Goal: Task Accomplishment & Management: Manage account settings

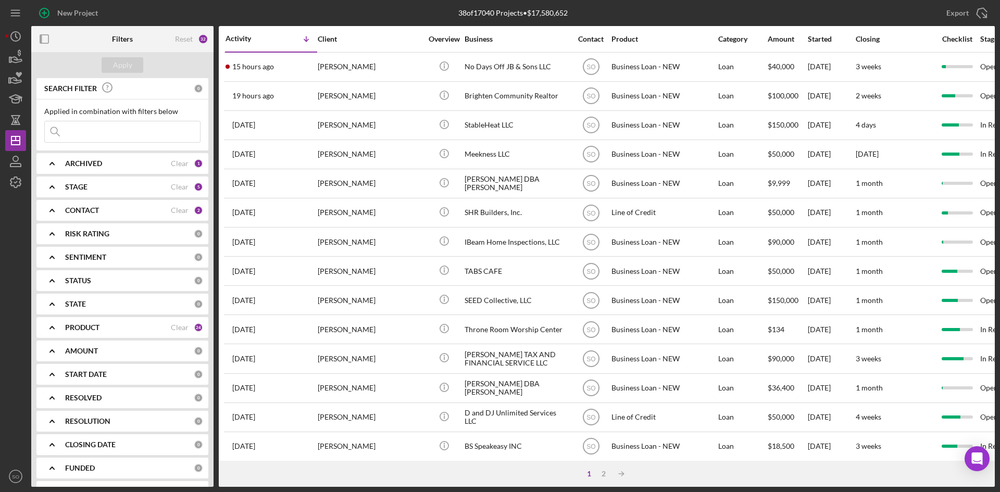
click at [91, 155] on div "ARCHIVED Clear 1" at bounding box center [134, 163] width 138 height 21
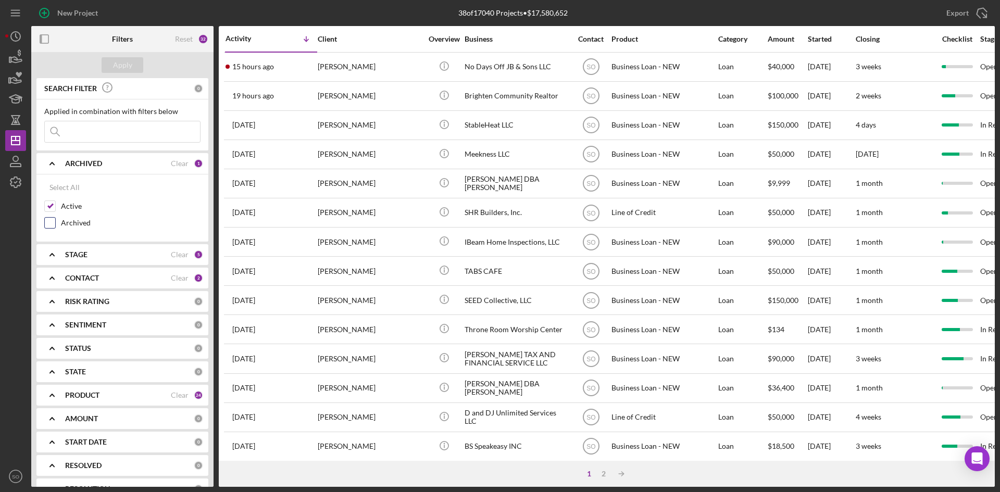
click at [63, 221] on label "Archived" at bounding box center [131, 223] width 140 height 10
click at [55, 221] on input "Archived" at bounding box center [50, 223] width 10 height 10
checkbox input "true"
click at [102, 277] on div "CONTACT" at bounding box center [118, 278] width 106 height 8
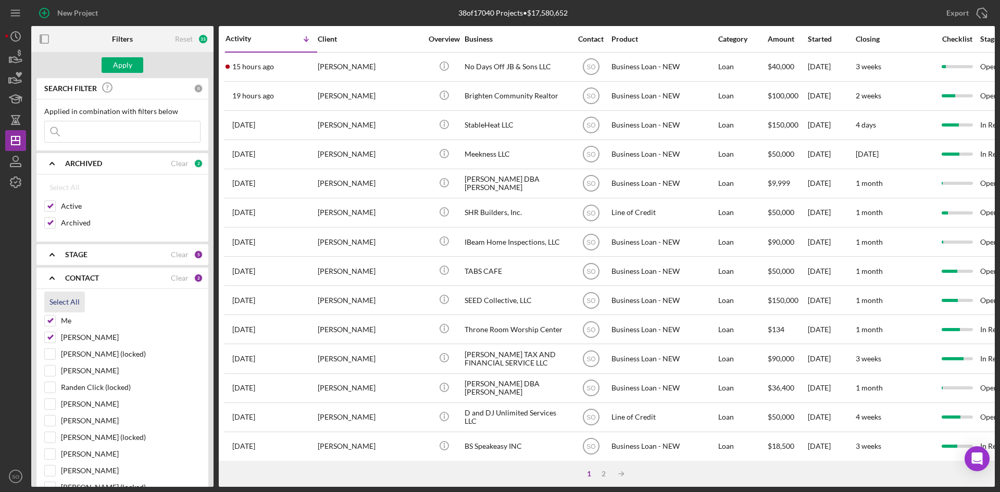
click at [54, 305] on div "Select All" at bounding box center [64, 302] width 30 height 21
checkbox input "true"
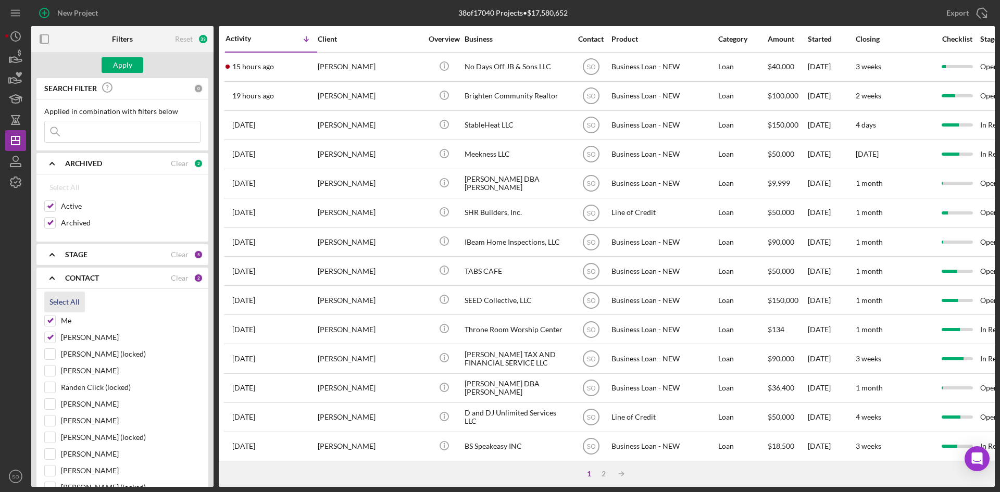
checkbox input "true"
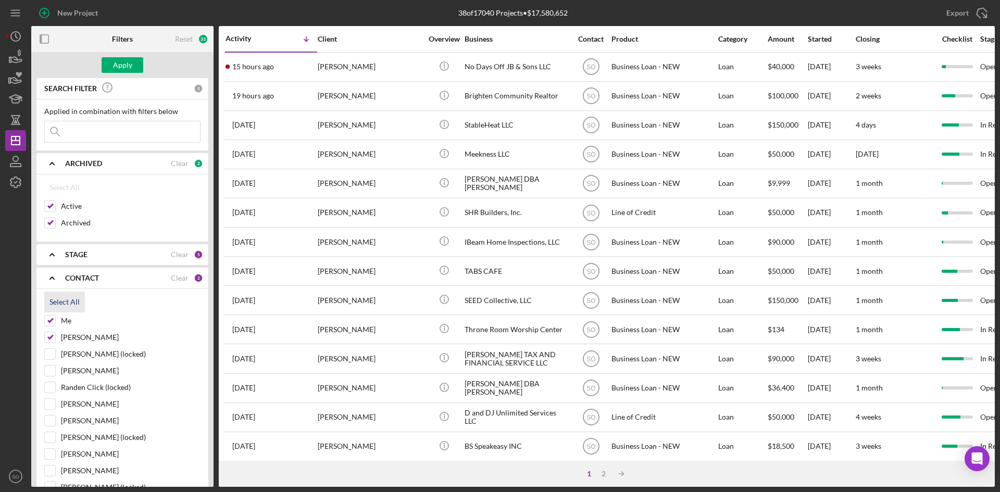
checkbox input "true"
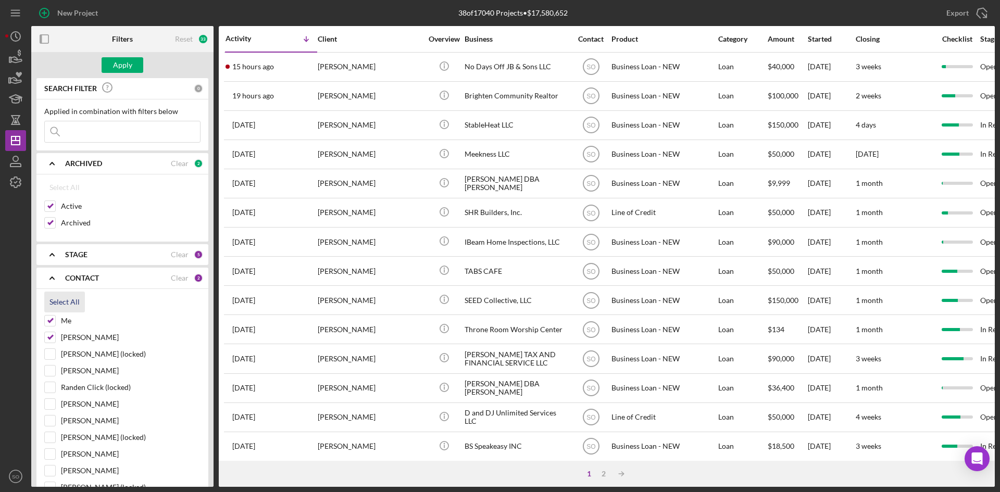
checkbox input "true"
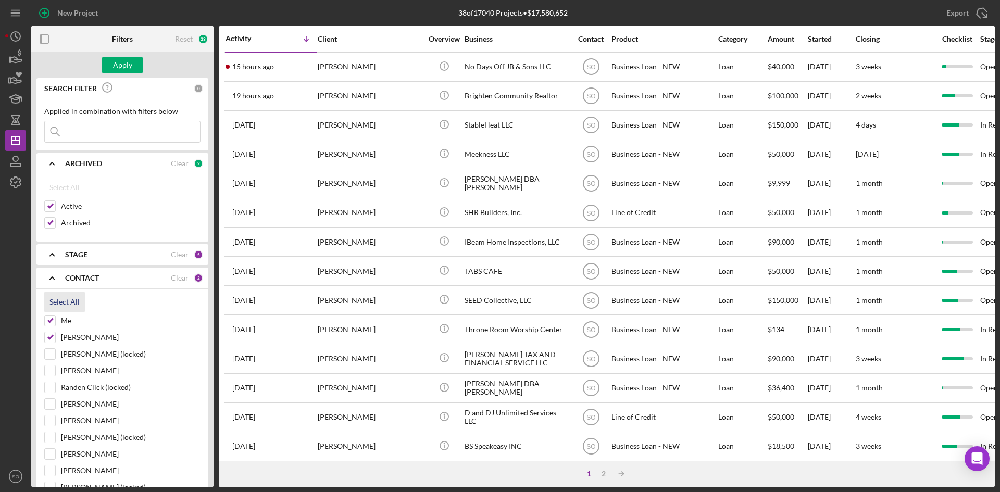
checkbox input "true"
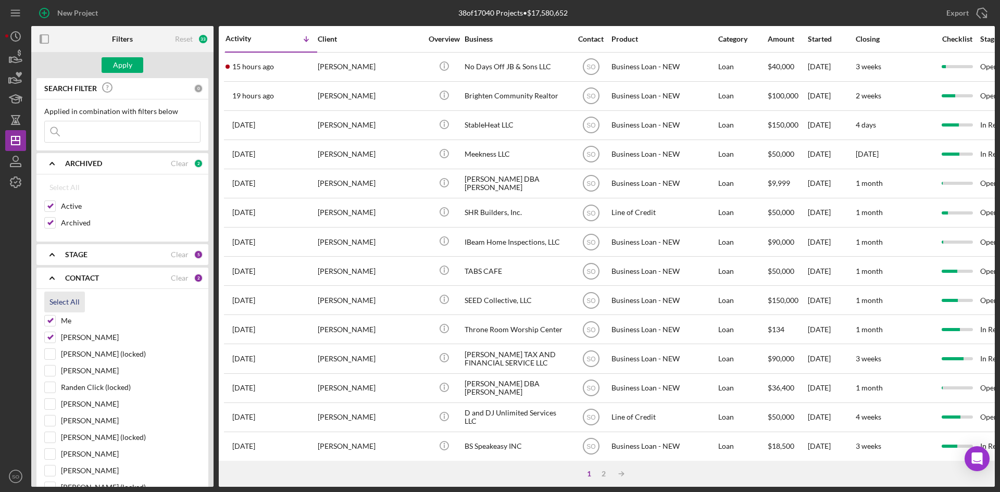
checkbox input "true"
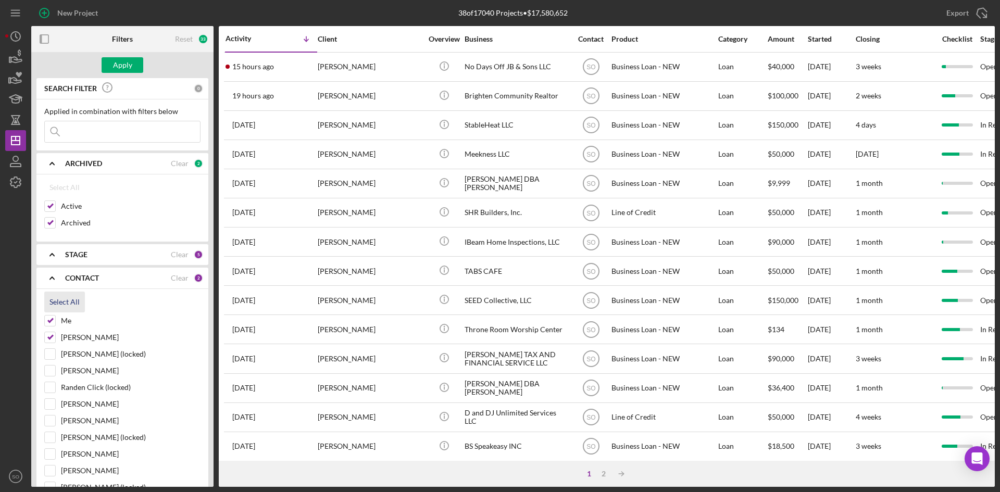
checkbox input "true"
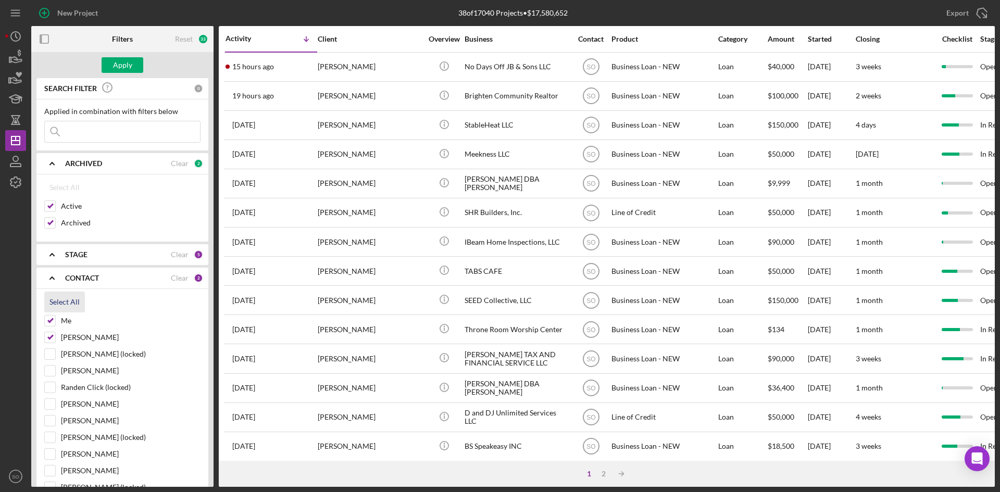
checkbox input "true"
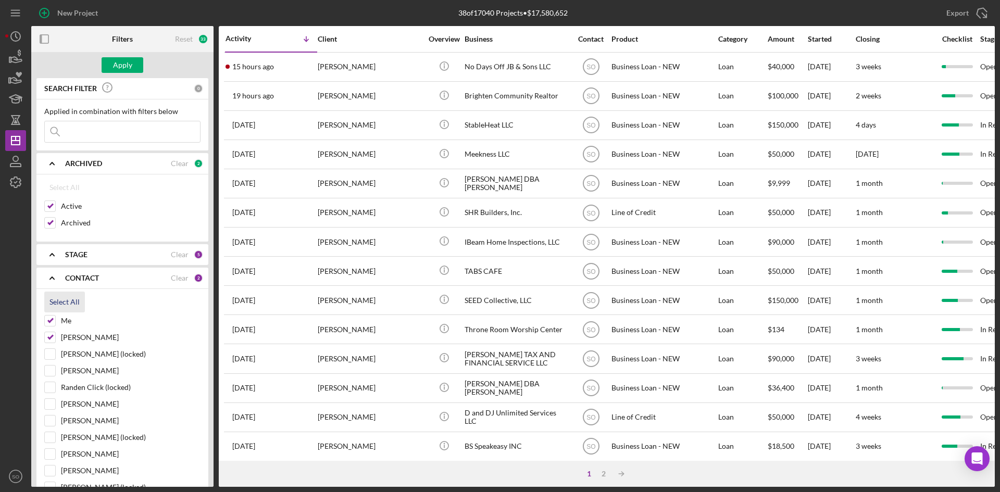
checkbox input "true"
click at [102, 135] on input at bounding box center [122, 131] width 155 height 21
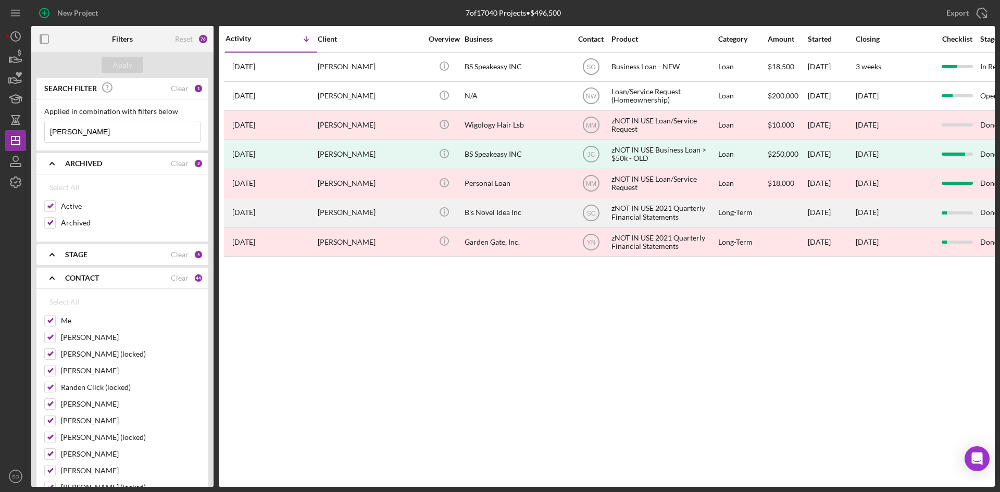
type input "[PERSON_NAME]"
click at [299, 213] on div "[DATE] [PERSON_NAME]" at bounding box center [271, 213] width 91 height 28
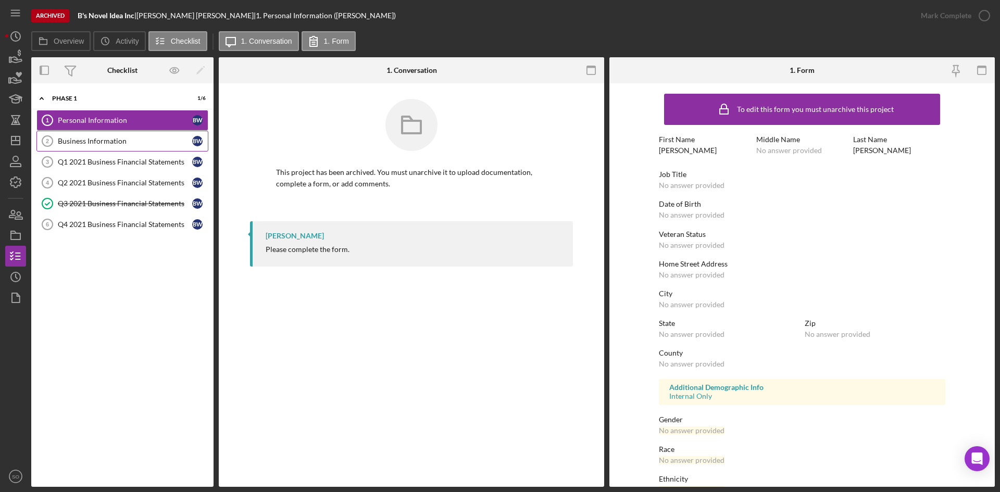
click at [97, 142] on div "Business Information" at bounding box center [125, 141] width 134 height 8
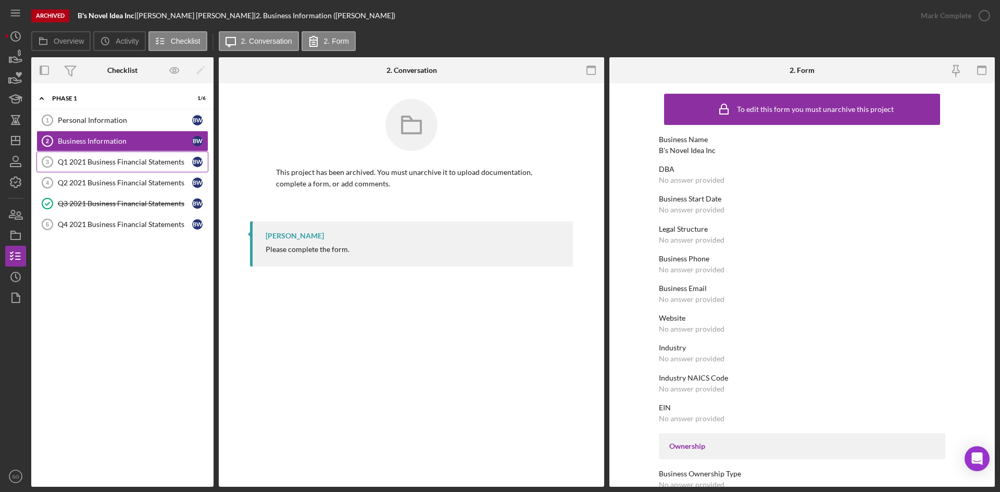
click at [105, 163] on div "Q1 2021 Business Financial Statements" at bounding box center [125, 162] width 134 height 8
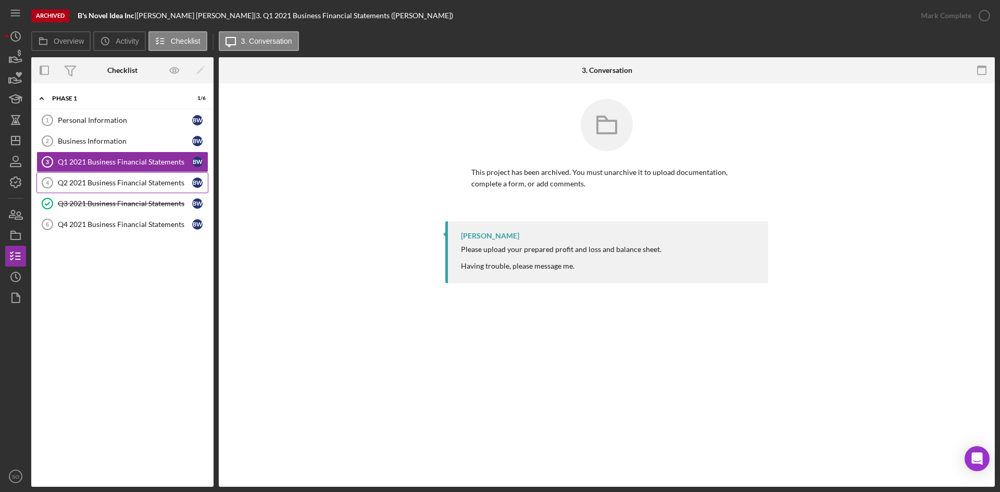
click at [113, 184] on div "Q2 2021 Business Financial Statements" at bounding box center [125, 183] width 134 height 8
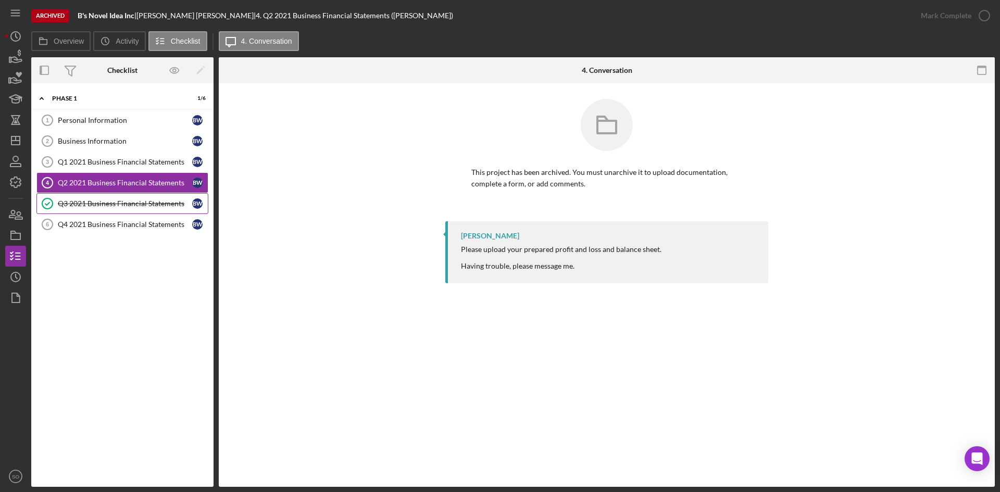
click at [113, 205] on div "Q3 2021 Business Financial Statements" at bounding box center [125, 203] width 134 height 8
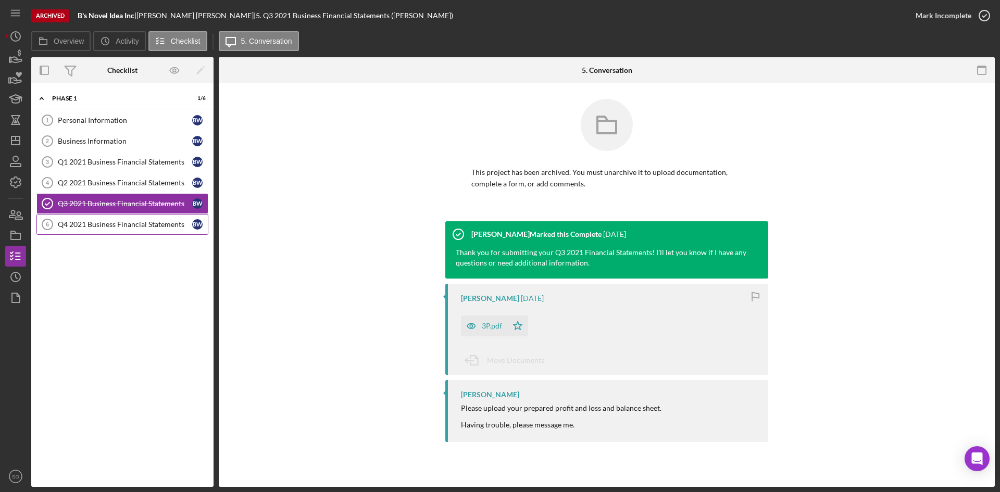
click at [111, 227] on div "Q4 2021 Business Financial Statements" at bounding box center [125, 224] width 134 height 8
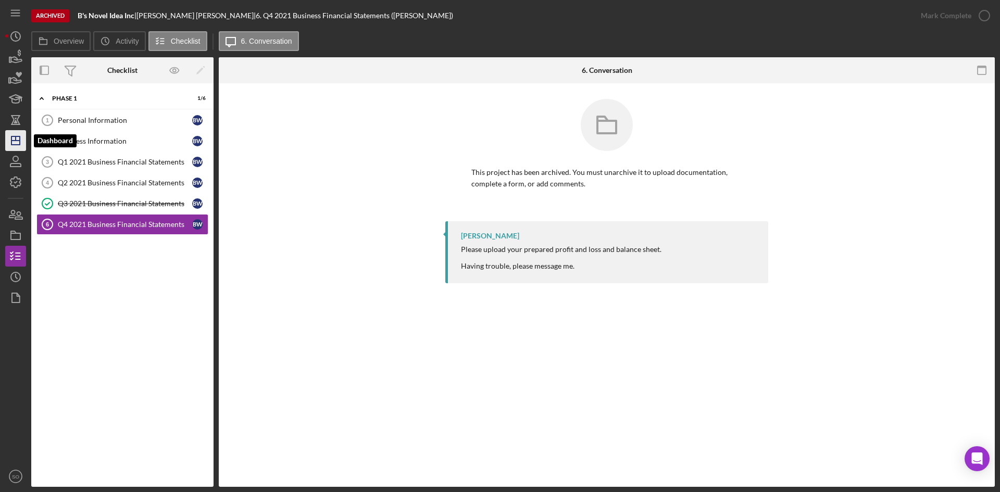
click at [21, 136] on icon "Icon/Dashboard" at bounding box center [16, 141] width 26 height 26
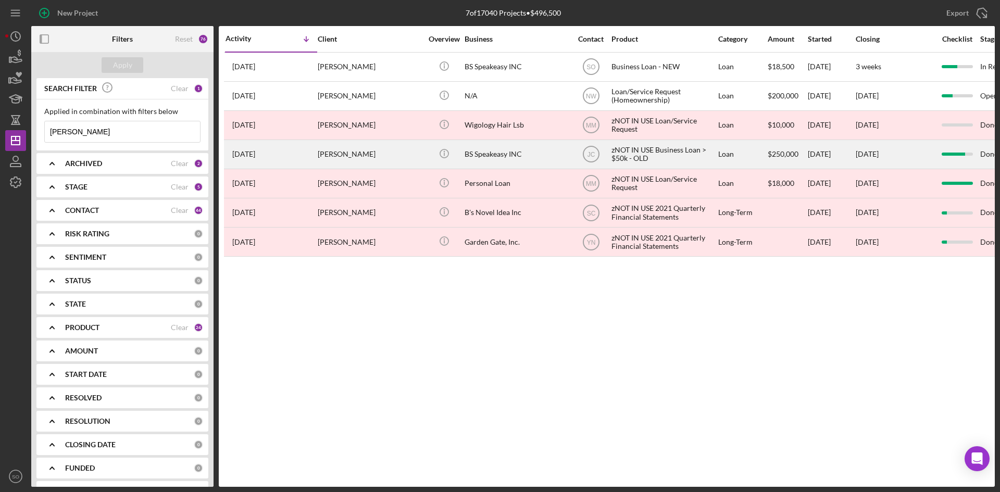
click at [355, 161] on div "[PERSON_NAME]" at bounding box center [370, 155] width 104 height 28
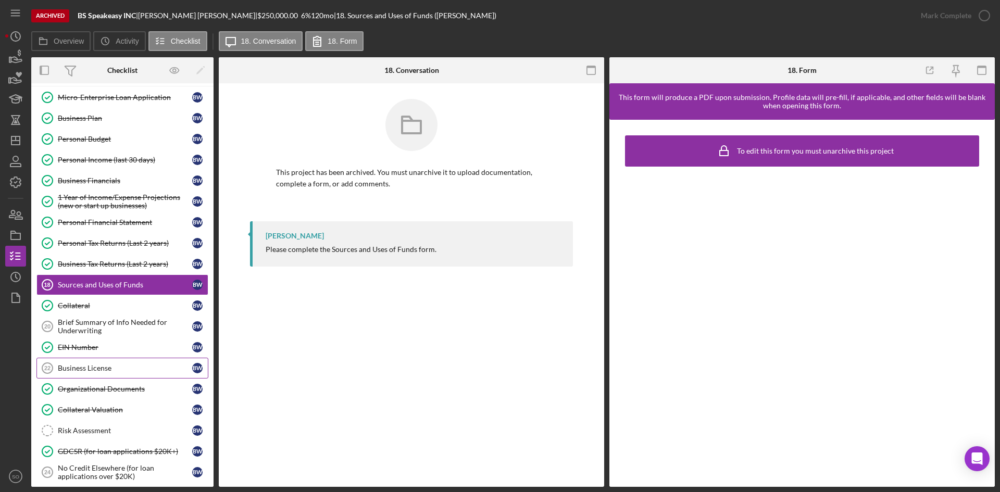
scroll to position [188, 0]
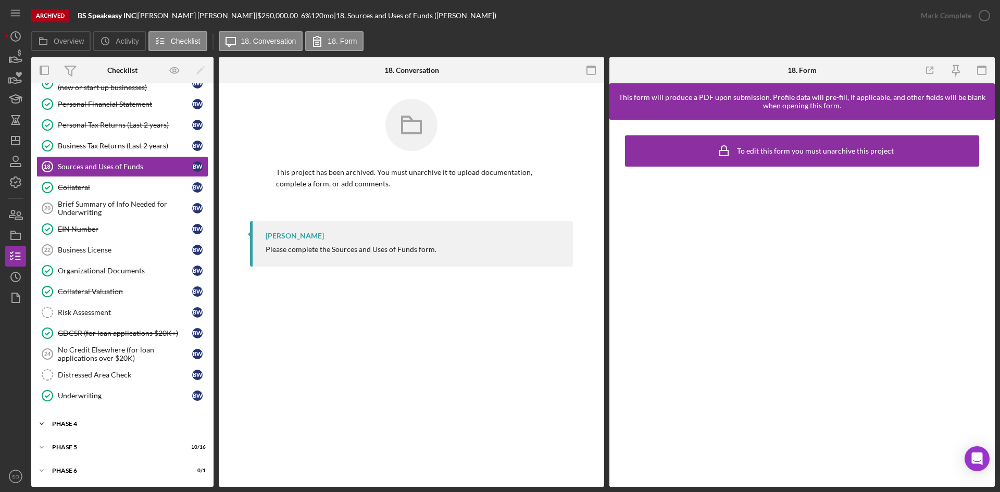
click at [123, 418] on div "Icon/Expander Phase 4 2 / 2" at bounding box center [122, 424] width 182 height 21
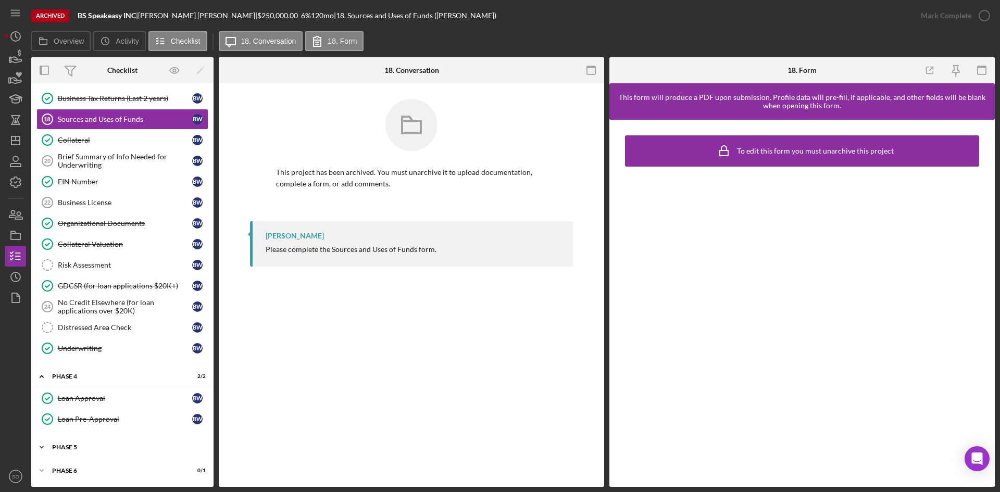
click at [65, 448] on div "Phase 5" at bounding box center [126, 447] width 148 height 6
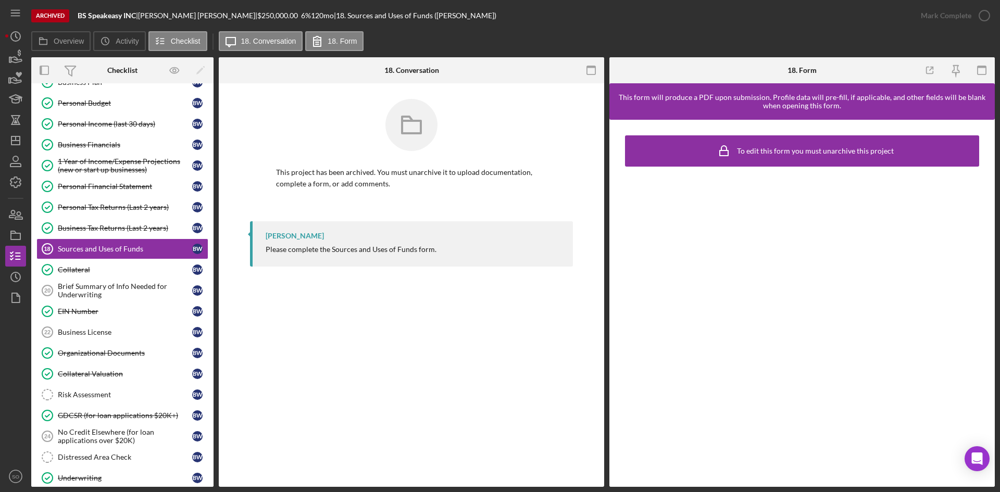
scroll to position [0, 0]
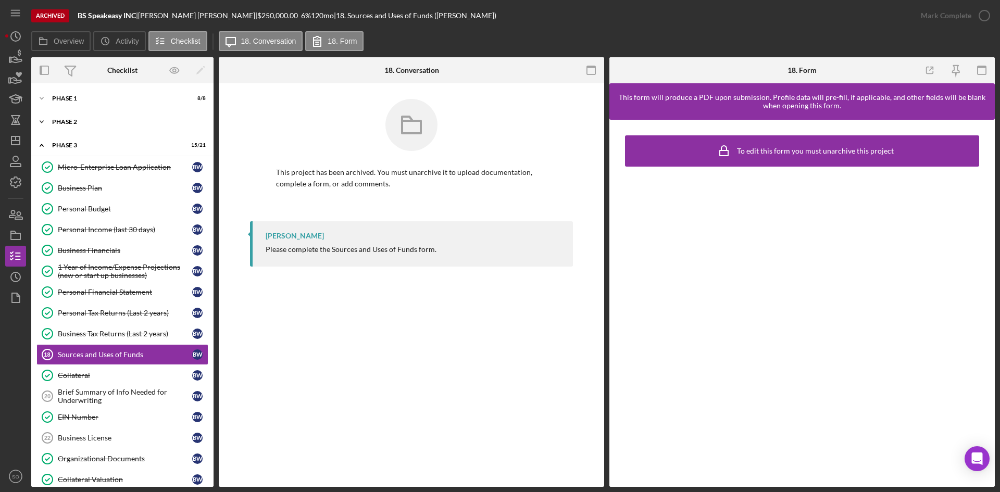
click at [60, 123] on div "Phase 2" at bounding box center [126, 122] width 148 height 6
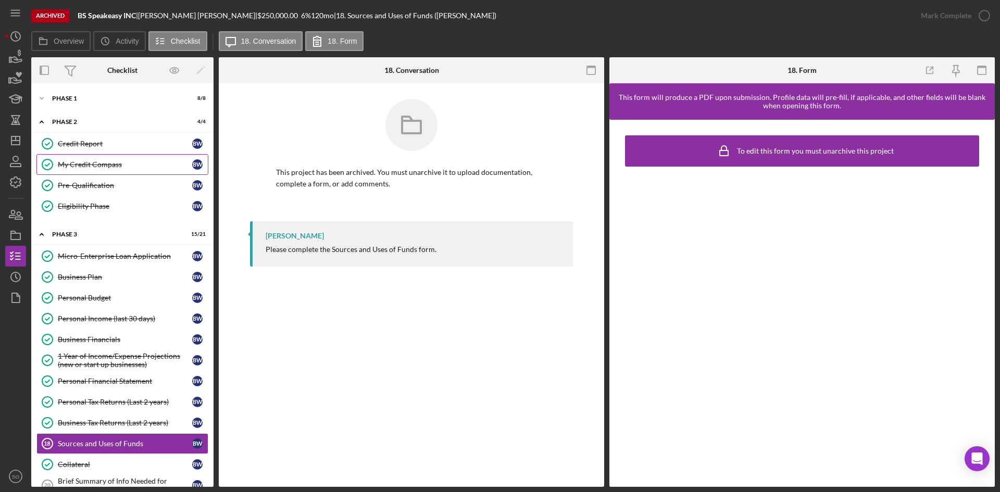
click at [102, 170] on link "My Credit Compass My Credit Compass B W" at bounding box center [122, 164] width 172 height 21
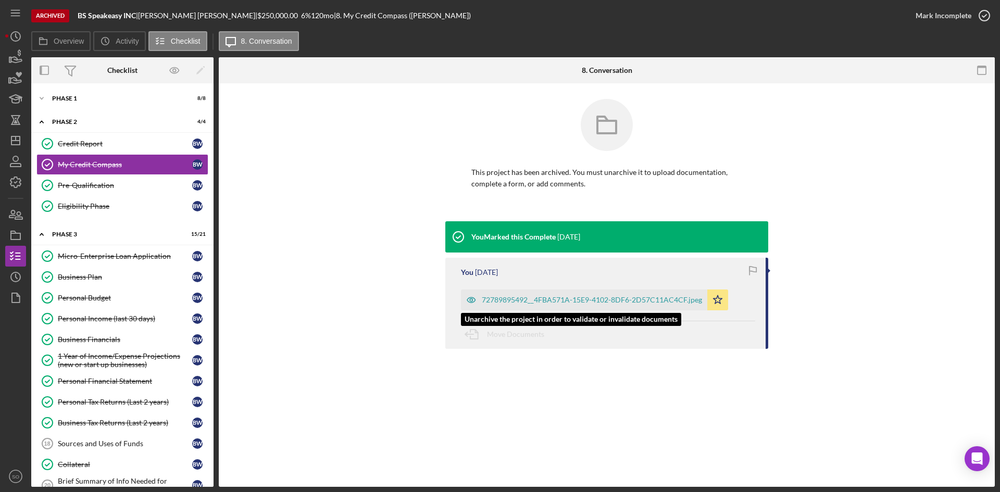
click at [548, 300] on div "72789895492__4FBA571A-15E9-4102-8DF6-2D57C11AC4CF.jpeg" at bounding box center [592, 300] width 220 height 8
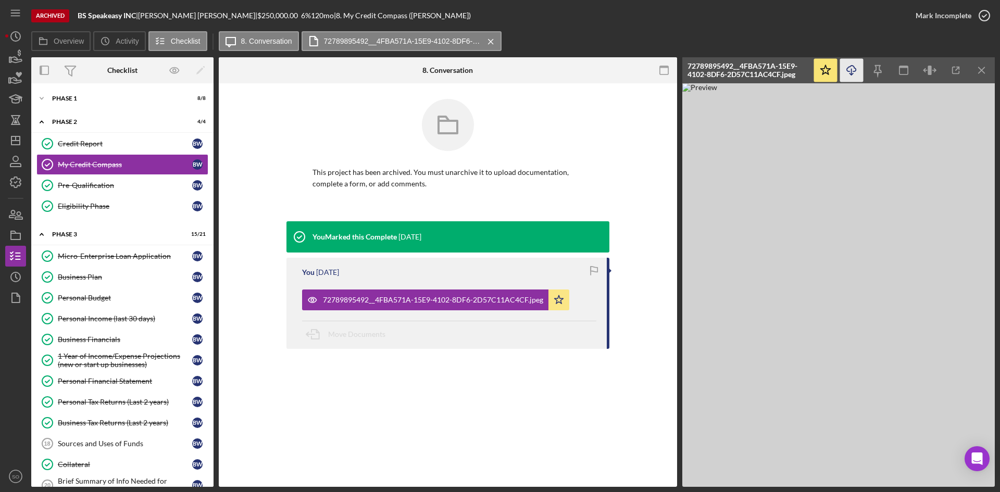
click at [845, 67] on icon "Icon/Download" at bounding box center [851, 70] width 23 height 23
click at [13, 135] on icon "Icon/Dashboard" at bounding box center [16, 141] width 26 height 26
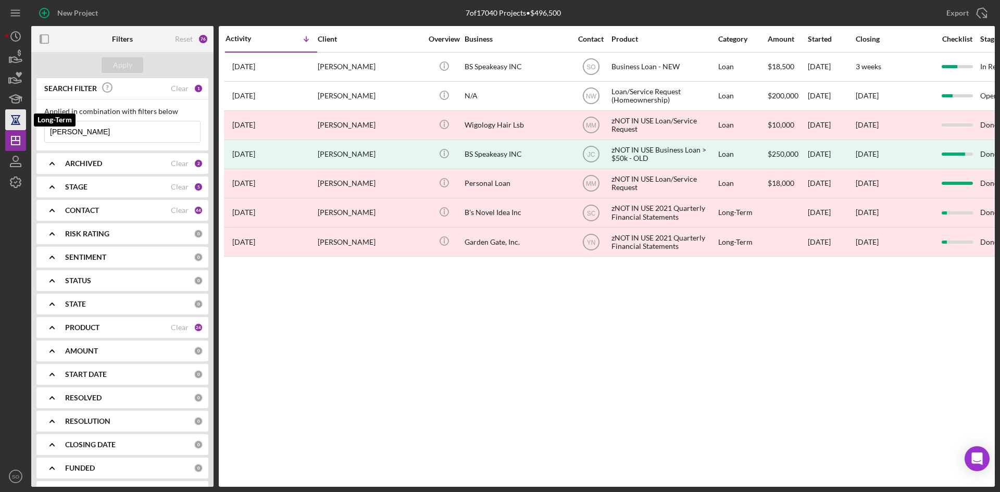
drag, startPoint x: 98, startPoint y: 129, endPoint x: 0, endPoint y: 120, distance: 98.9
click at [0, 120] on div "New Project 7 of 17040 Projects • $496,500 [PERSON_NAME] Export Icon/Export Fil…" at bounding box center [500, 246] width 1000 height 492
click at [95, 160] on b "ARCHIVED" at bounding box center [83, 163] width 37 height 8
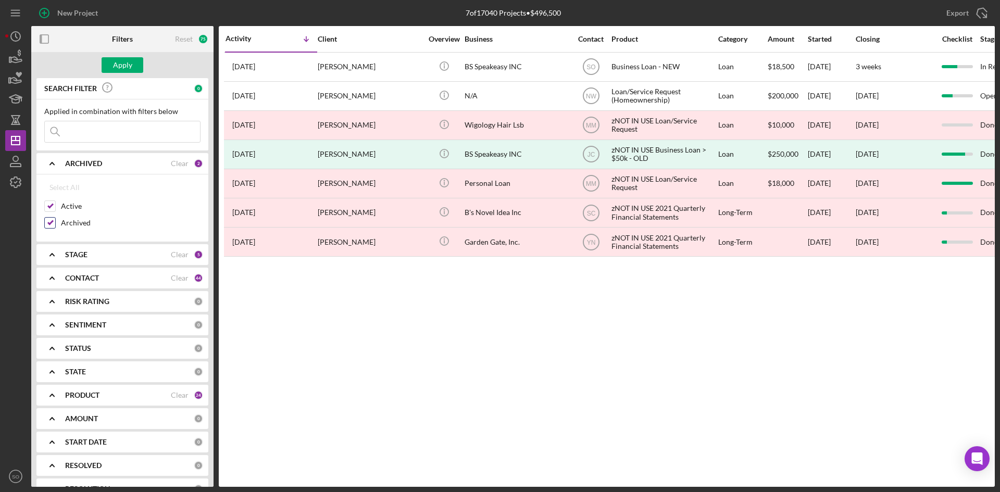
click at [53, 222] on input "Archived" at bounding box center [50, 223] width 10 height 10
checkbox input "false"
click at [105, 280] on div "CONTACT" at bounding box center [118, 278] width 106 height 8
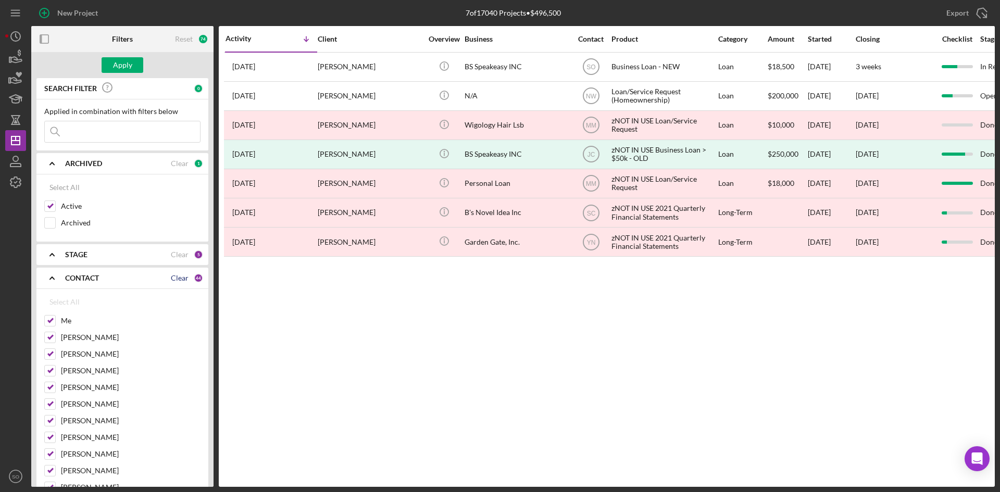
click at [172, 280] on div "Clear" at bounding box center [180, 278] width 18 height 8
checkbox input "false"
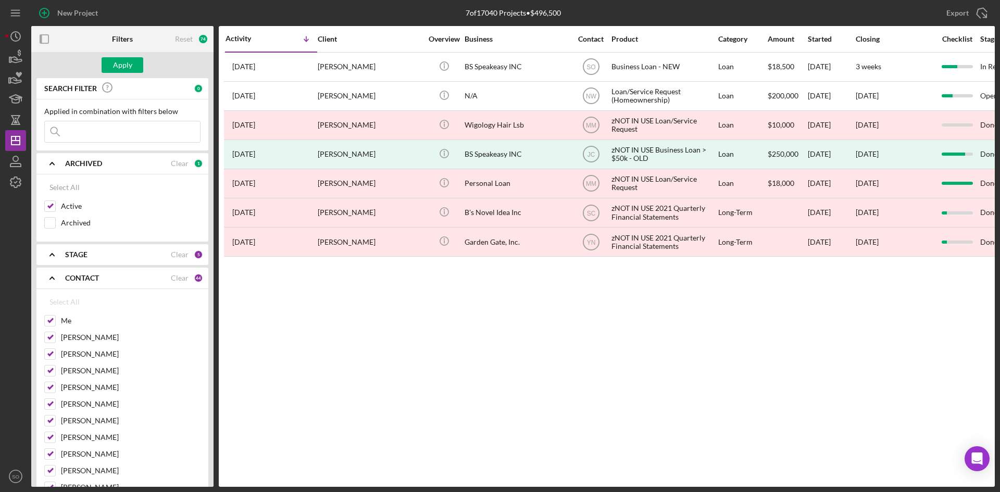
checkbox input "false"
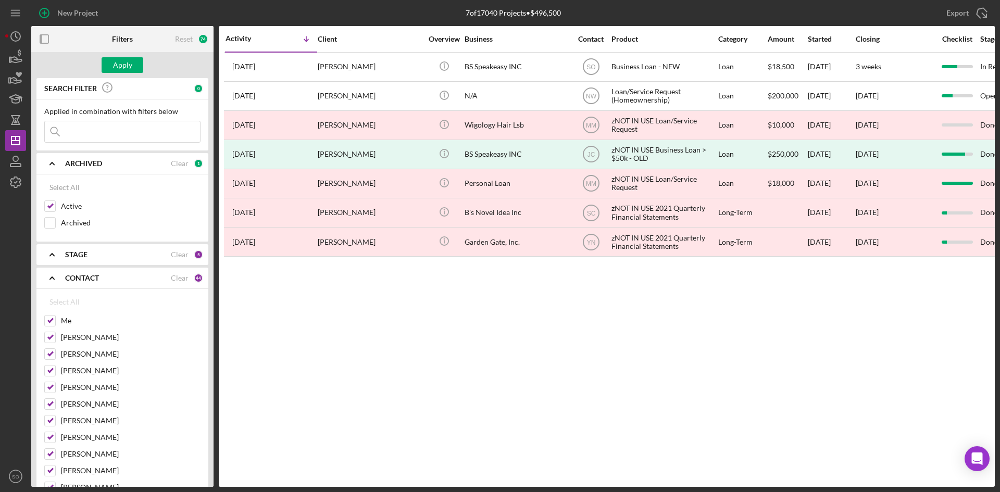
checkbox input "false"
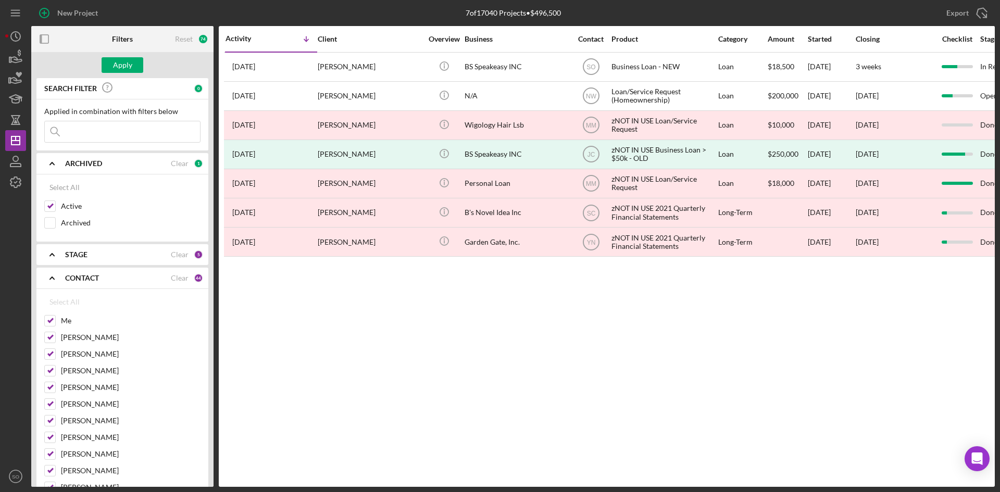
checkbox input "false"
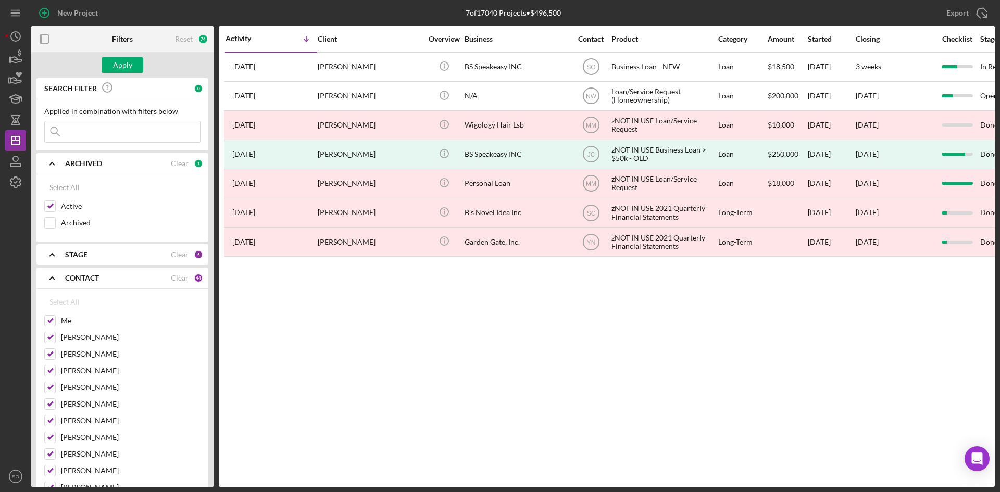
checkbox input "false"
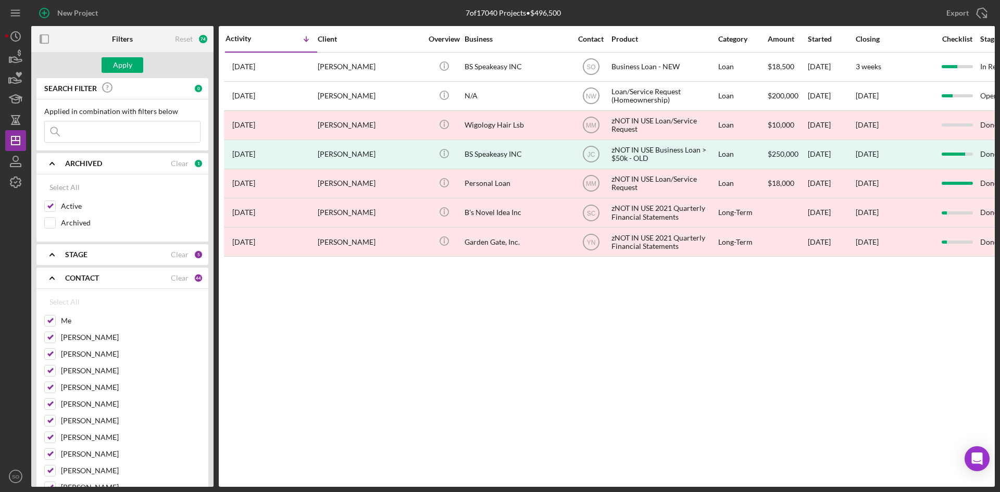
checkbox input "false"
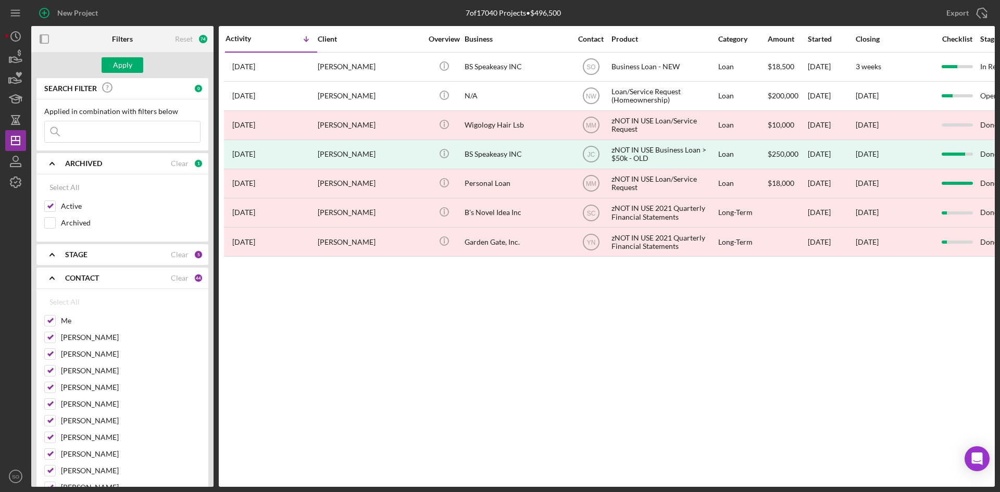
checkbox input "false"
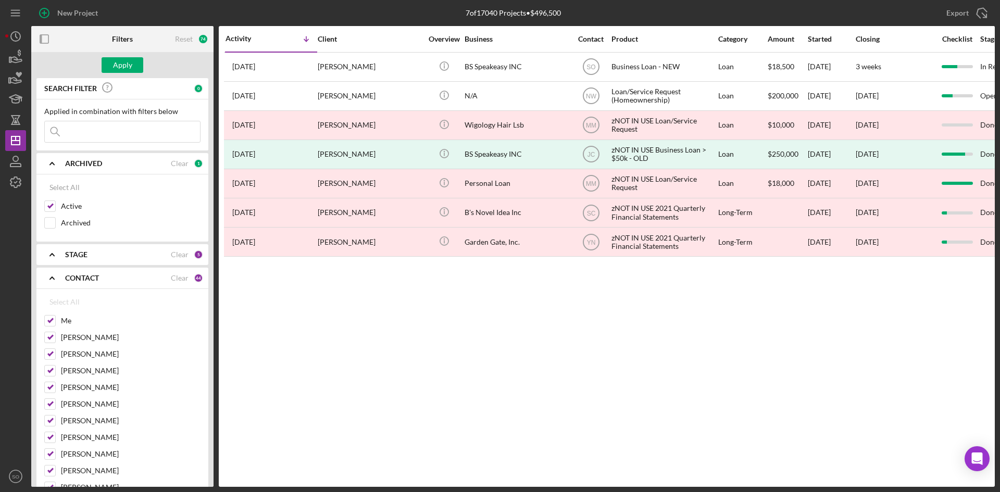
checkbox input "false"
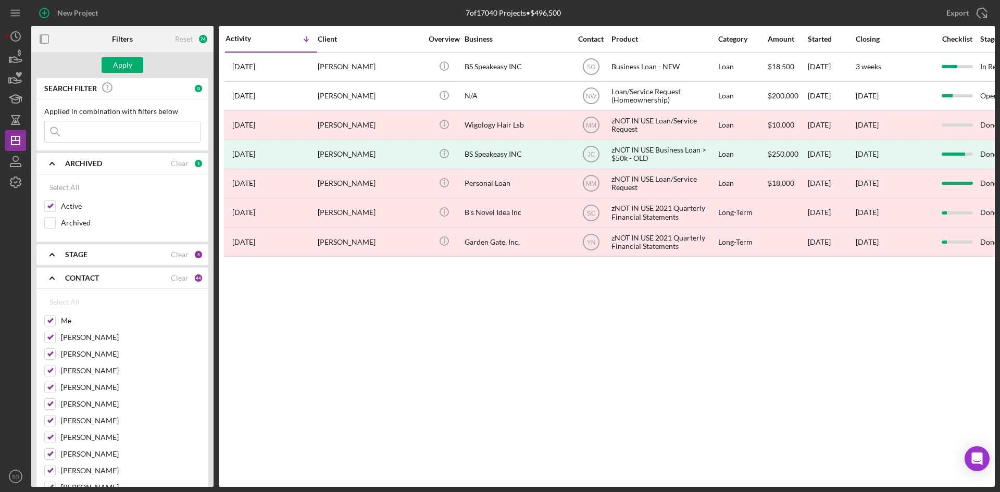
checkbox input "false"
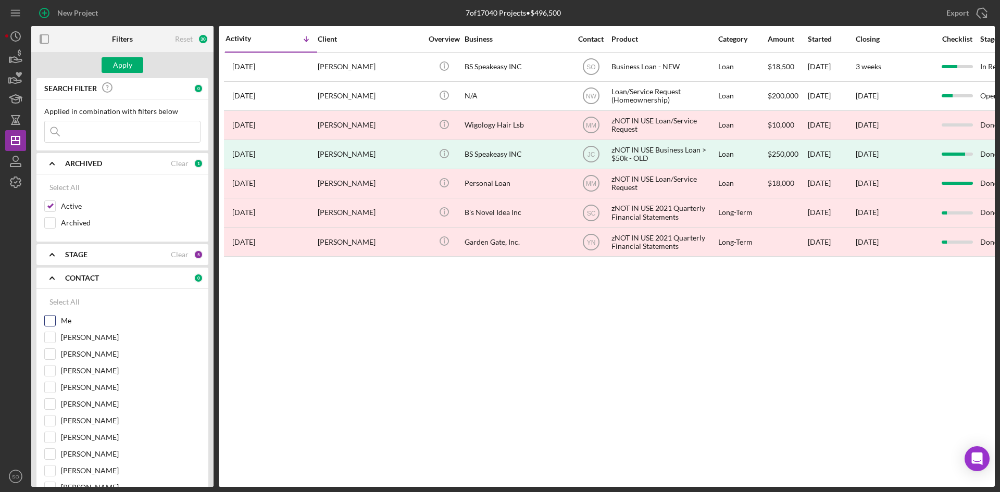
click at [44, 320] on div at bounding box center [49, 320] width 11 height 11
click at [51, 335] on input "[PERSON_NAME]" at bounding box center [50, 337] width 10 height 10
checkbox input "true"
click at [52, 323] on input "Me" at bounding box center [50, 321] width 10 height 10
checkbox input "true"
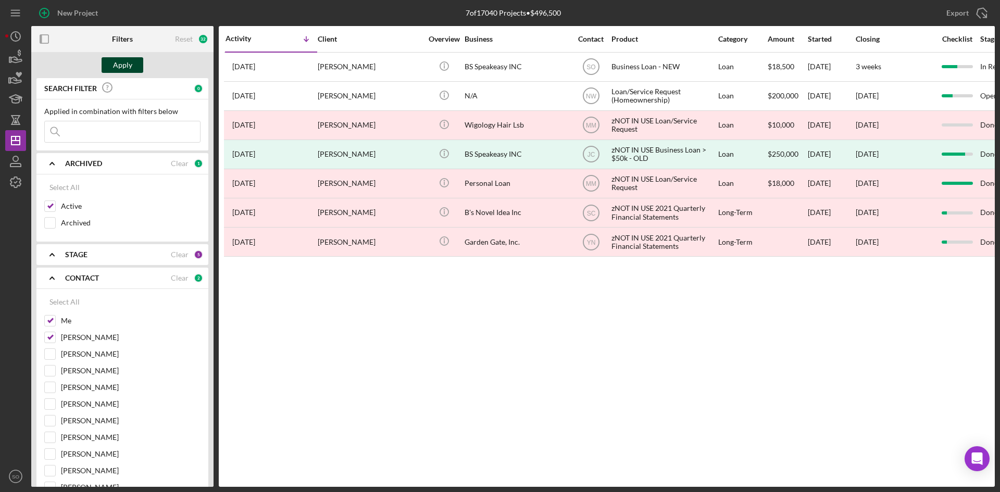
click at [118, 67] on div "Apply" at bounding box center [122, 65] width 19 height 16
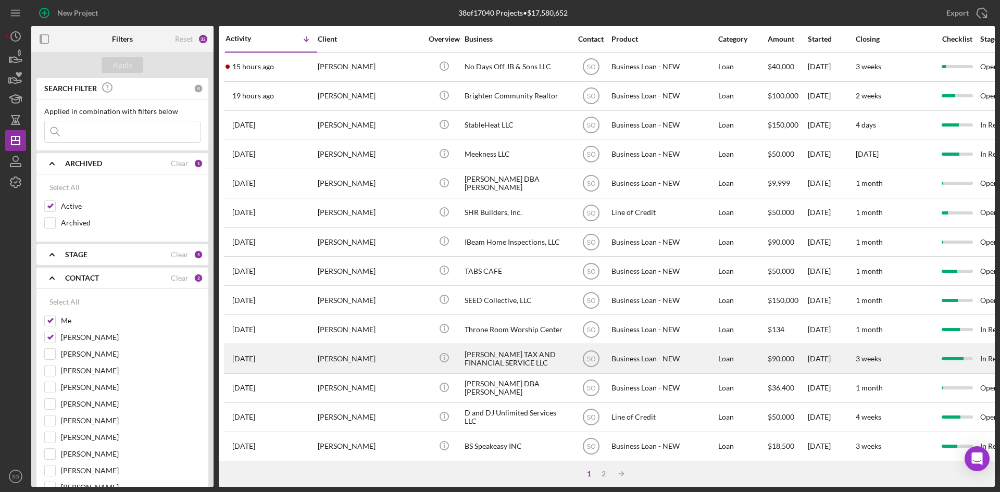
scroll to position [52, 0]
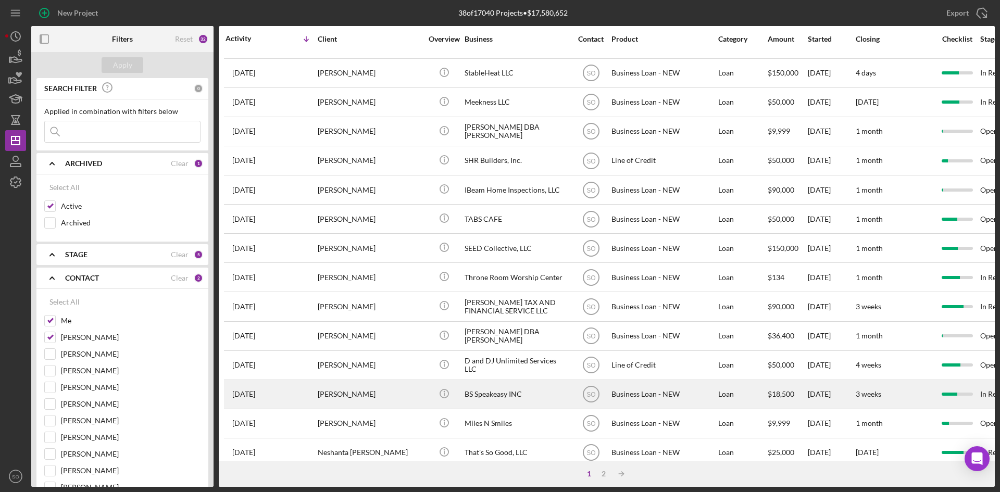
click at [365, 400] on div "[PERSON_NAME]" at bounding box center [370, 395] width 104 height 28
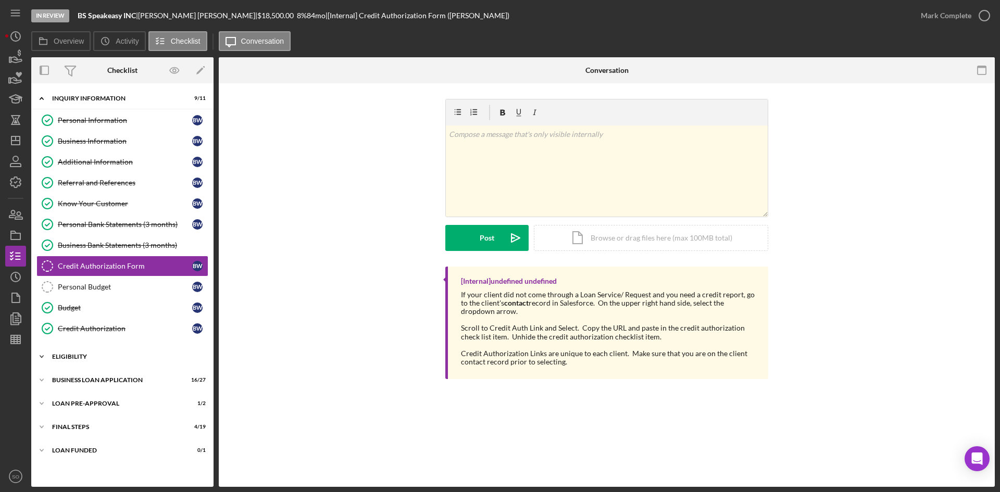
click at [107, 360] on div "Icon/Expander ELIGIBILITY 2 / 4" at bounding box center [122, 356] width 182 height 21
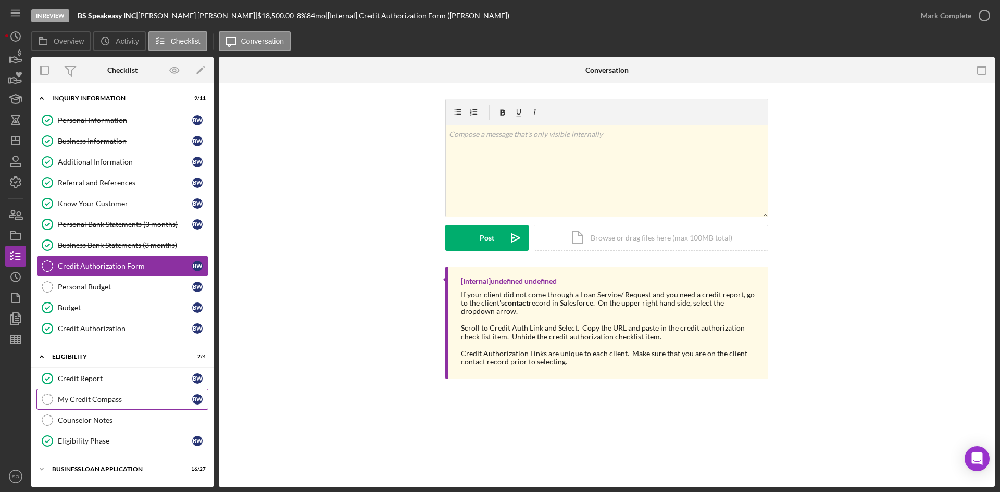
click at [117, 403] on div "My Credit Compass" at bounding box center [125, 399] width 134 height 8
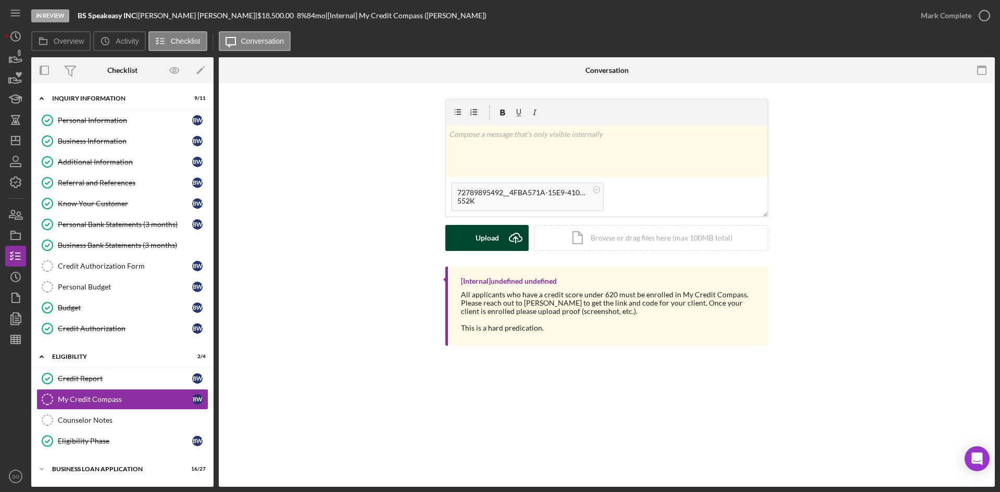
click at [483, 240] on div "Upload" at bounding box center [487, 238] width 23 height 26
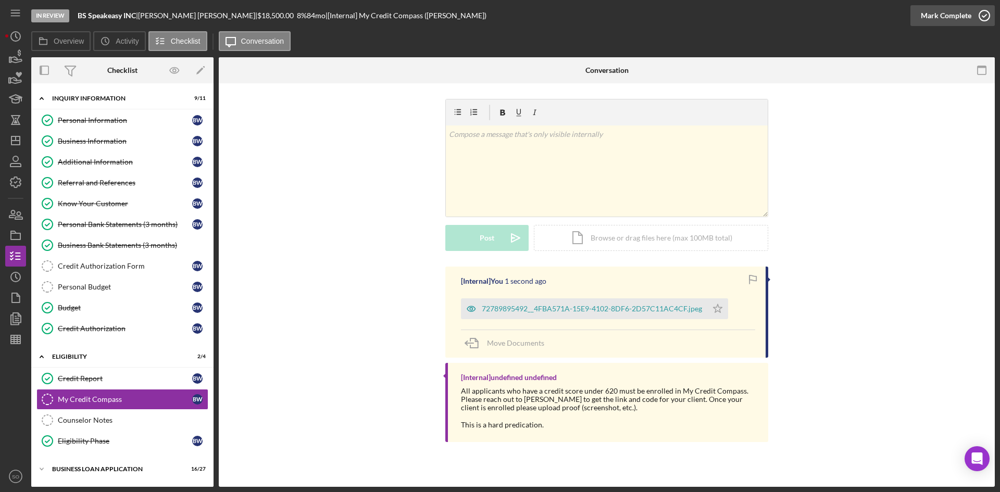
click at [947, 15] on div "Mark Complete" at bounding box center [946, 15] width 51 height 21
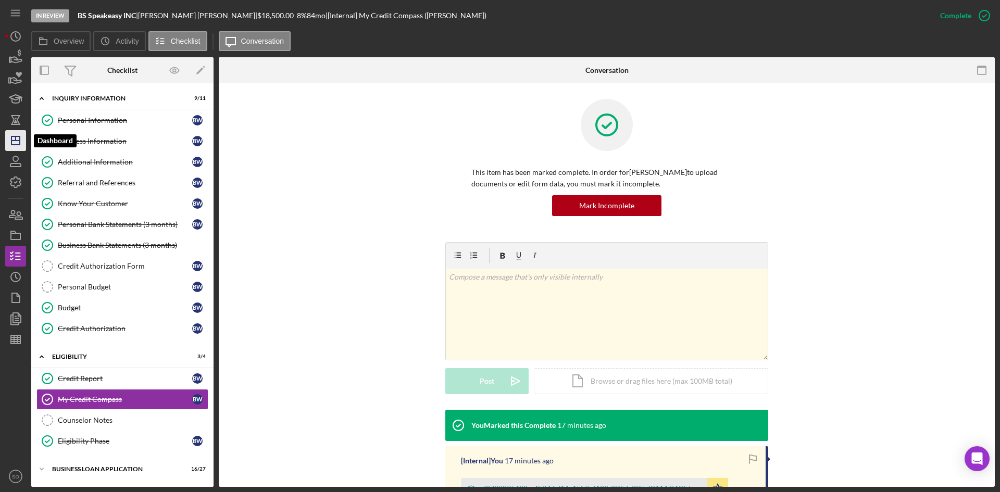
click at [14, 145] on polygon "button" at bounding box center [15, 140] width 8 height 8
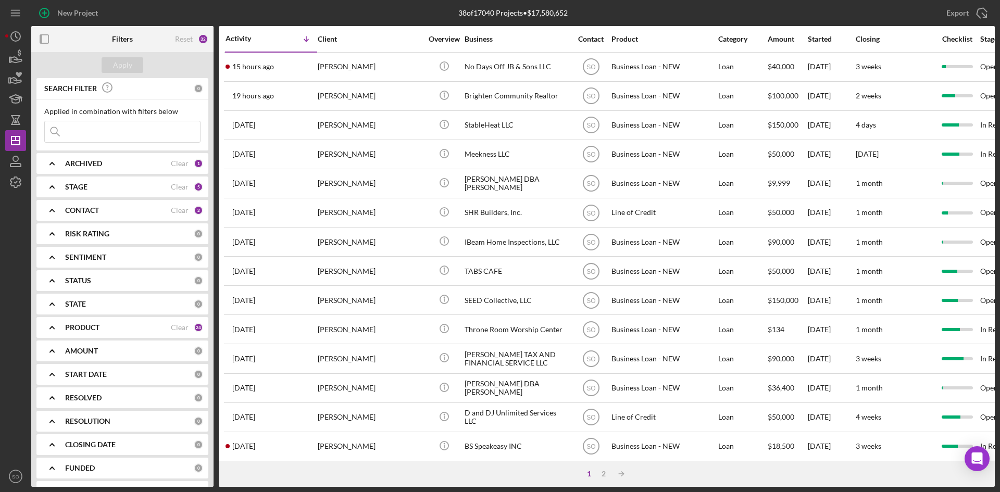
click at [89, 163] on b "ARCHIVED" at bounding box center [83, 163] width 37 height 8
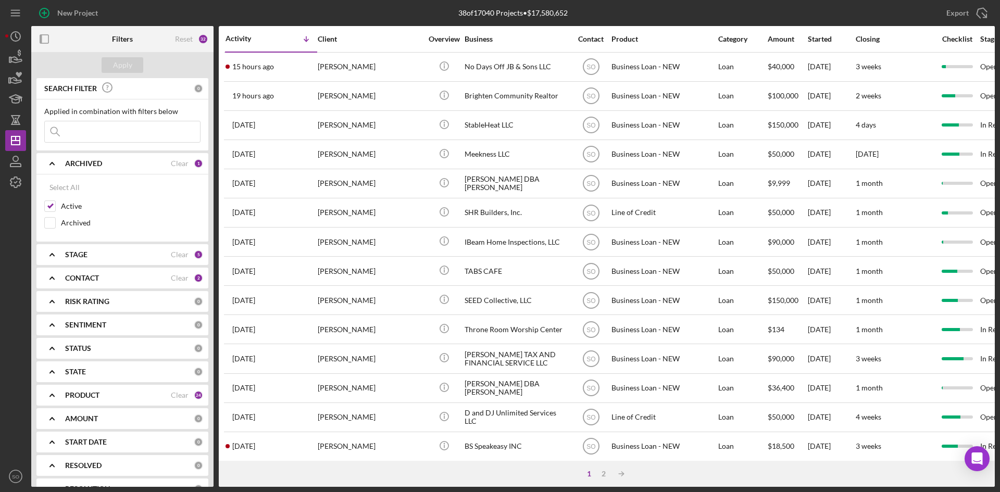
click at [96, 254] on div "STAGE" at bounding box center [118, 255] width 106 height 8
click at [48, 257] on icon "Icon/Expander" at bounding box center [52, 255] width 26 height 26
click at [56, 165] on icon "Icon/Expander" at bounding box center [52, 164] width 26 height 26
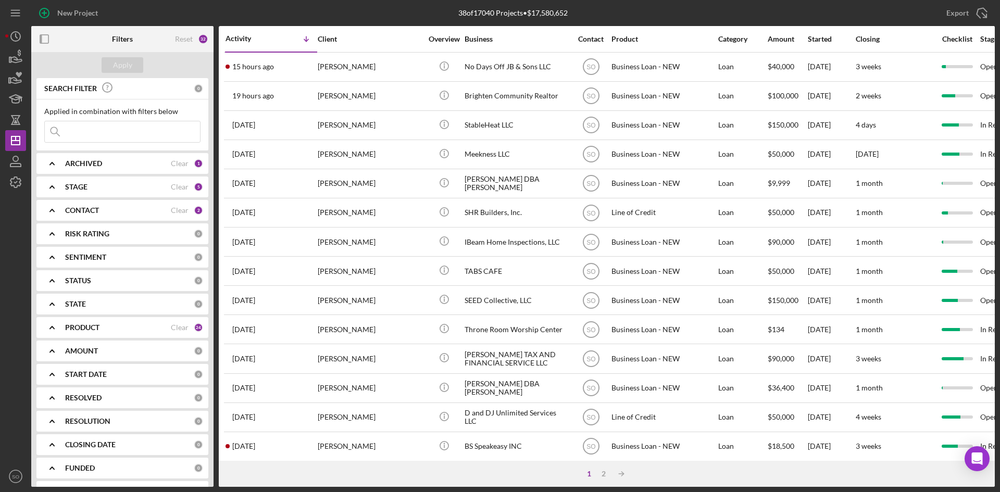
click at [86, 210] on b "CONTACT" at bounding box center [82, 210] width 34 height 8
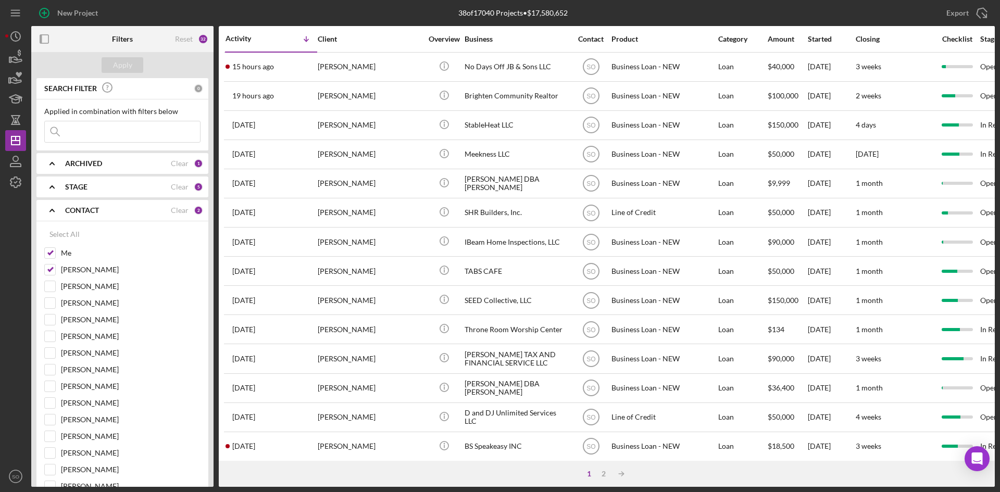
click at [80, 211] on b "CONTACT" at bounding box center [82, 210] width 34 height 8
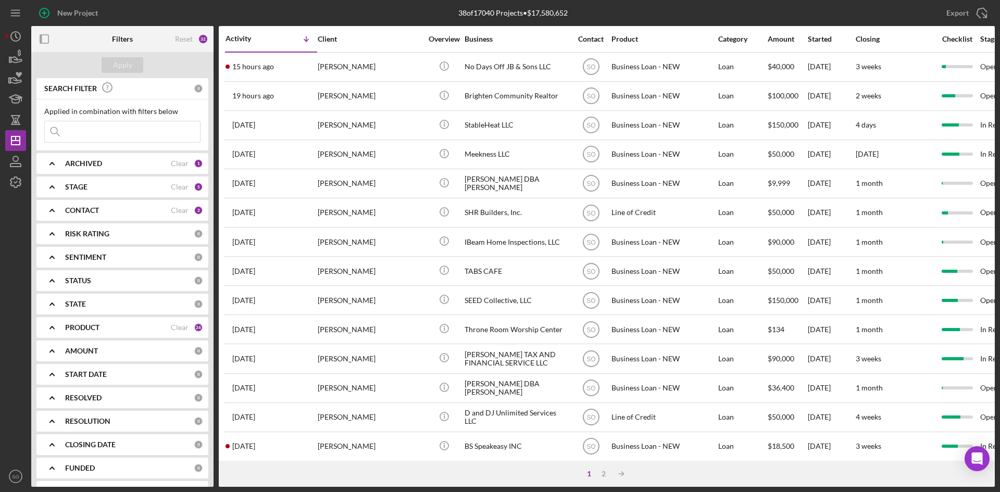
click at [123, 324] on div "PRODUCT" at bounding box center [118, 327] width 106 height 8
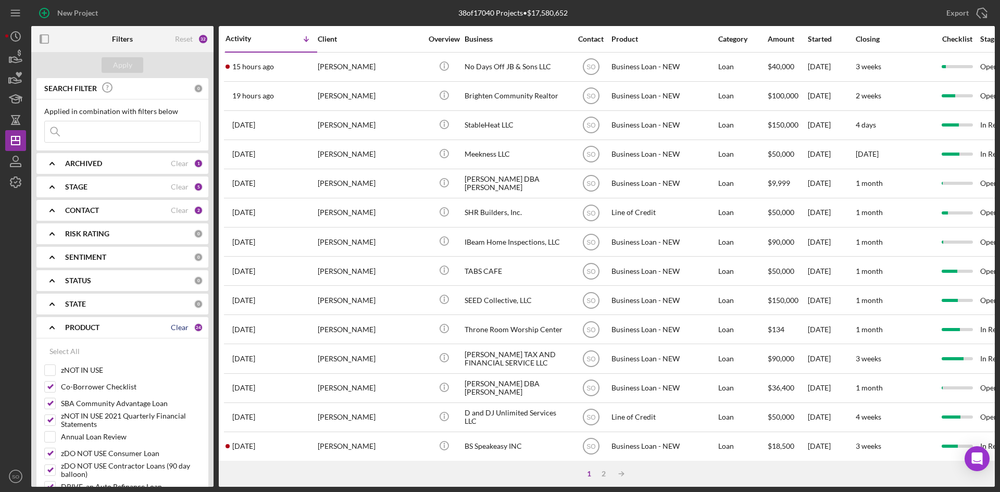
click at [171, 331] on div "Clear" at bounding box center [180, 327] width 18 height 8
checkbox input "false"
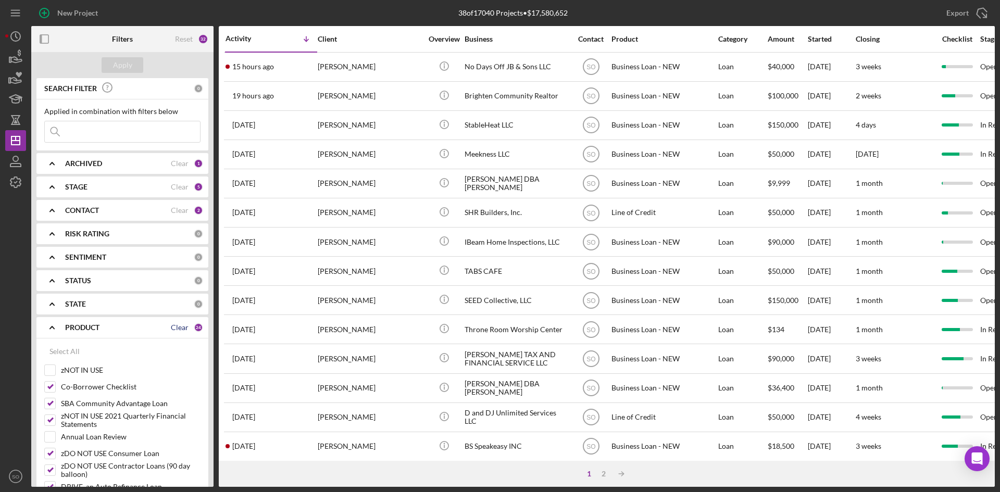
checkbox input "false"
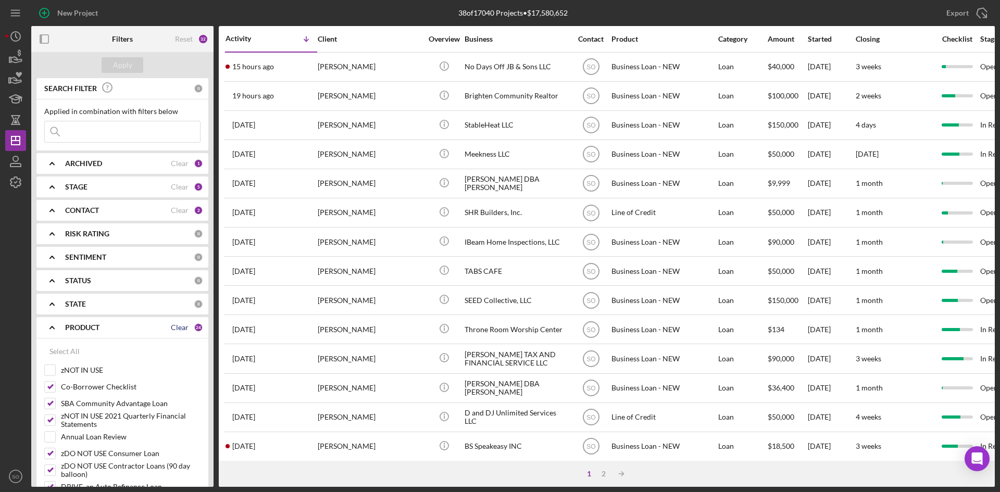
checkbox input "false"
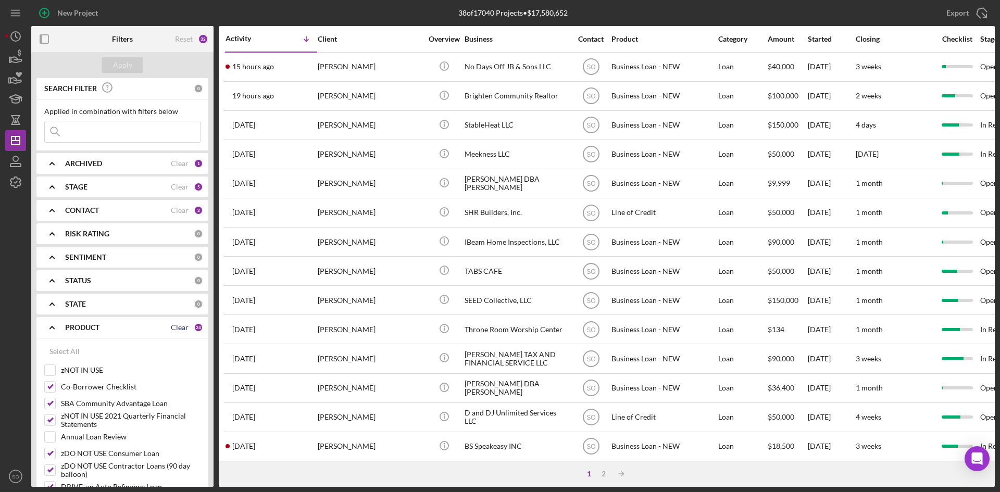
checkbox input "false"
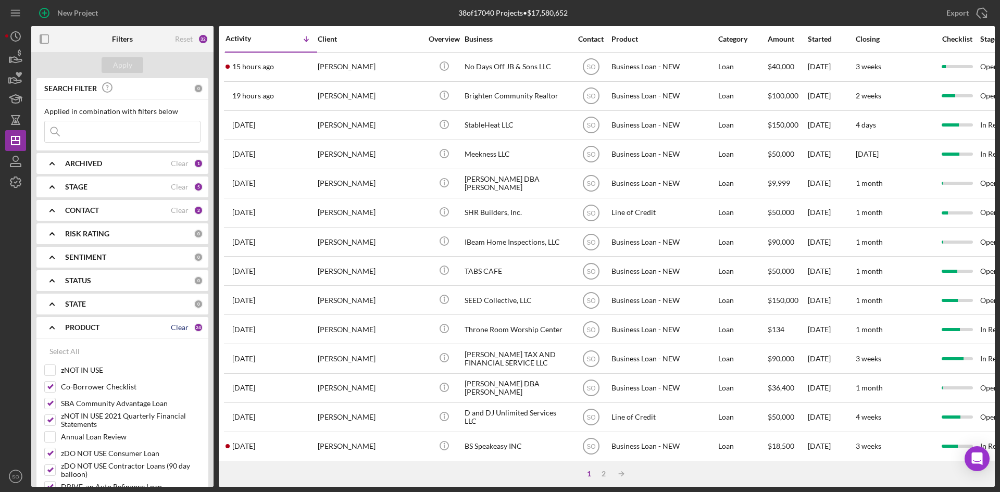
checkbox input "false"
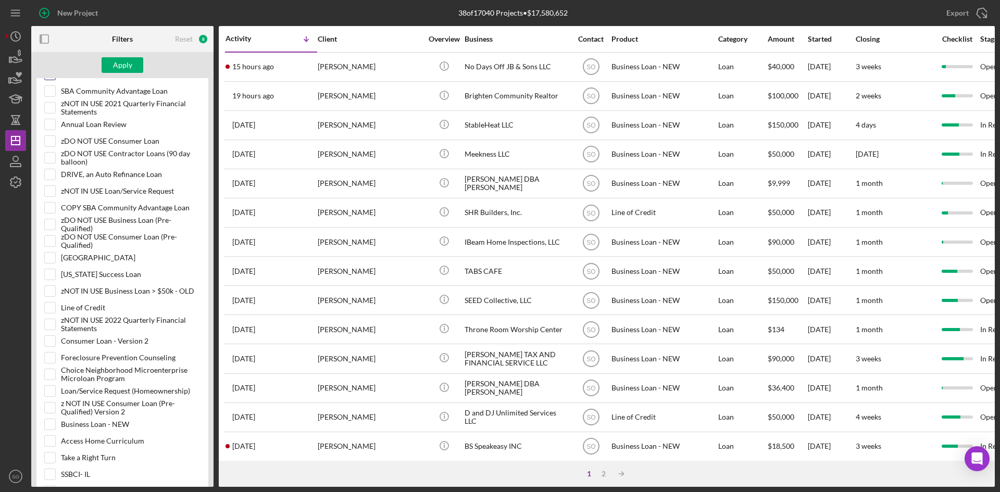
scroll to position [469, 0]
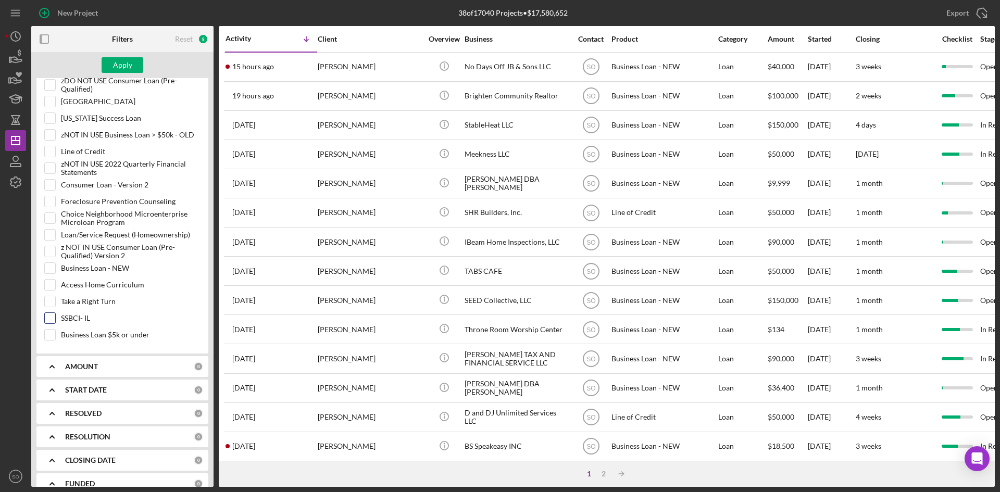
click at [46, 321] on input "SSBCI- IL" at bounding box center [50, 318] width 10 height 10
checkbox input "true"
click at [114, 69] on div "Apply" at bounding box center [122, 65] width 19 height 16
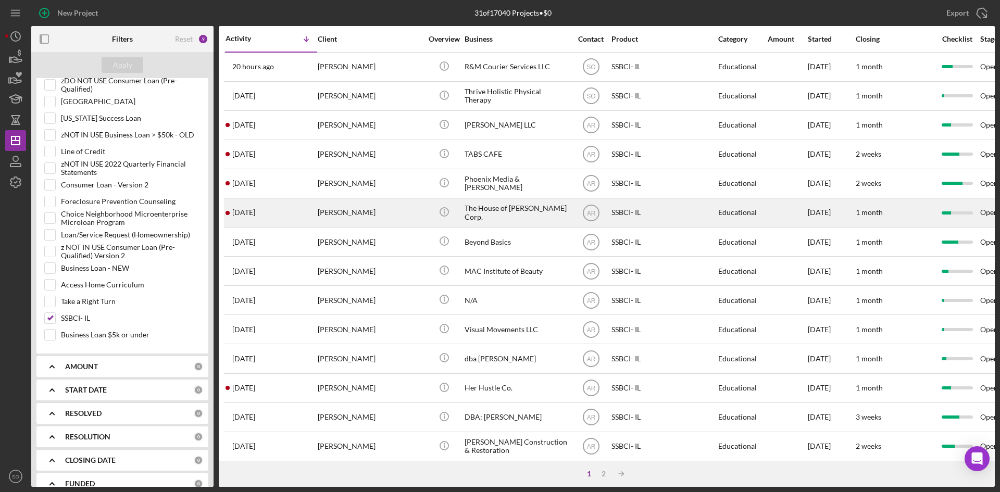
click at [326, 203] on div "[PERSON_NAME]" at bounding box center [370, 213] width 104 height 28
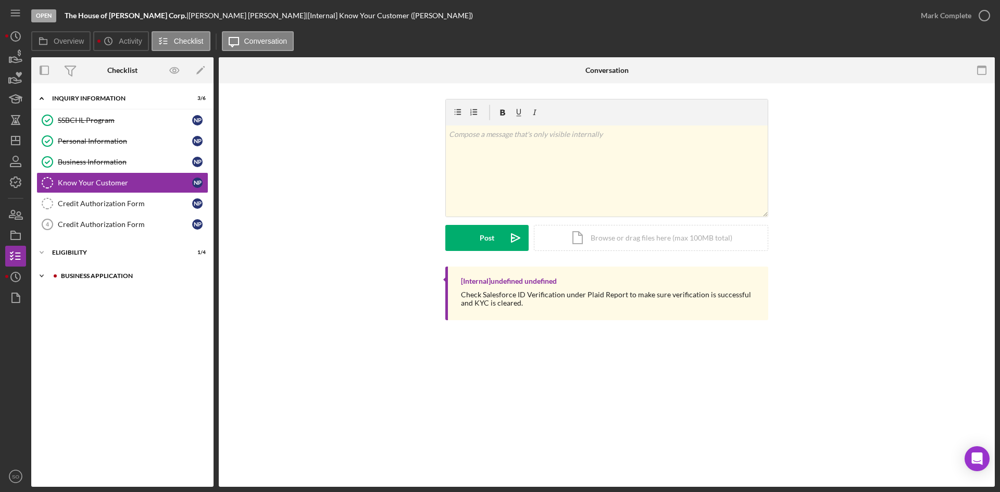
click at [107, 274] on div "Business Application" at bounding box center [131, 276] width 140 height 6
click at [935, 11] on div "Mark Complete" at bounding box center [946, 15] width 51 height 21
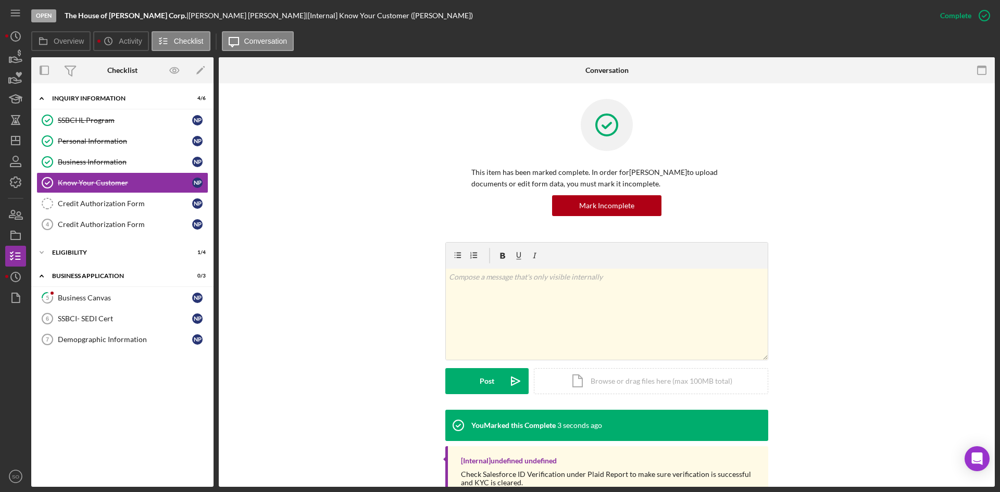
scroll to position [34, 0]
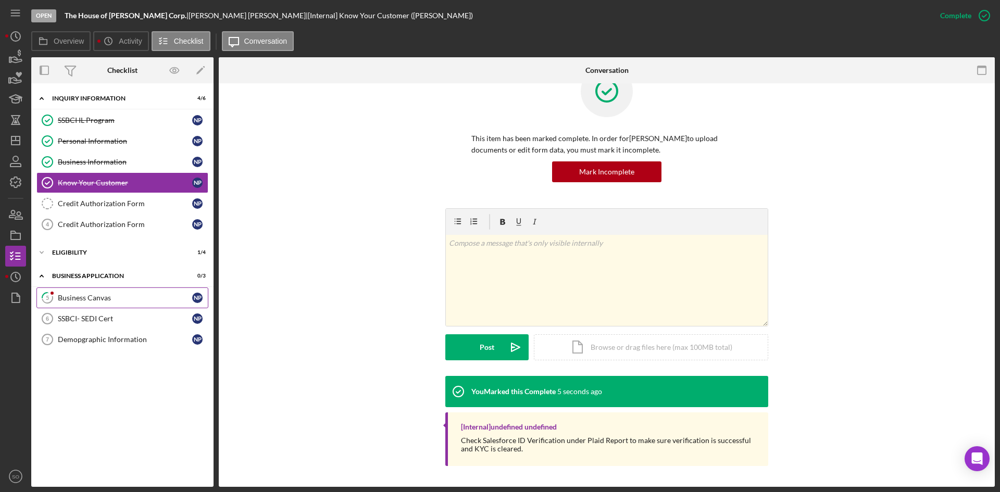
click at [66, 299] on div "Business Canvas" at bounding box center [125, 298] width 134 height 8
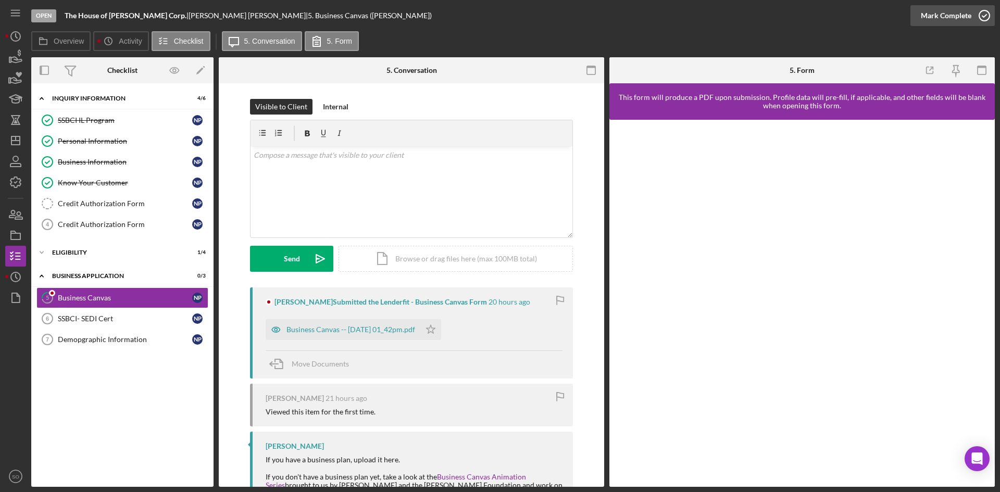
click at [984, 13] on icon "button" at bounding box center [984, 16] width 26 height 26
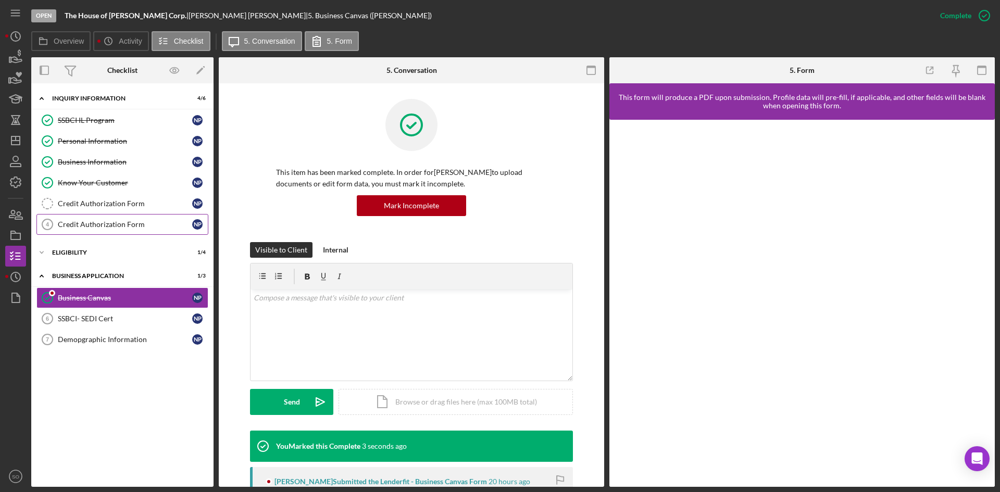
click at [94, 227] on div "Credit Authorization Form" at bounding box center [125, 224] width 134 height 8
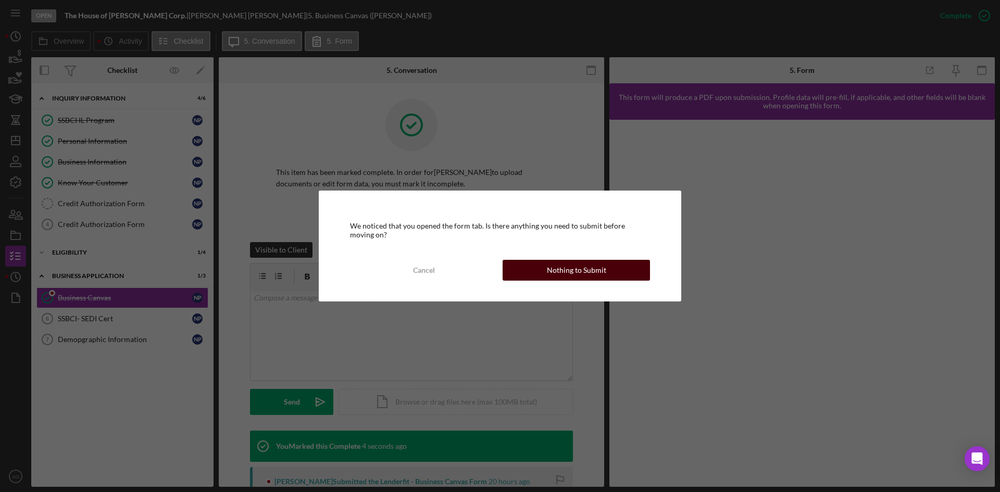
click at [570, 271] on div "Nothing to Submit" at bounding box center [576, 270] width 59 height 21
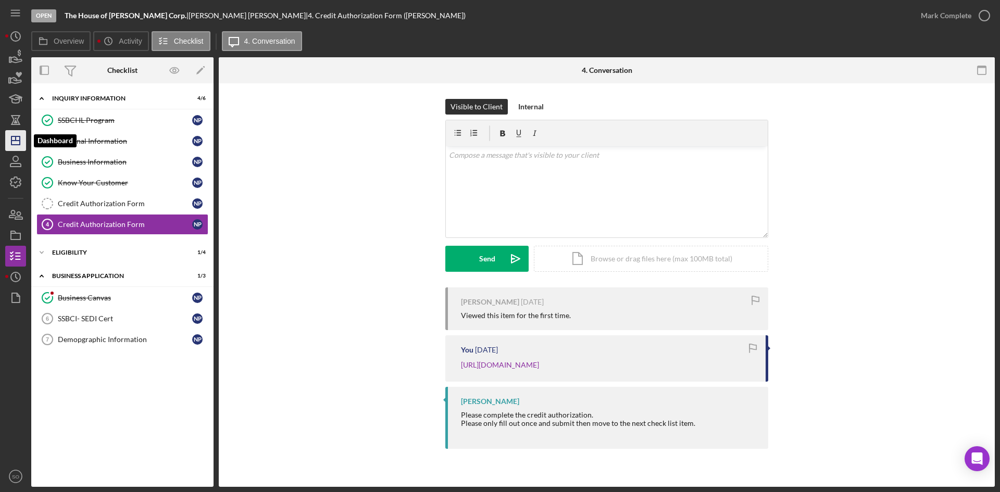
click at [15, 136] on icon "Icon/Dashboard" at bounding box center [16, 141] width 26 height 26
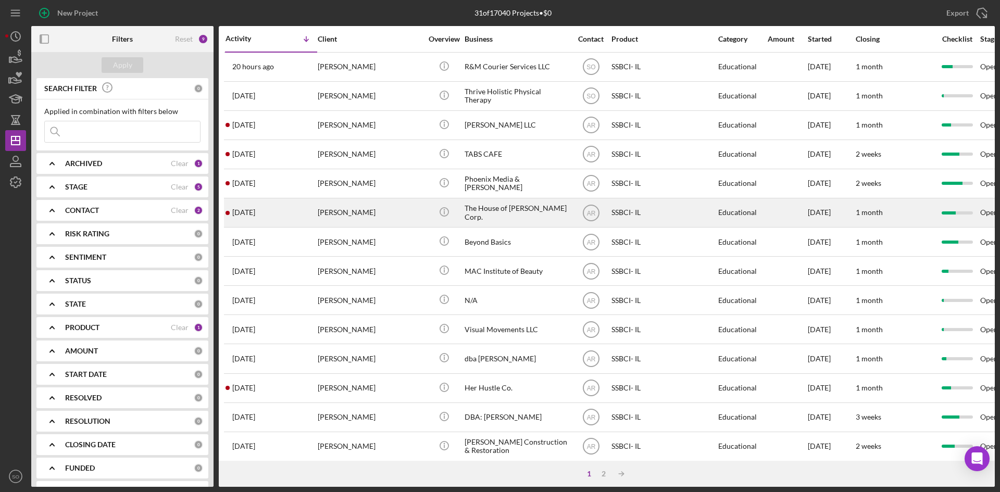
click at [359, 218] on div "[PERSON_NAME]" at bounding box center [370, 213] width 104 height 28
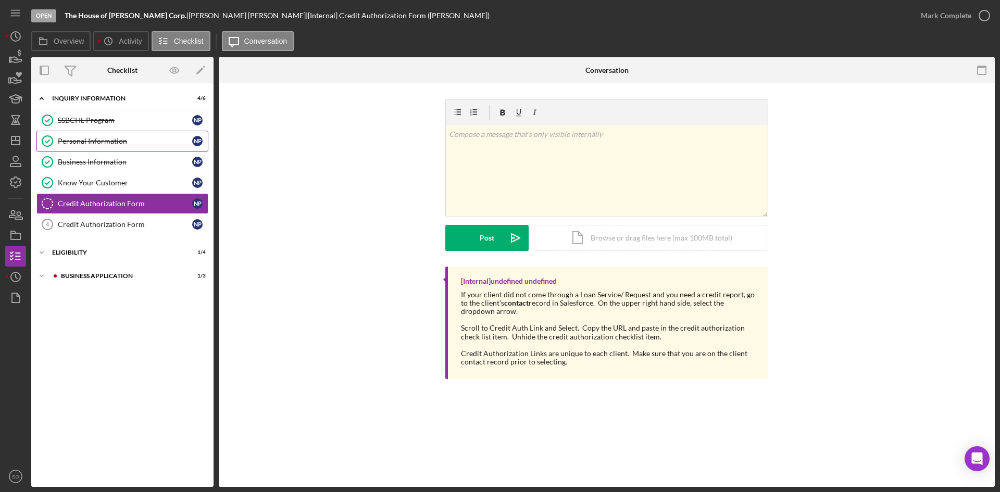
click at [89, 138] on div "Personal Information" at bounding box center [125, 141] width 134 height 8
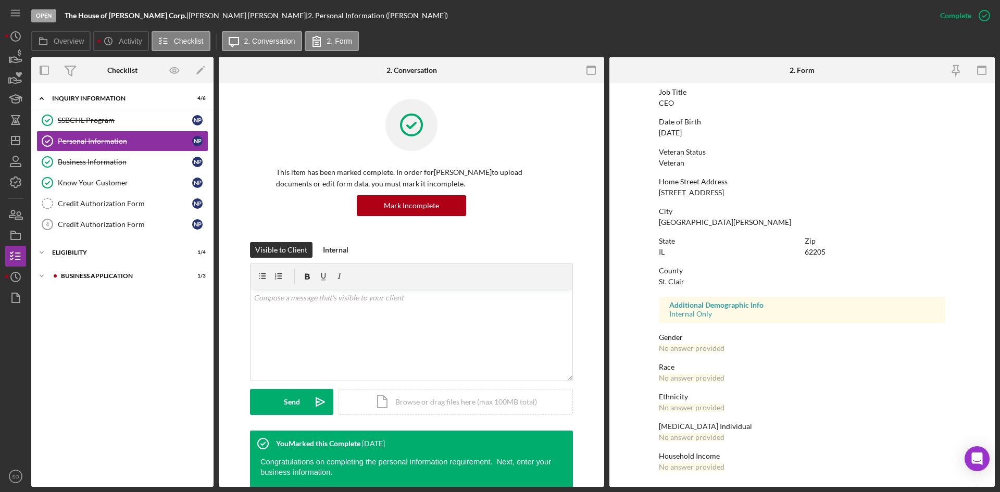
scroll to position [30, 0]
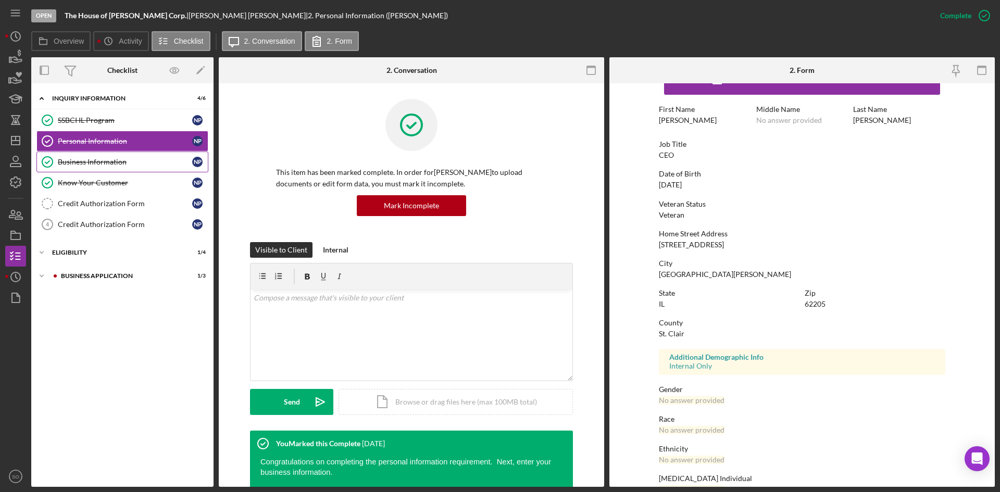
click at [84, 163] on div "Business Information" at bounding box center [125, 162] width 134 height 8
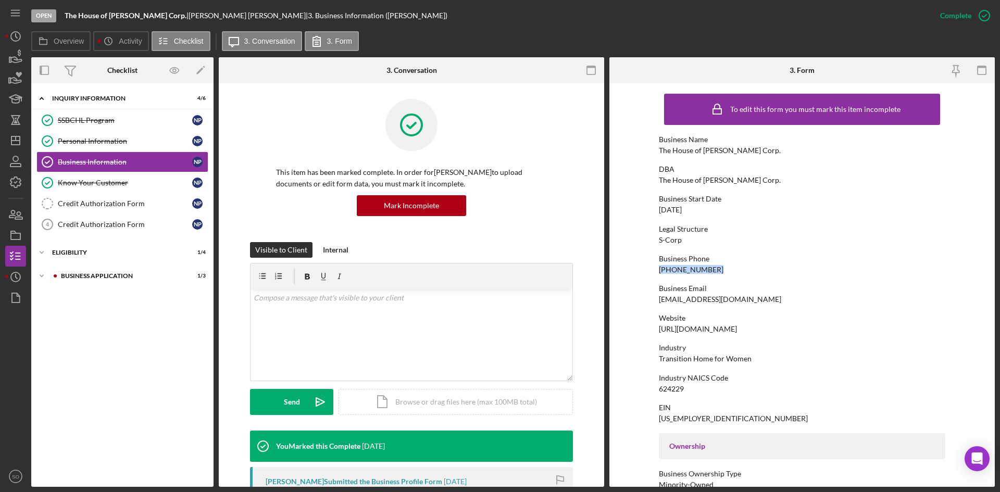
drag, startPoint x: 710, startPoint y: 265, endPoint x: 648, endPoint y: 268, distance: 61.5
click at [648, 268] on form "To edit this form you must mark this item incomplete Business Name The House of…" at bounding box center [801, 285] width 385 height 404
copy div "[PHONE_NUMBER]"
drag, startPoint x: 751, startPoint y: 302, endPoint x: 647, endPoint y: 303, distance: 103.7
click at [647, 303] on form "To edit this form you must mark this item incomplete Business Name The House of…" at bounding box center [801, 285] width 385 height 404
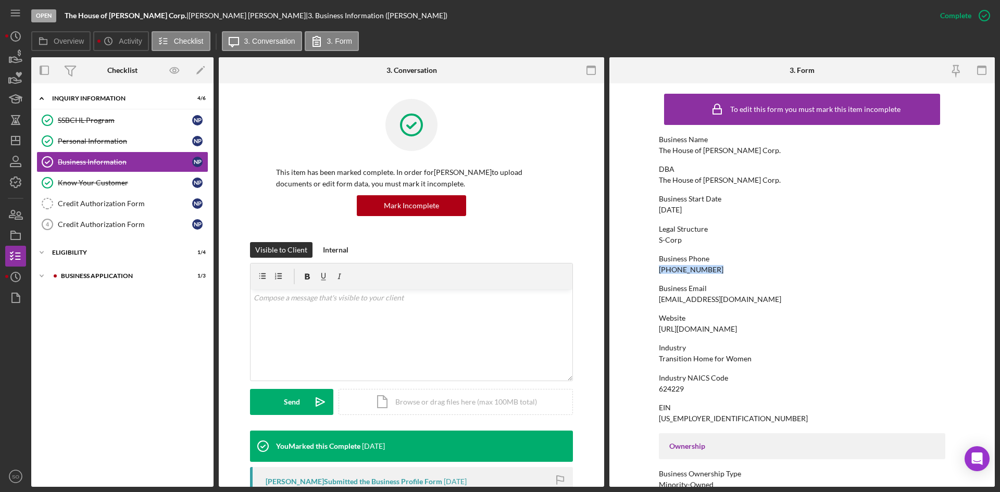
copy div "[EMAIL_ADDRESS][DOMAIN_NAME]"
click at [810, 239] on div "Legal Structure S-Corp" at bounding box center [802, 234] width 286 height 19
click at [19, 141] on line "button" at bounding box center [15, 141] width 8 height 0
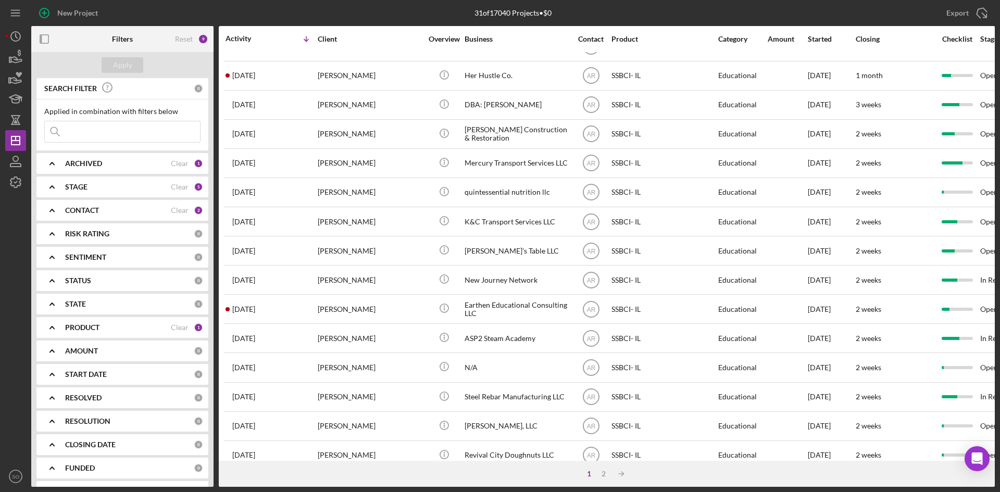
scroll to position [335, 0]
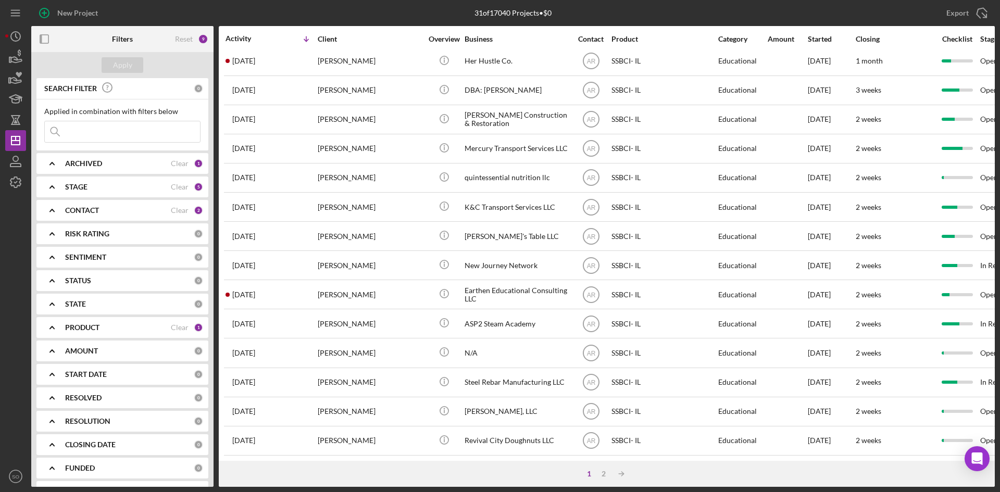
click at [94, 330] on b "PRODUCT" at bounding box center [82, 327] width 34 height 8
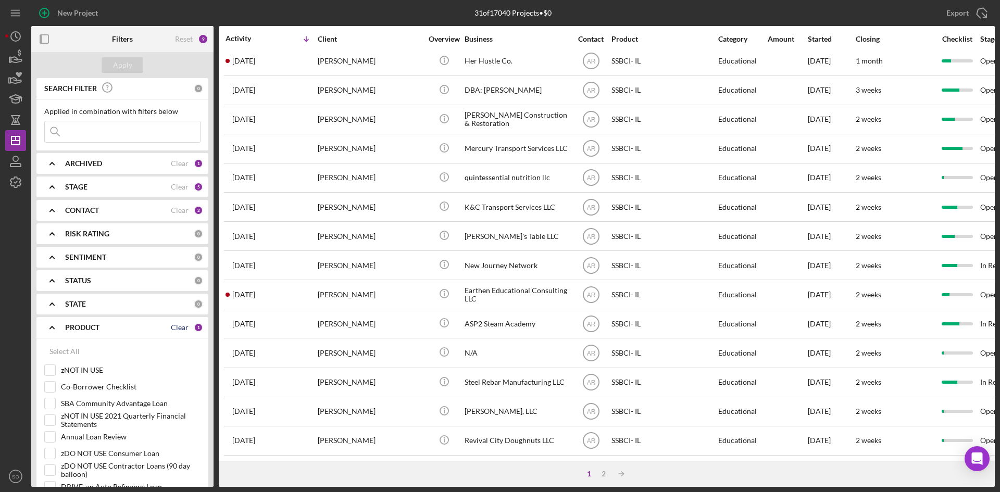
click at [171, 326] on div "Clear" at bounding box center [180, 327] width 18 height 8
checkbox input "false"
click at [61, 352] on div "Select All" at bounding box center [64, 351] width 30 height 21
checkbox input "true"
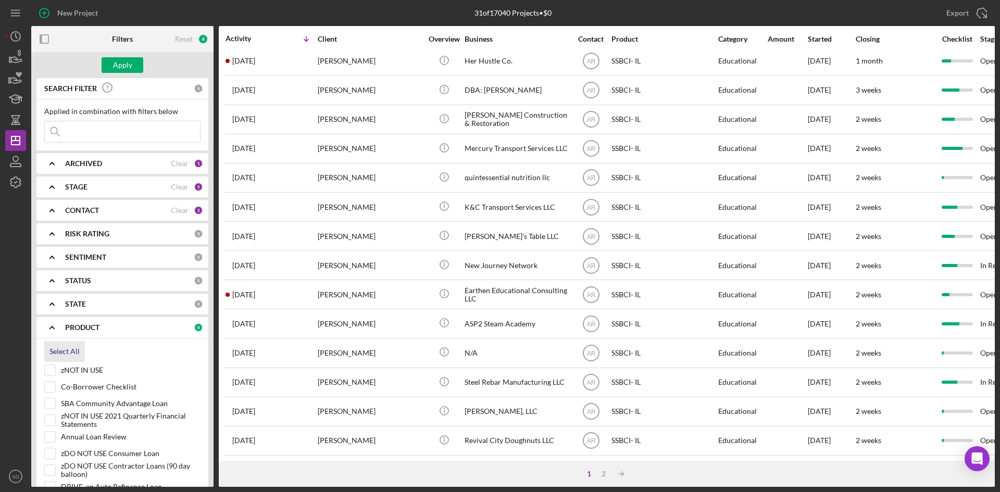
checkbox input "true"
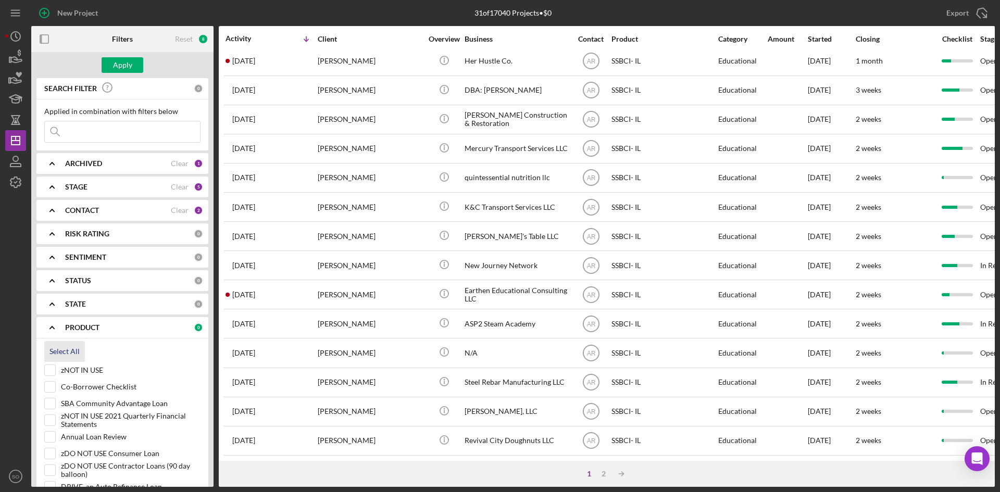
checkbox input "true"
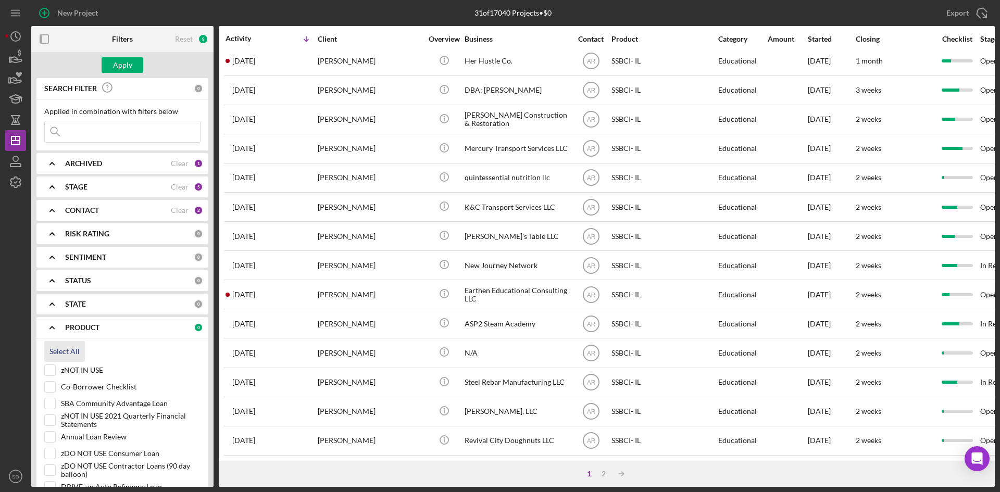
checkbox input "true"
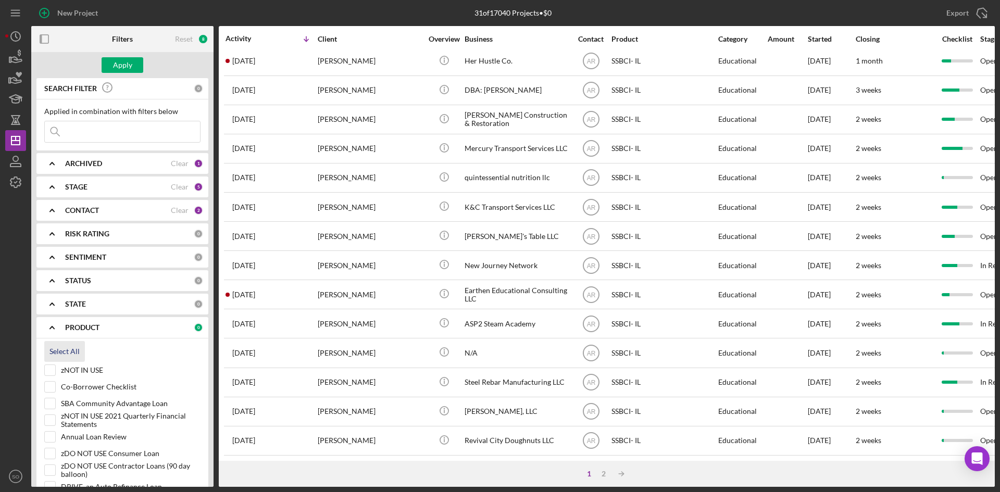
checkbox input "true"
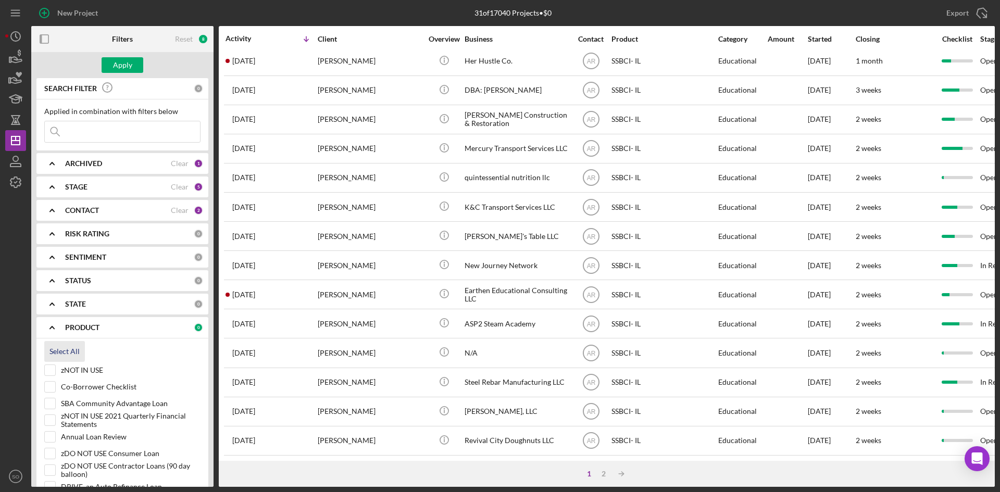
checkbox input "true"
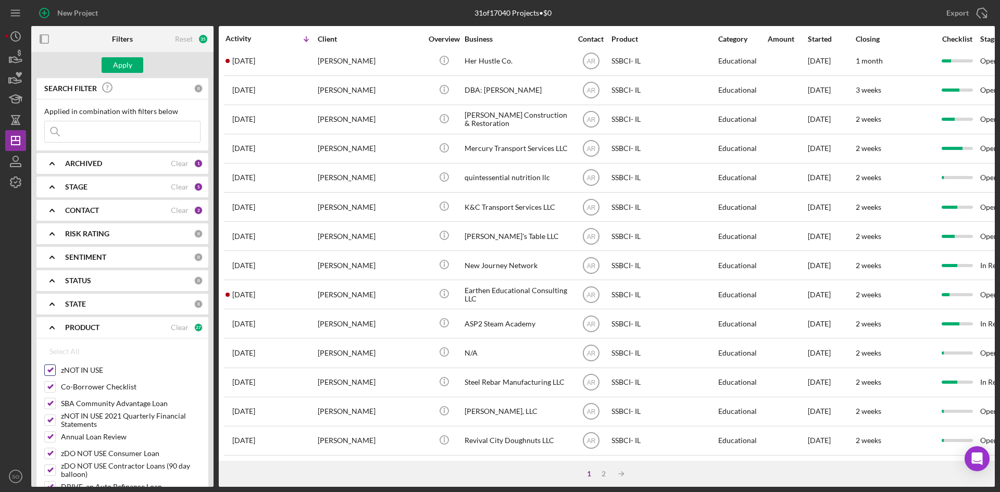
click at [47, 370] on input "zNOT IN USE" at bounding box center [50, 370] width 10 height 10
checkbox input "false"
click at [49, 433] on input "Annual Loan Review" at bounding box center [50, 437] width 10 height 10
checkbox input "false"
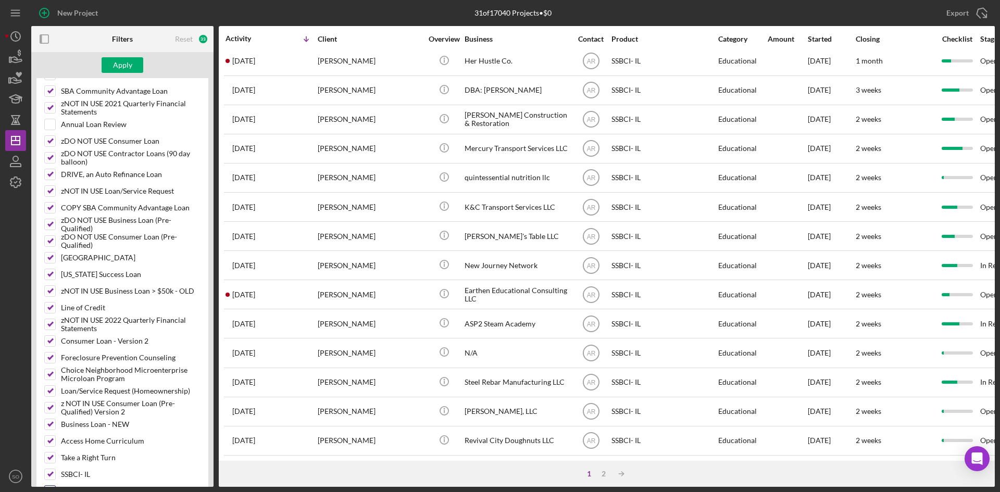
scroll to position [417, 0]
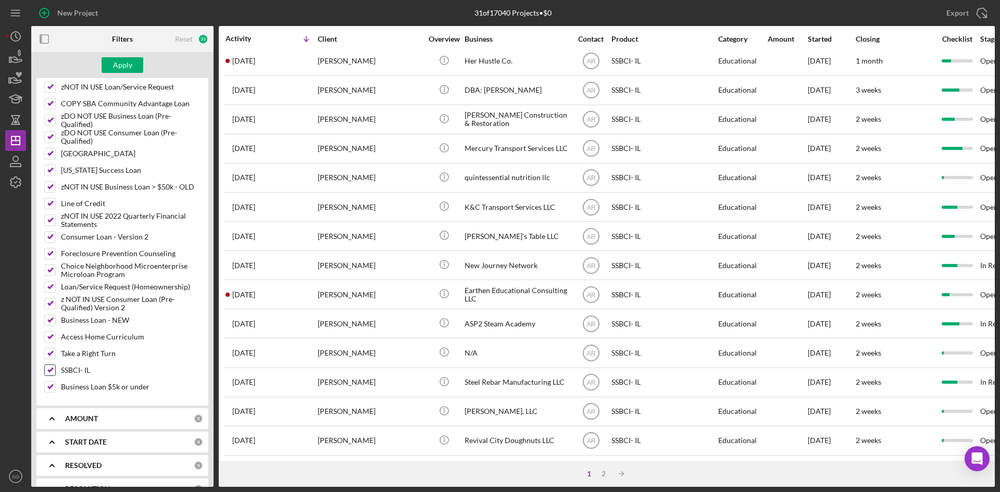
click at [48, 370] on input "SSBCI- IL" at bounding box center [50, 370] width 10 height 10
checkbox input "false"
click at [128, 64] on div "Apply" at bounding box center [122, 65] width 19 height 16
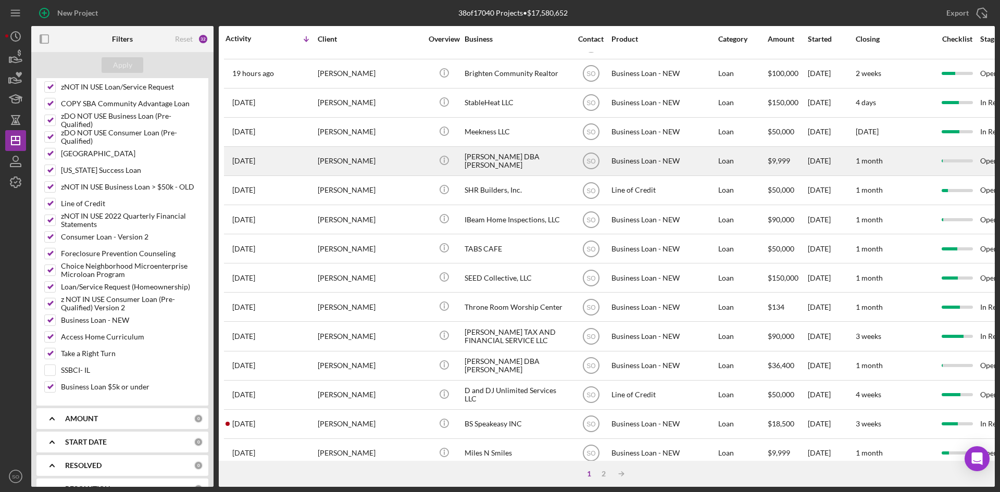
scroll to position [0, 0]
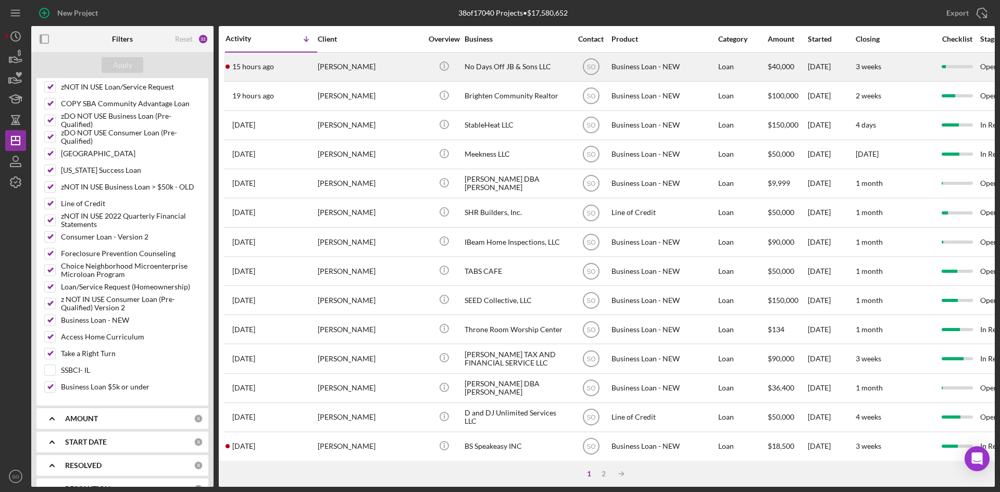
click at [351, 65] on div "[PERSON_NAME]" at bounding box center [370, 67] width 104 height 28
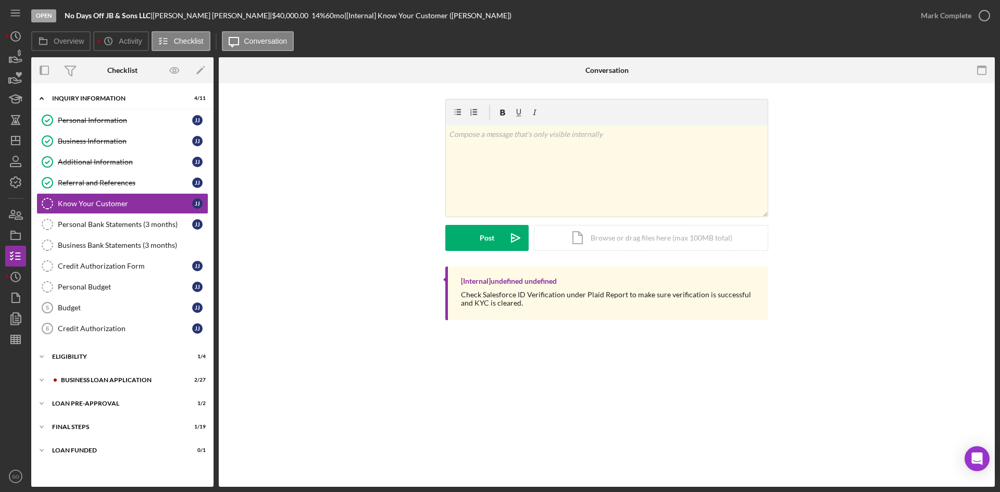
drag, startPoint x: 105, startPoint y: 376, endPoint x: 122, endPoint y: 368, distance: 19.6
click at [105, 376] on div "Icon/Expander BUSINESS LOAN APPLICATION 2 / 27" at bounding box center [122, 380] width 182 height 21
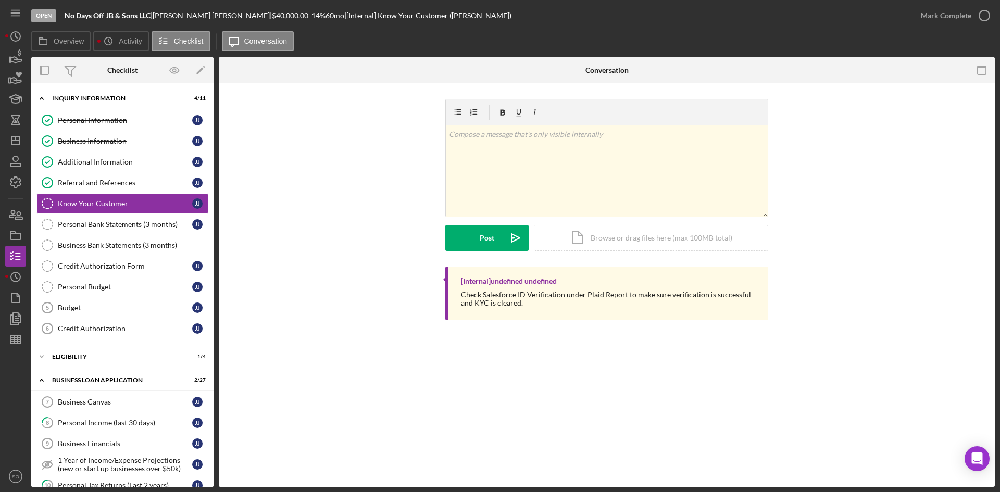
scroll to position [156, 0]
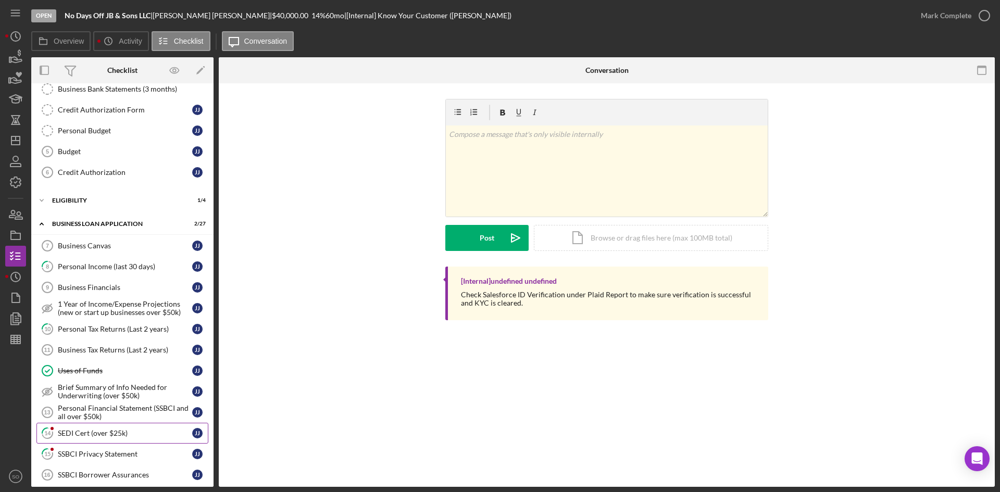
click at [82, 441] on link "14 SEDI Cert (over $25k) J J" at bounding box center [122, 433] width 172 height 21
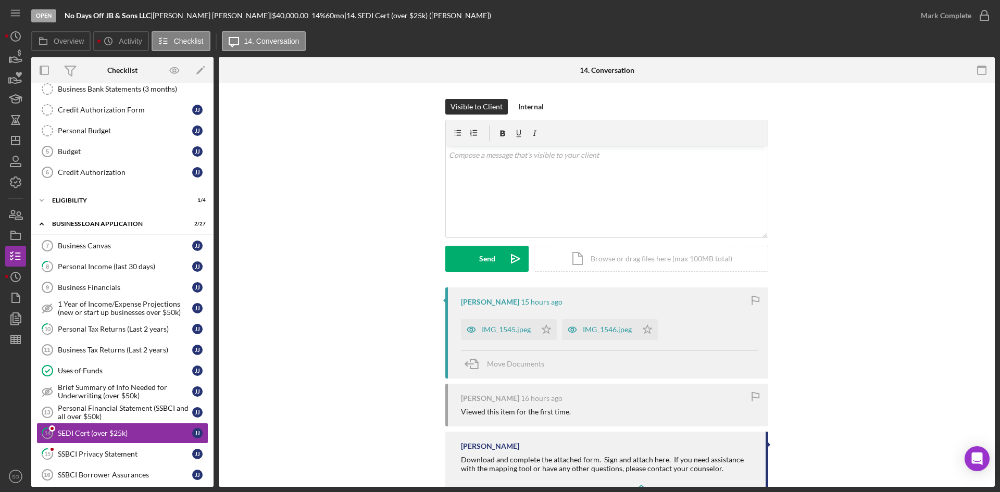
scroll to position [46, 0]
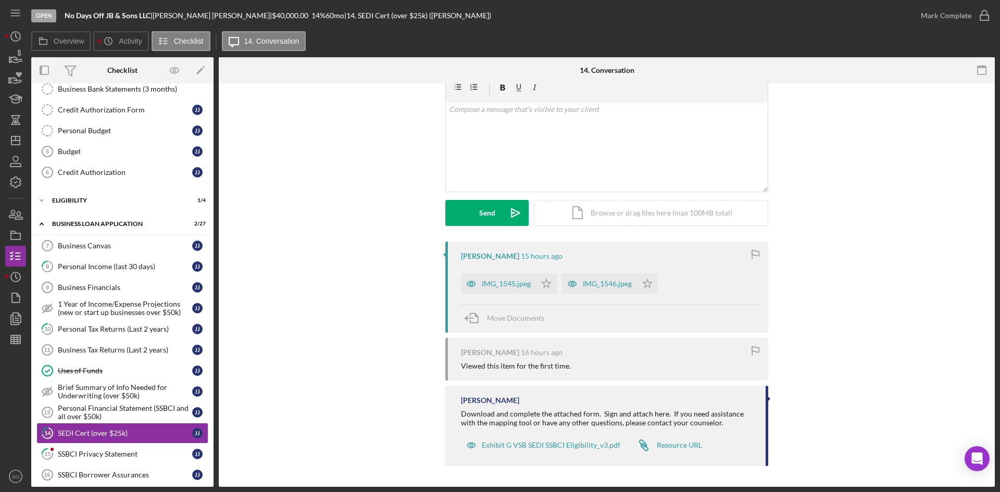
click at [511, 292] on div "IMG_1545.jpeg" at bounding box center [498, 283] width 75 height 21
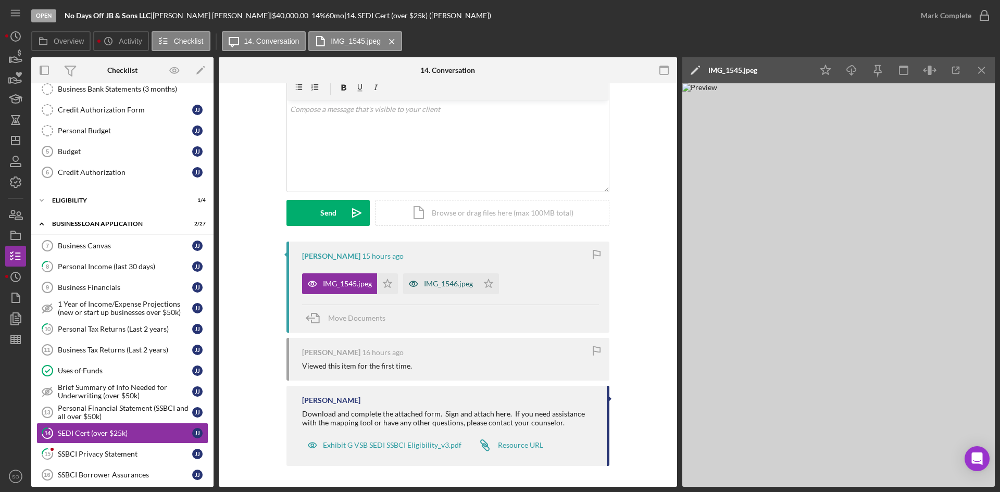
click at [455, 285] on div "IMG_1546.jpeg" at bounding box center [448, 284] width 49 height 8
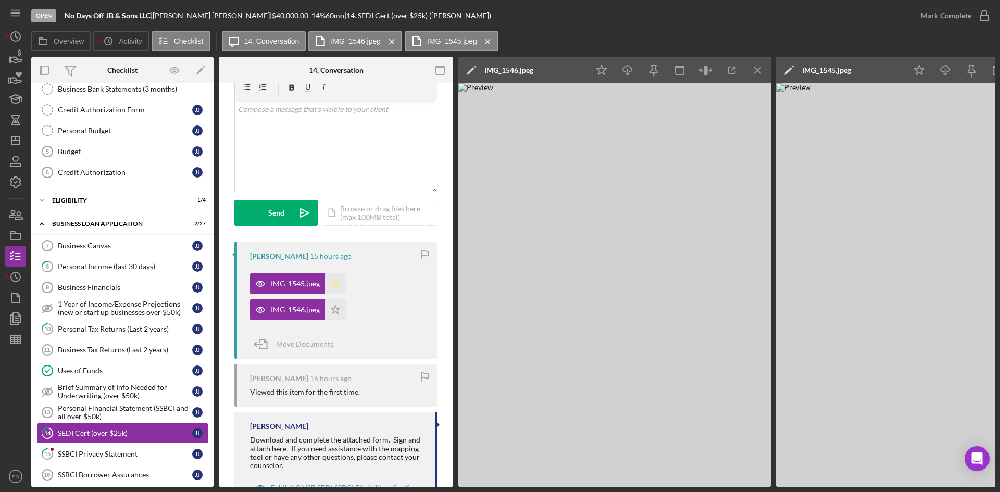
click at [340, 282] on polygon "button" at bounding box center [335, 283] width 9 height 8
click at [341, 314] on icon "Icon/Star" at bounding box center [335, 309] width 21 height 21
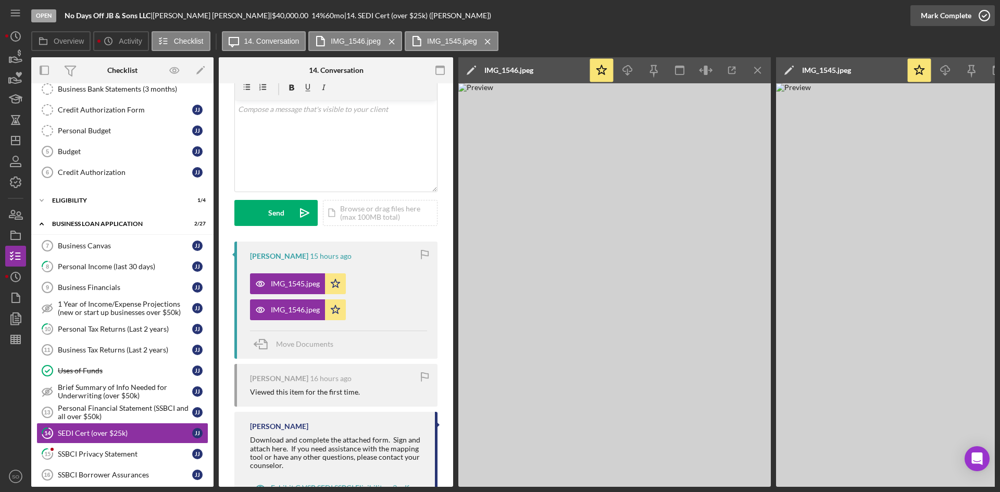
click at [968, 16] on div "Mark Complete" at bounding box center [946, 15] width 51 height 21
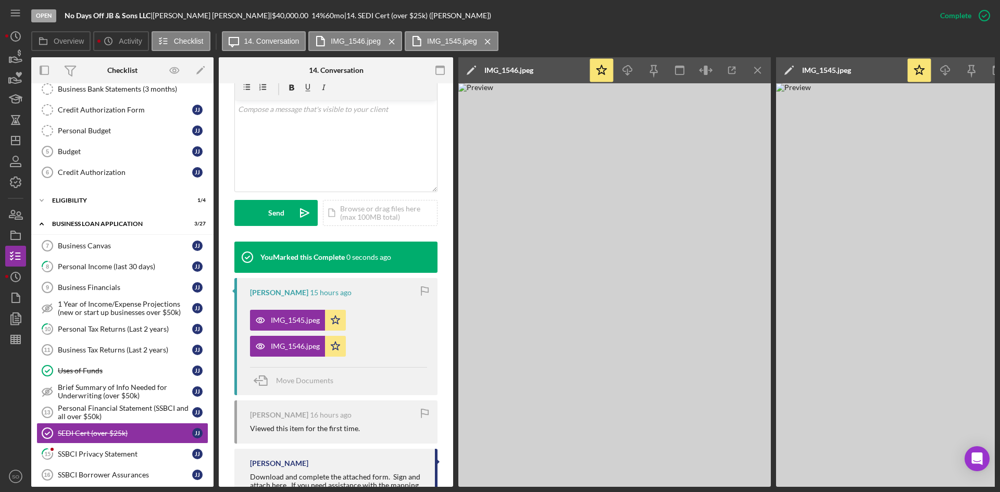
scroll to position [313, 0]
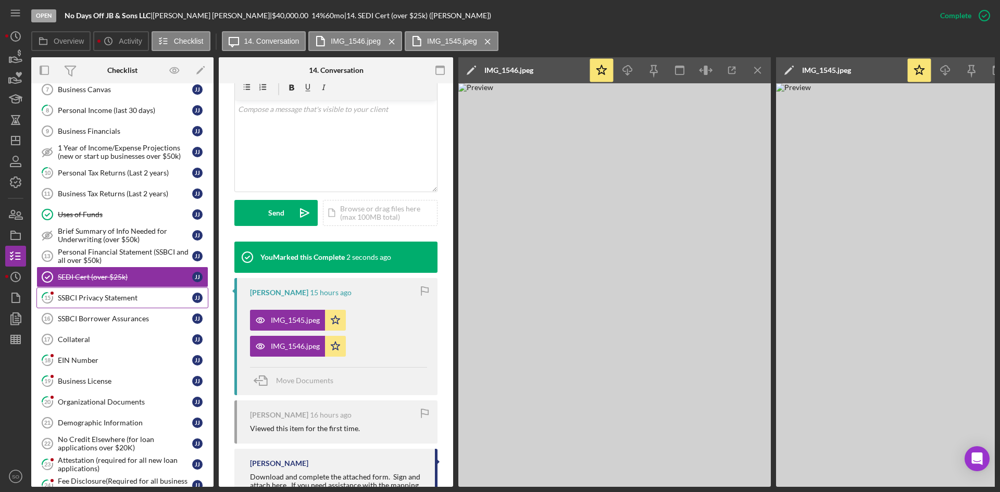
drag, startPoint x: 124, startPoint y: 302, endPoint x: 136, endPoint y: 305, distance: 11.9
click at [125, 302] on div "SSBCI Privacy Statement" at bounding box center [125, 298] width 134 height 8
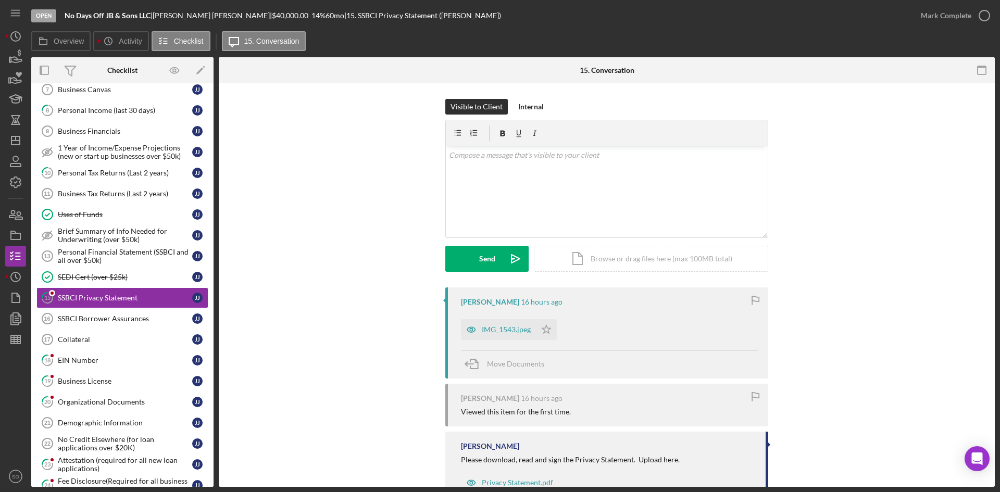
scroll to position [38, 0]
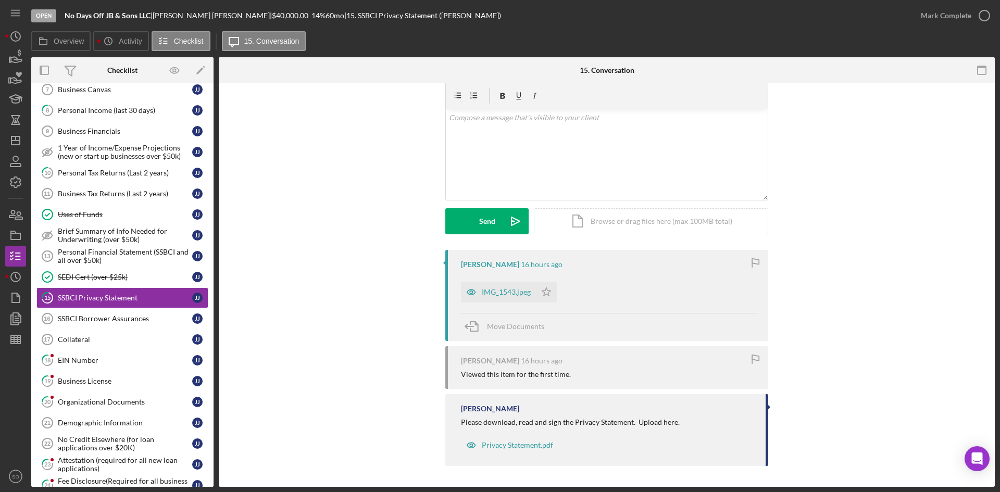
click at [506, 276] on div "[PERSON_NAME] 16 hours ago IMG_1543.jpeg Icon/Star Move Documents" at bounding box center [606, 295] width 323 height 91
click at [501, 299] on div "IMG_1543.jpeg" at bounding box center [498, 292] width 75 height 21
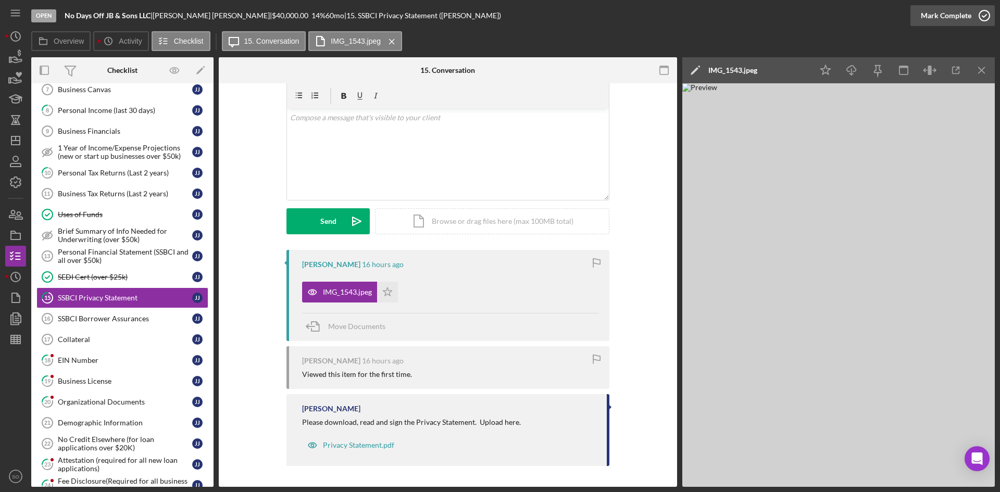
click at [971, 11] on button "Mark Complete" at bounding box center [952, 15] width 84 height 21
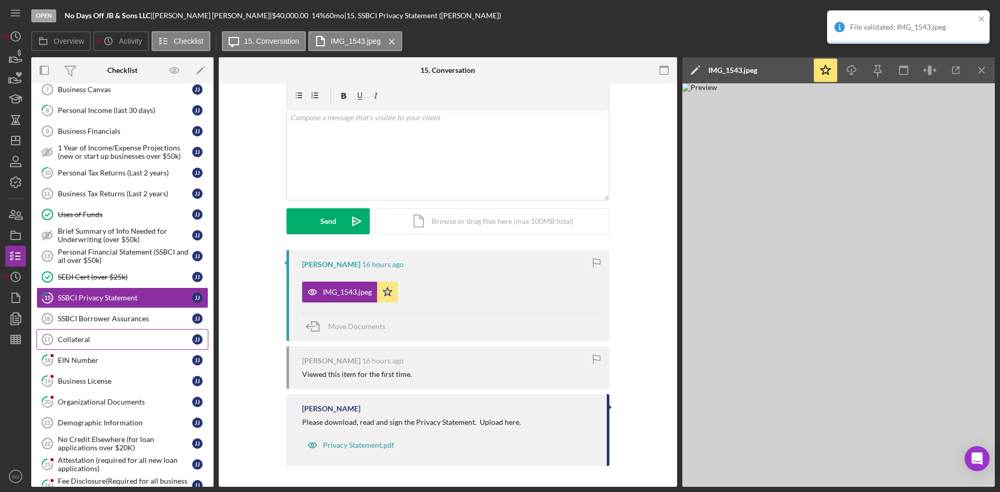
scroll to position [181, 0]
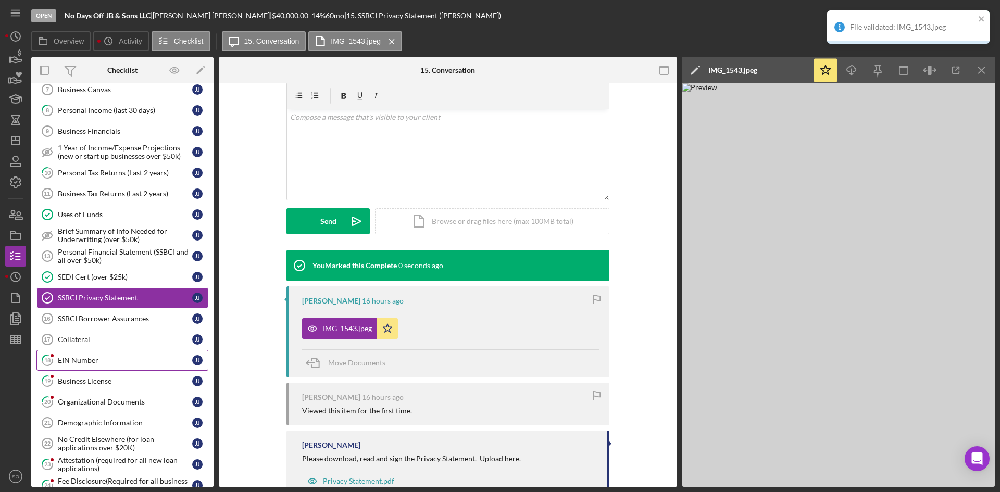
click at [101, 367] on link "18 EIN Number J J" at bounding box center [122, 360] width 172 height 21
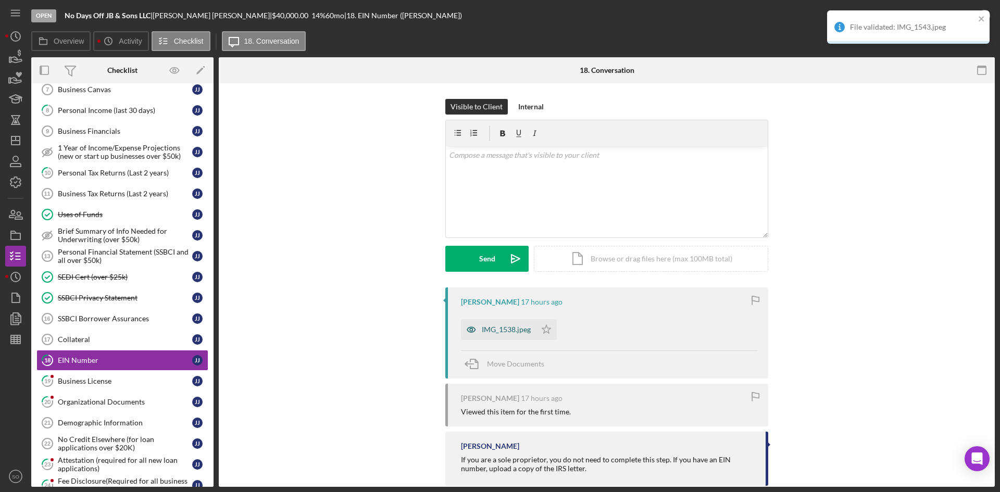
scroll to position [20, 0]
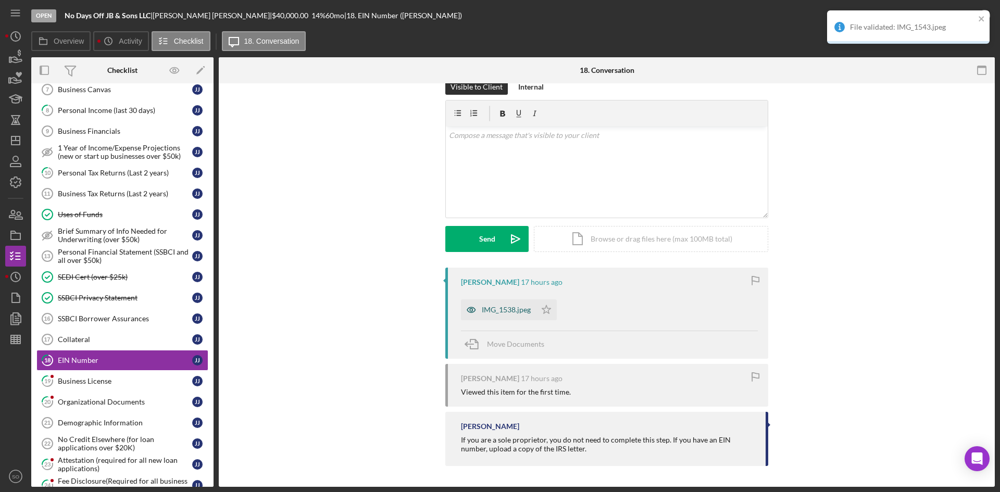
drag, startPoint x: 503, startPoint y: 308, endPoint x: 526, endPoint y: 304, distance: 23.3
click at [504, 308] on div "IMG_1538.jpeg" at bounding box center [506, 310] width 49 height 8
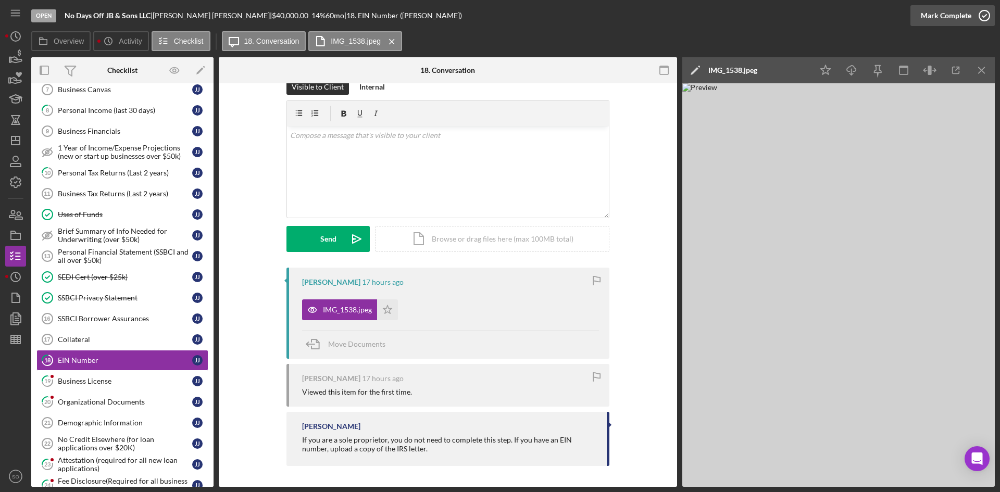
click at [965, 16] on div "Mark Complete" at bounding box center [946, 15] width 51 height 21
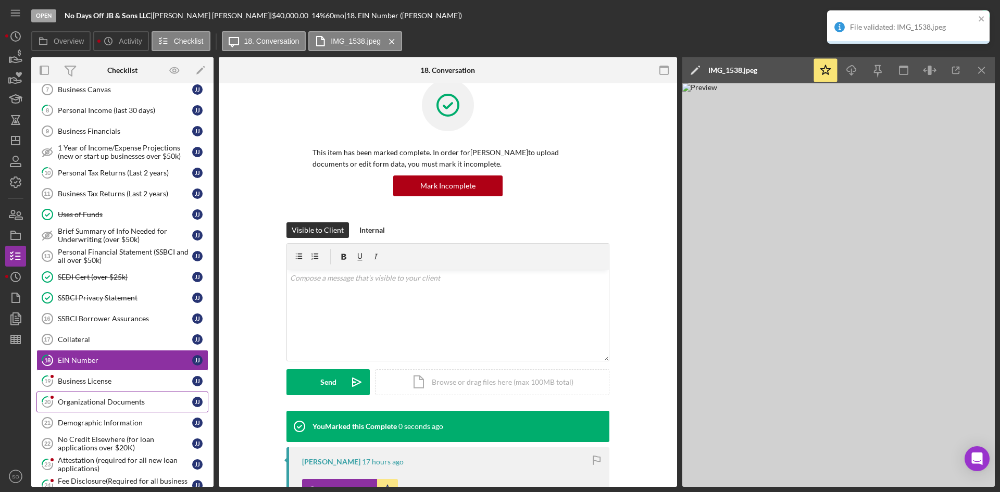
scroll to position [163, 0]
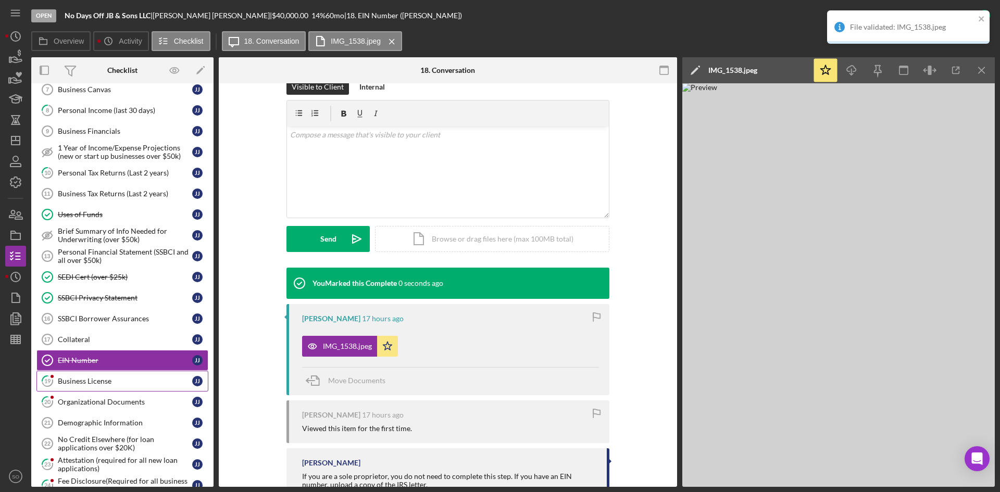
click at [95, 378] on div "Business License" at bounding box center [125, 381] width 134 height 8
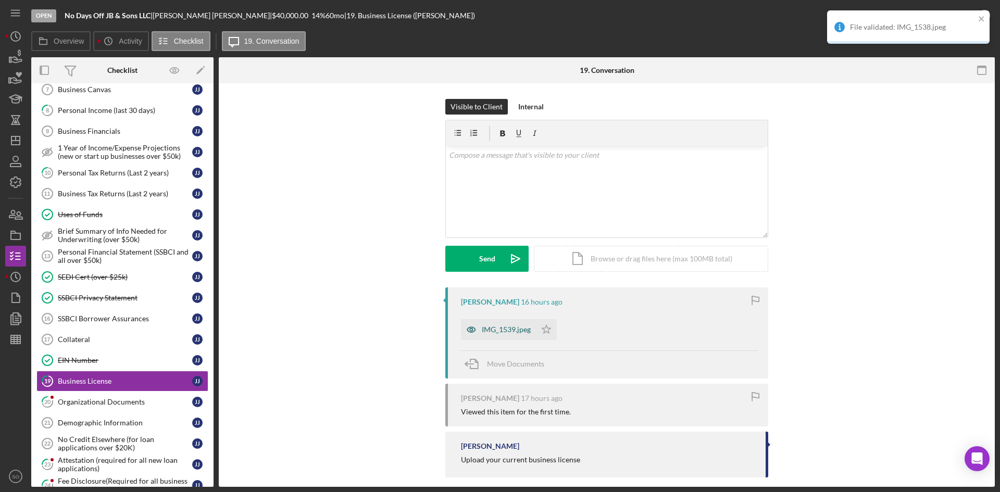
click at [490, 328] on div "IMG_1539.jpeg" at bounding box center [506, 330] width 49 height 8
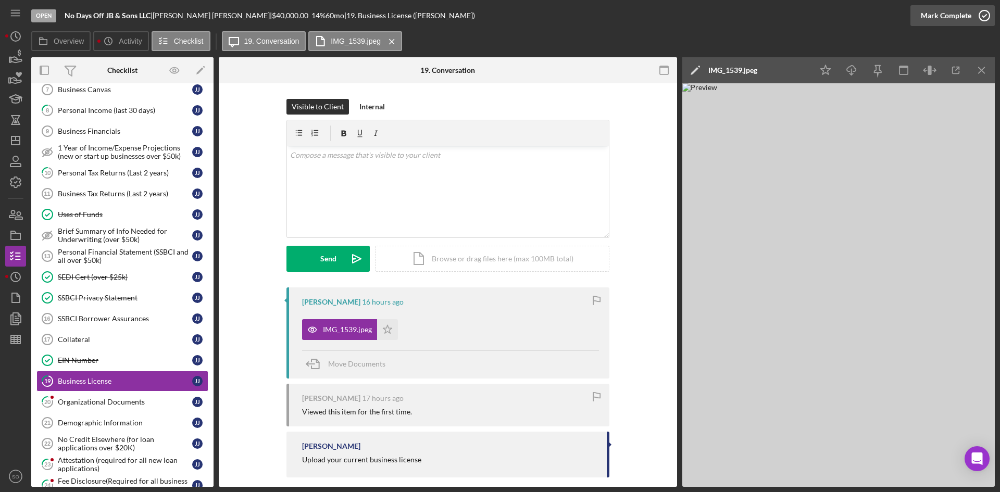
click at [938, 12] on div "Mark Complete" at bounding box center [946, 15] width 51 height 21
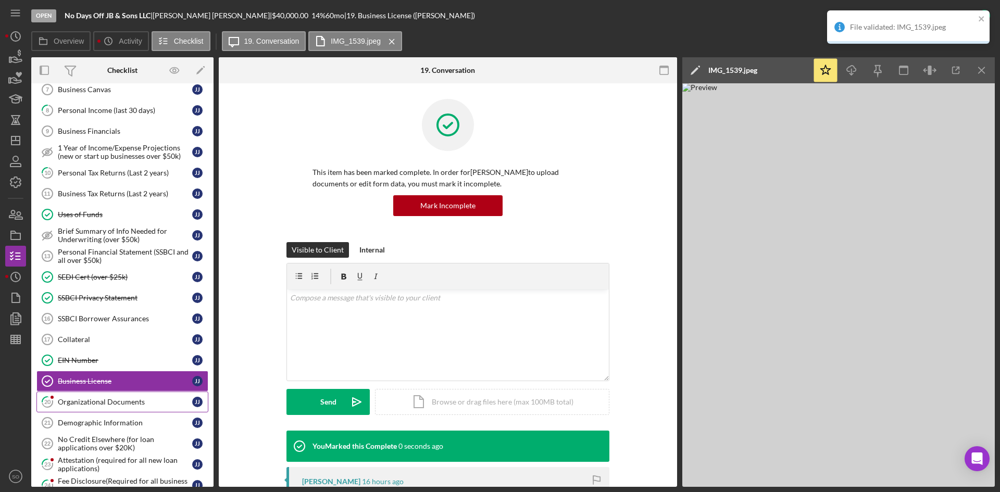
click at [72, 401] on div "Organizational Documents" at bounding box center [125, 402] width 134 height 8
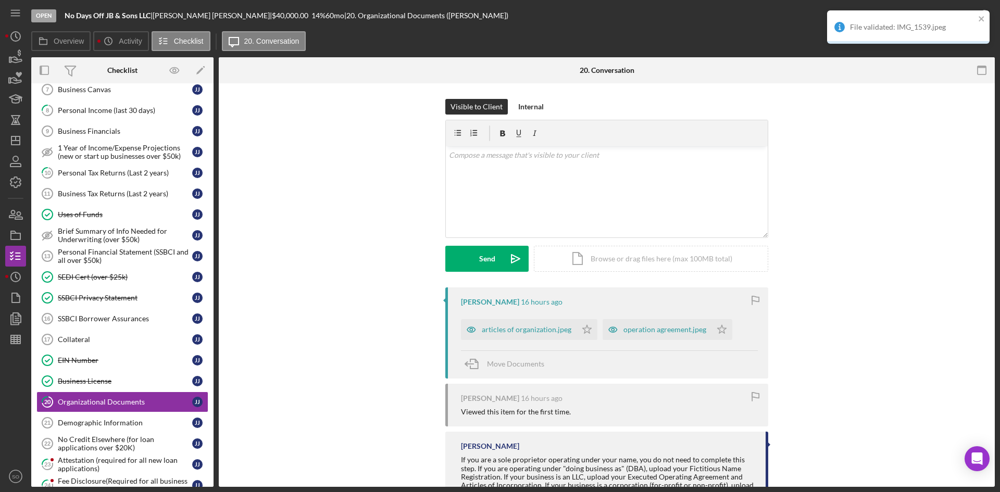
scroll to position [53, 0]
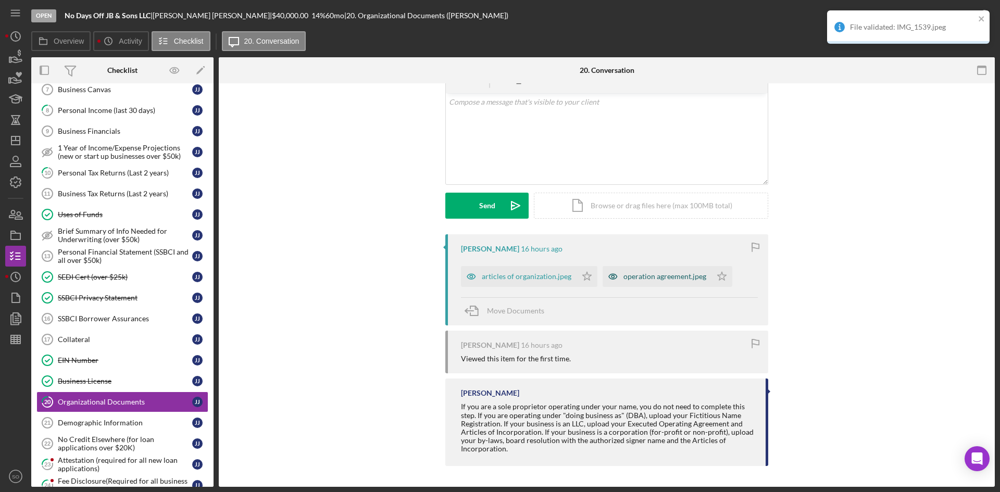
click at [656, 272] on div "operation agreement.jpeg" at bounding box center [664, 276] width 83 height 8
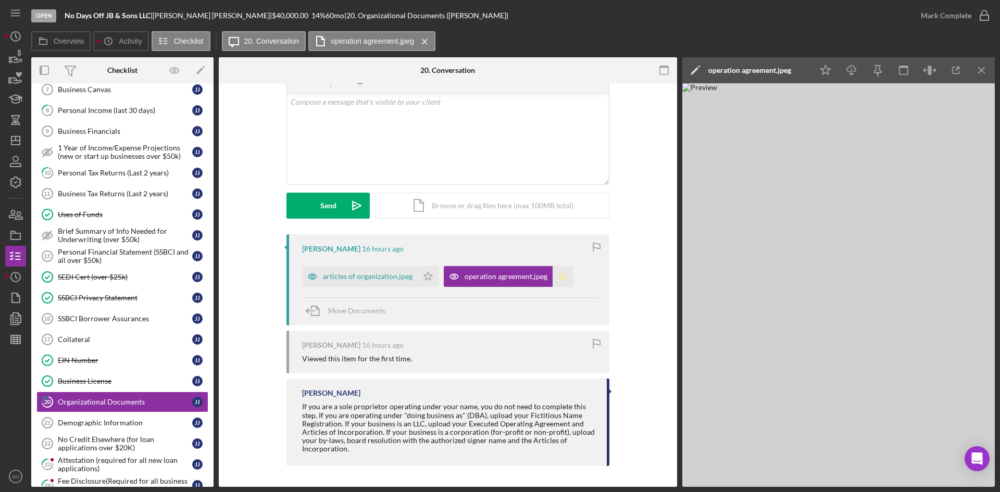
click at [553, 271] on icon "Icon/Star" at bounding box center [563, 276] width 21 height 21
click at [355, 278] on div "articles of organization.jpeg" at bounding box center [368, 276] width 90 height 8
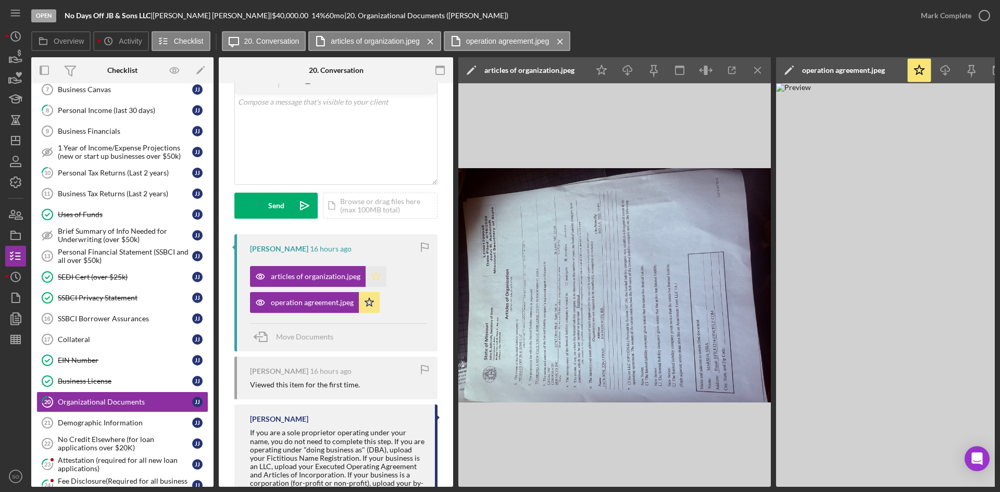
click at [376, 276] on polygon "button" at bounding box center [376, 276] width 9 height 8
click at [299, 152] on div "v Color teal Color pink Remove color Add row above Add row below Add column bef…" at bounding box center [336, 138] width 202 height 91
click at [278, 223] on div "Visible to Client Internal v Color teal Color pink Remove color Add row above A…" at bounding box center [335, 140] width 203 height 189
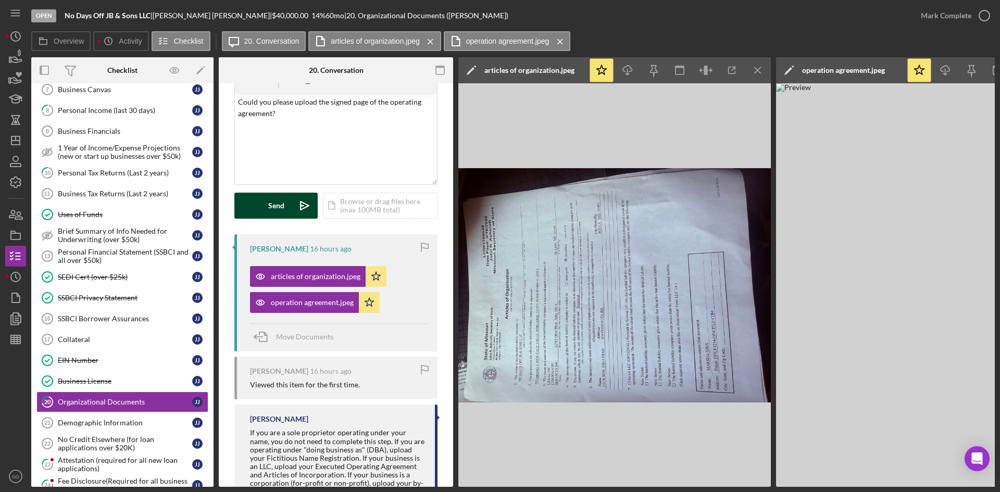
click at [277, 210] on div "Send" at bounding box center [276, 206] width 16 height 26
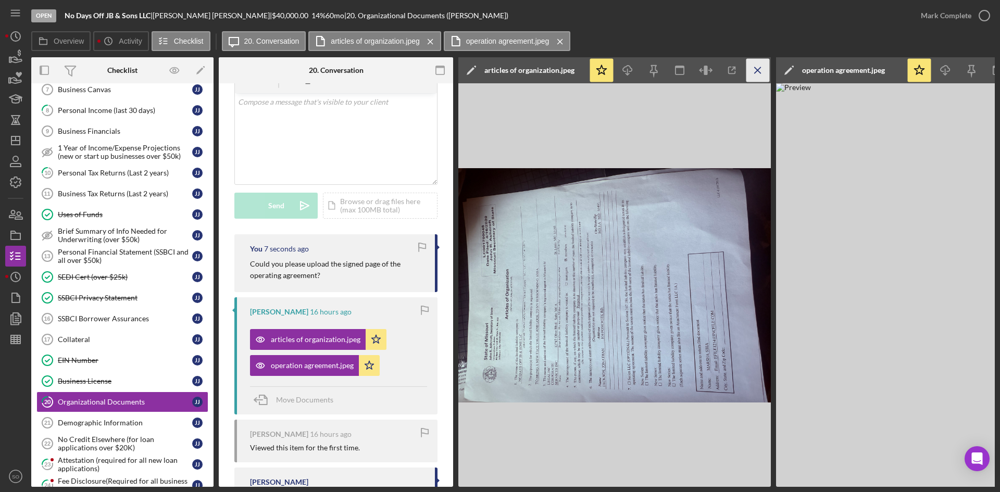
click at [755, 67] on line "button" at bounding box center [758, 70] width 6 height 6
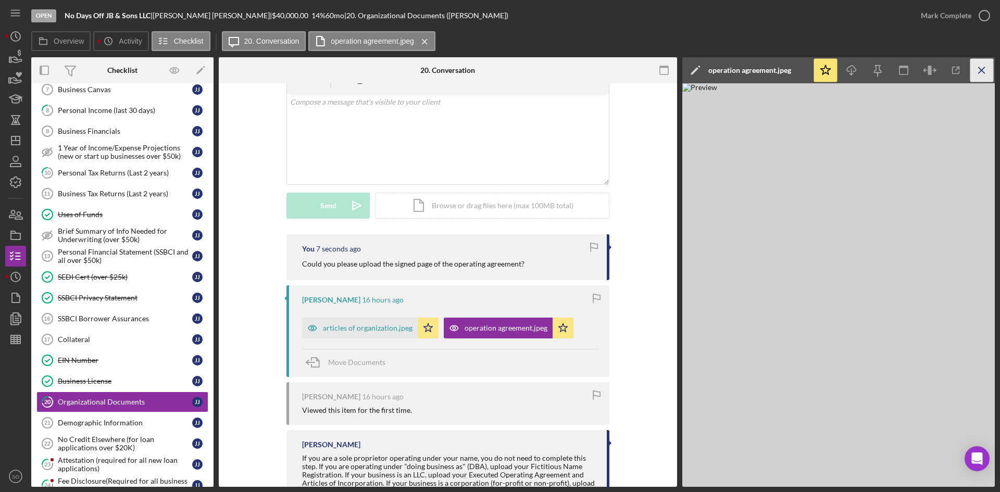
click at [988, 59] on icon "Icon/Menu Close" at bounding box center [981, 70] width 23 height 23
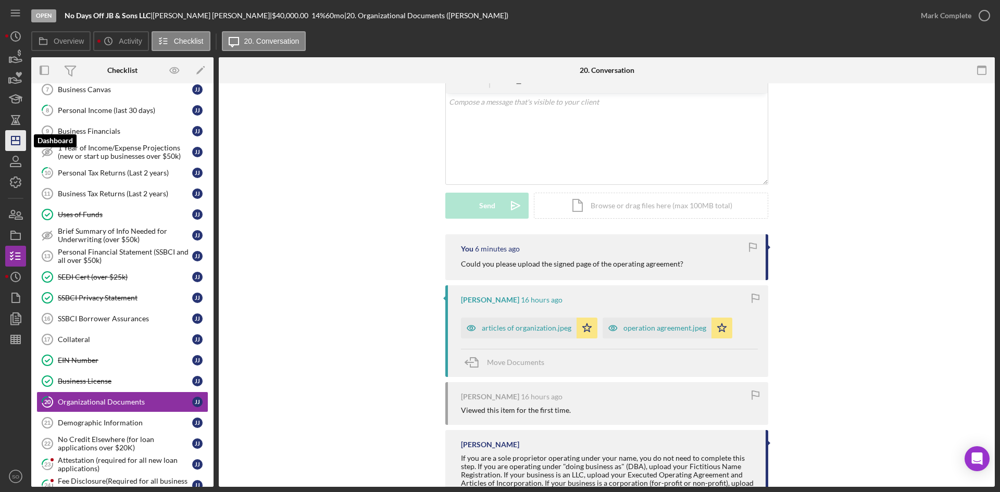
click at [13, 139] on icon "Icon/Dashboard" at bounding box center [16, 141] width 26 height 26
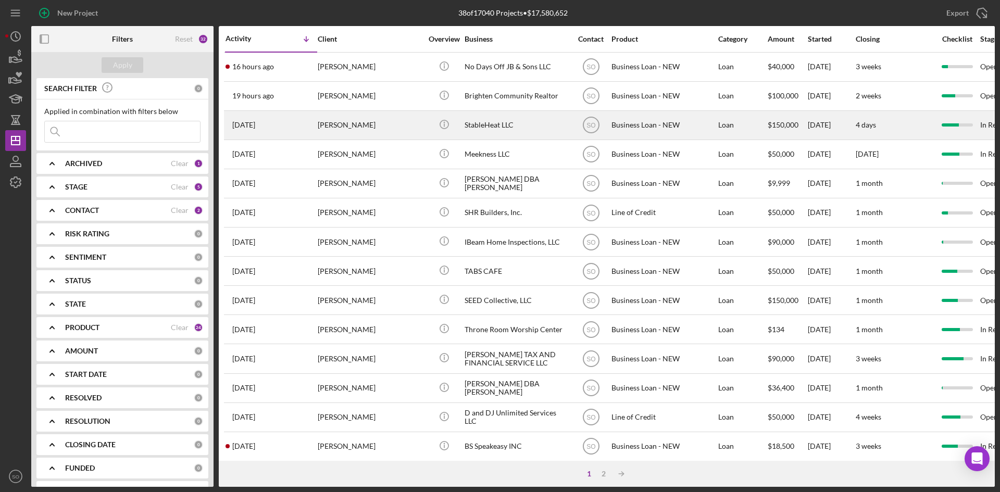
click at [333, 119] on div "[PERSON_NAME]" at bounding box center [370, 125] width 104 height 28
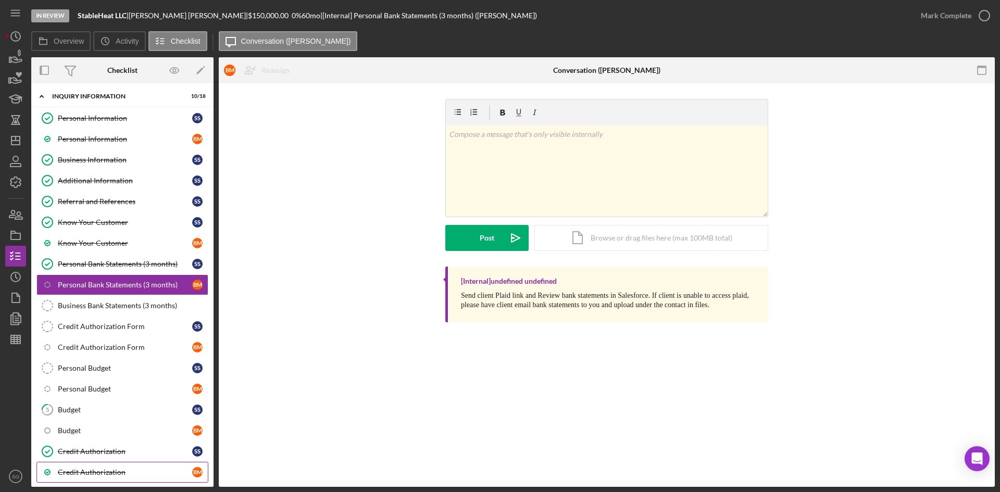
scroll to position [148, 0]
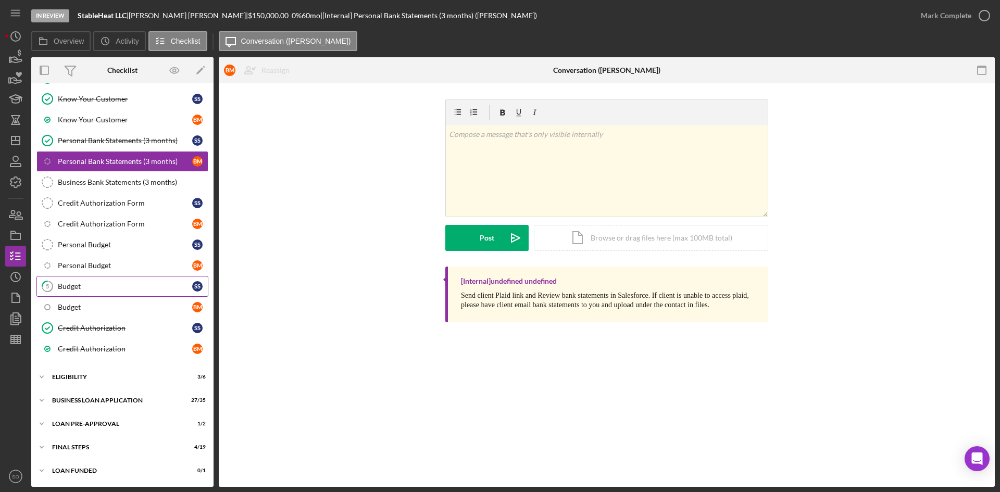
click at [85, 289] on div "Budget" at bounding box center [125, 286] width 134 height 8
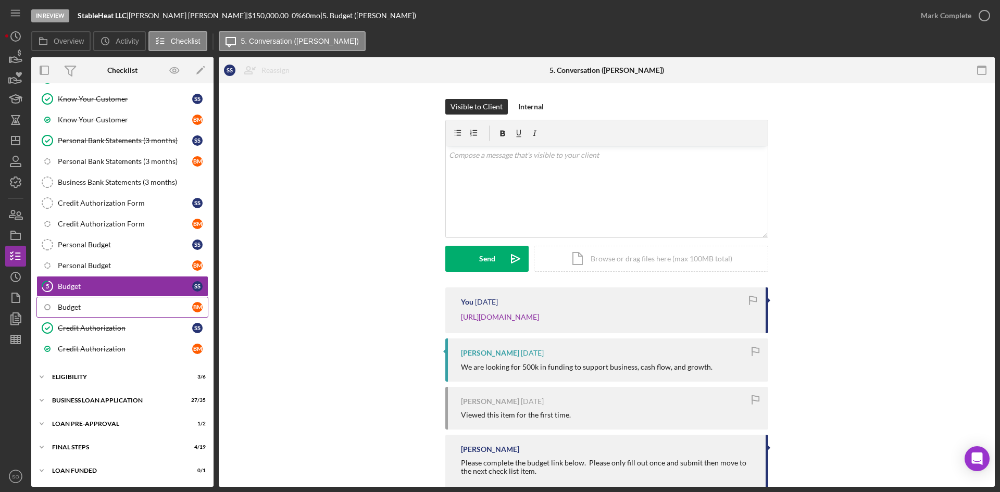
scroll to position [148, 0]
click at [970, 20] on div "Mark Complete" at bounding box center [946, 15] width 51 height 21
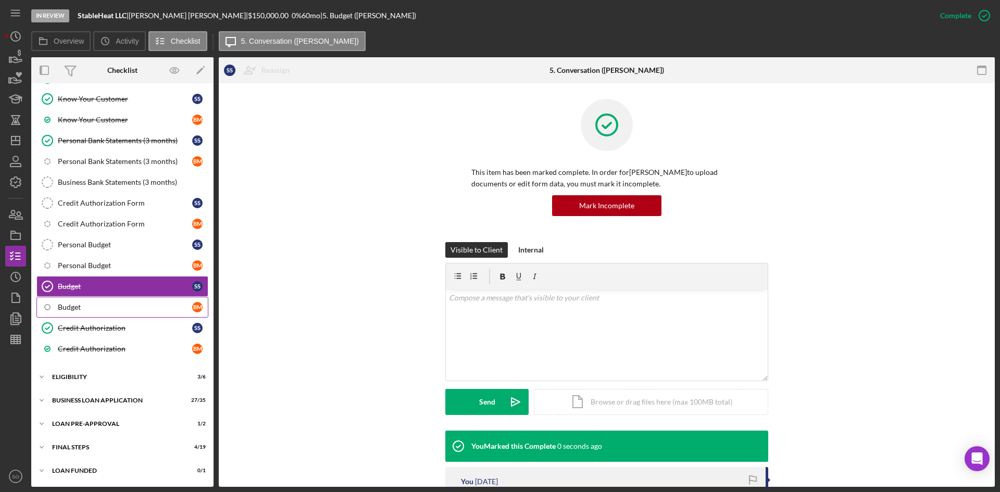
click at [81, 303] on div "Budget" at bounding box center [125, 307] width 134 height 8
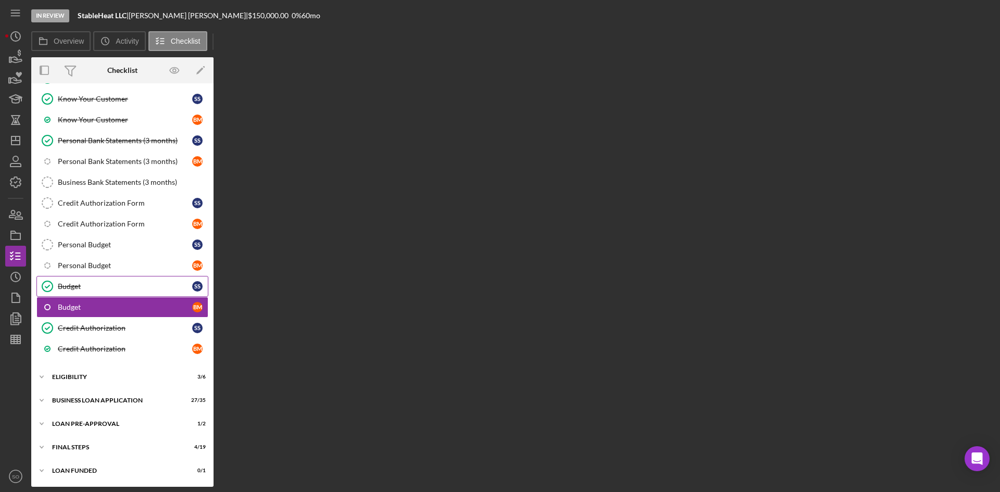
scroll to position [148, 0]
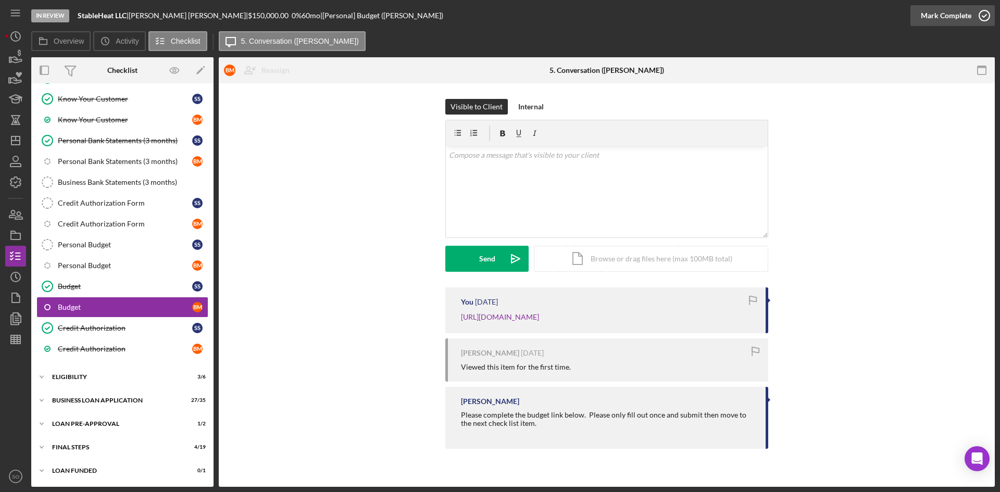
click at [925, 16] on div "Mark Complete" at bounding box center [946, 15] width 51 height 21
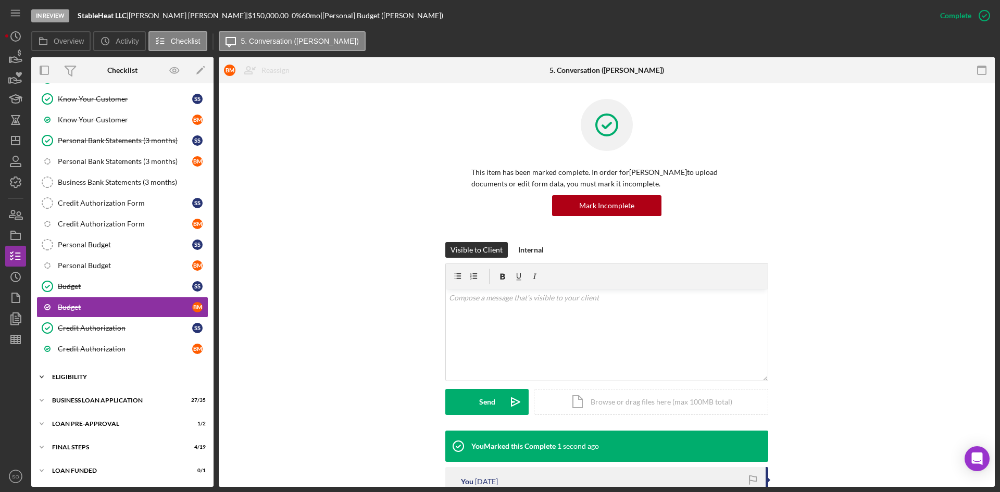
click at [82, 382] on div "Icon/Expander ELIGIBILITY 3 / 6" at bounding box center [122, 377] width 182 height 21
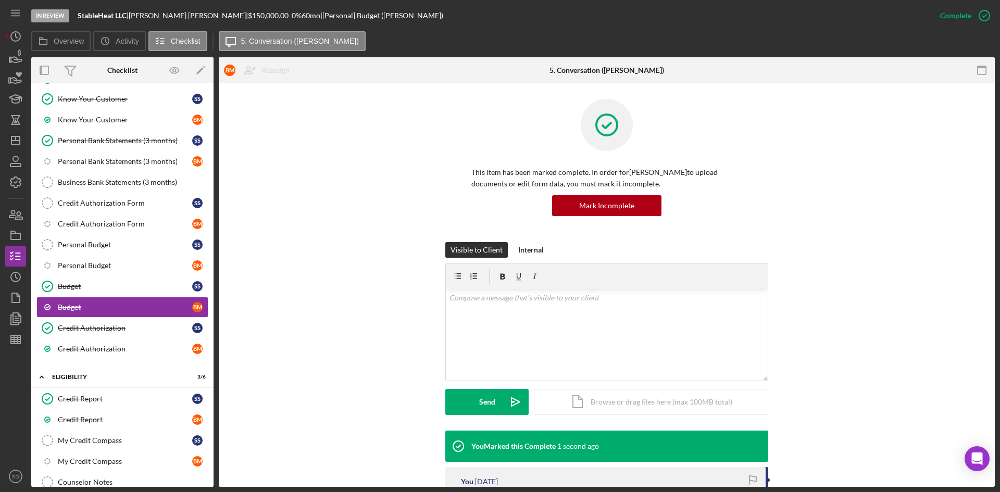
scroll to position [279, 0]
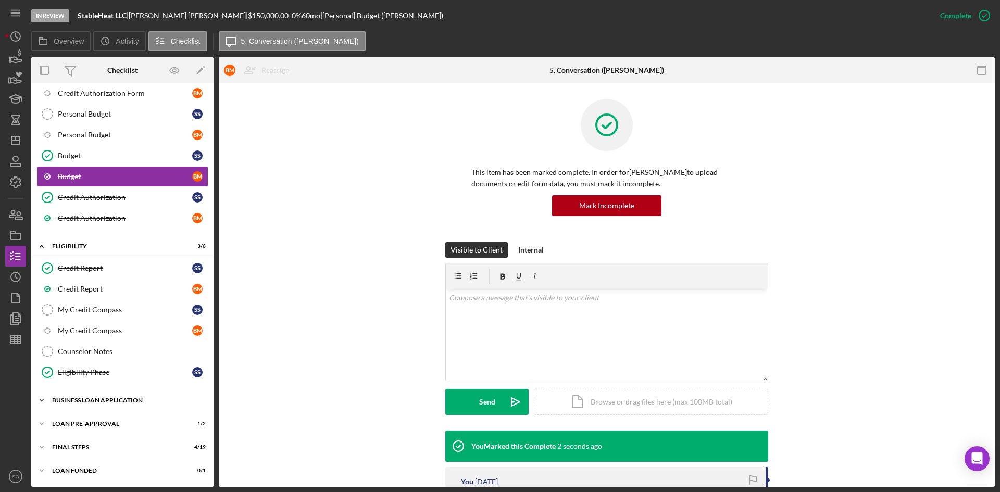
click at [93, 403] on div "BUSINESS LOAN APPLICATION" at bounding box center [126, 400] width 148 height 6
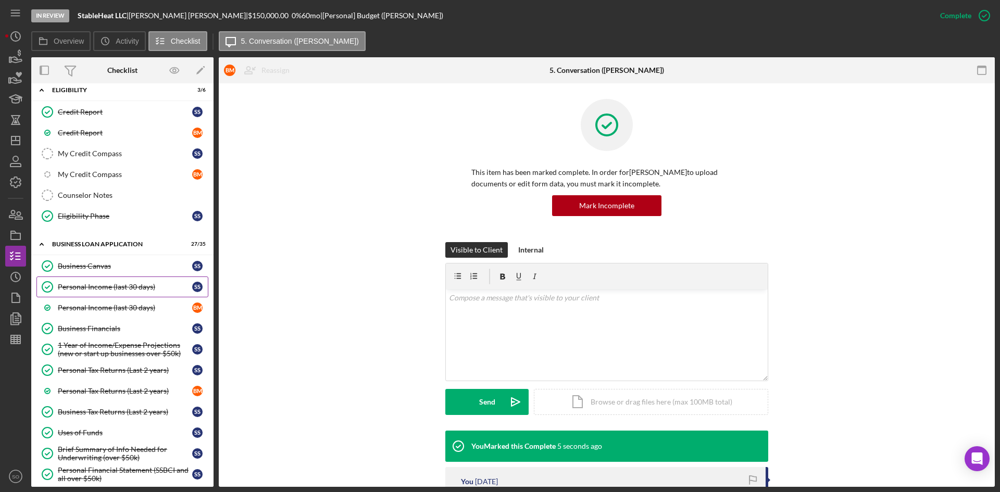
click at [118, 286] on div "Personal Income (last 30 days)" at bounding box center [125, 287] width 134 height 8
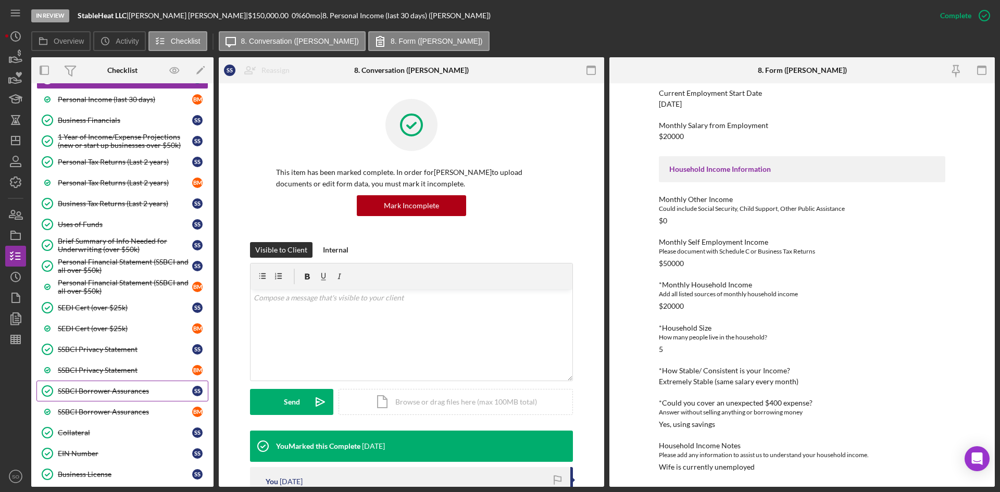
scroll to position [800, 0]
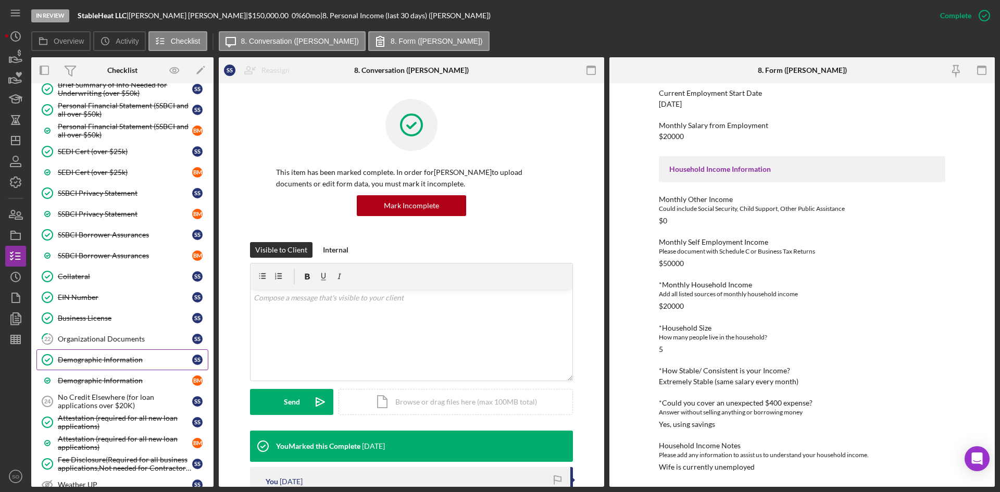
click at [105, 357] on div "Demographic Information" at bounding box center [125, 360] width 134 height 8
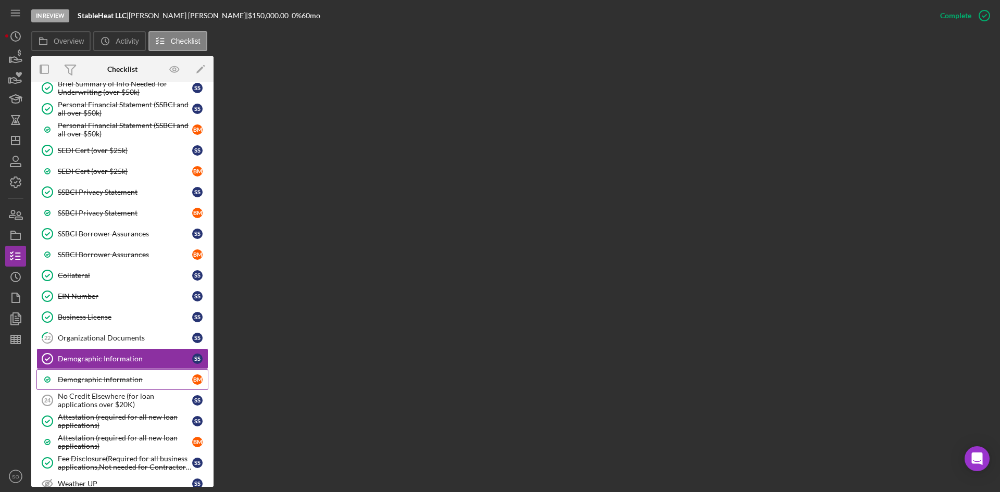
click at [135, 371] on link "Demographic Information B M" at bounding box center [122, 379] width 172 height 21
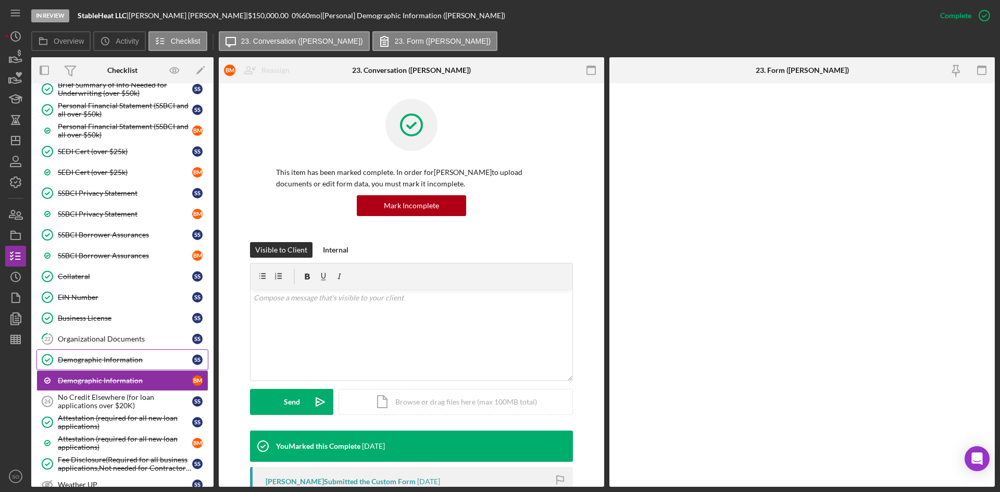
click at [136, 359] on div "Demographic Information" at bounding box center [125, 360] width 134 height 8
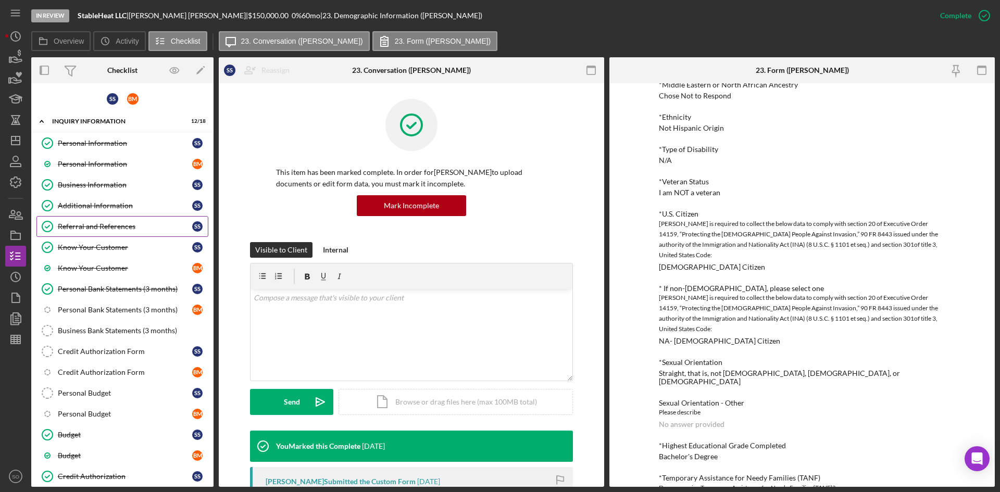
click at [83, 227] on div "Referral and References" at bounding box center [125, 226] width 134 height 8
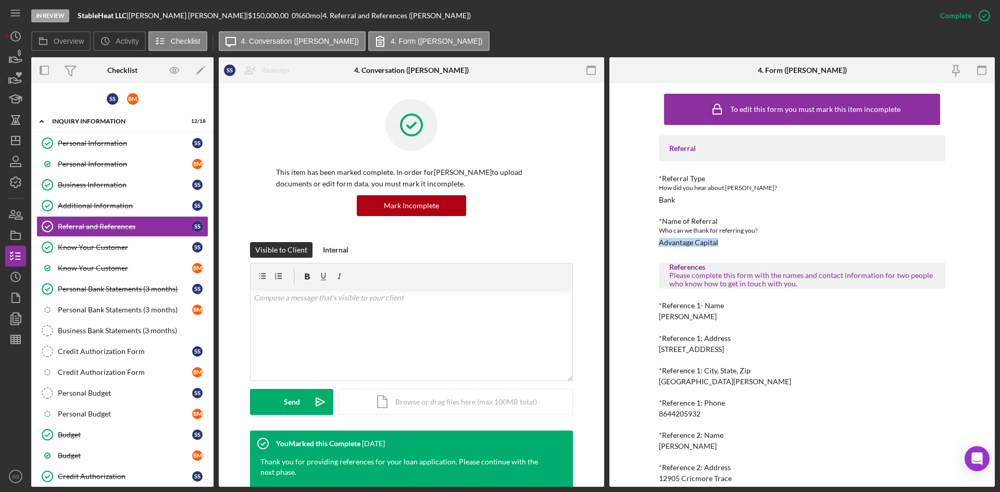
drag, startPoint x: 721, startPoint y: 244, endPoint x: 631, endPoint y: 244, distance: 89.6
click at [631, 244] on div "To edit this form you must mark this item incomplete Referral *Referral Type Ho…" at bounding box center [801, 285] width 385 height 404
copy div "Advantage Capital"
click at [806, 332] on div "Referral *Referral Type How did you hear about [PERSON_NAME]? Bank *Name of Ref…" at bounding box center [802, 341] width 286 height 413
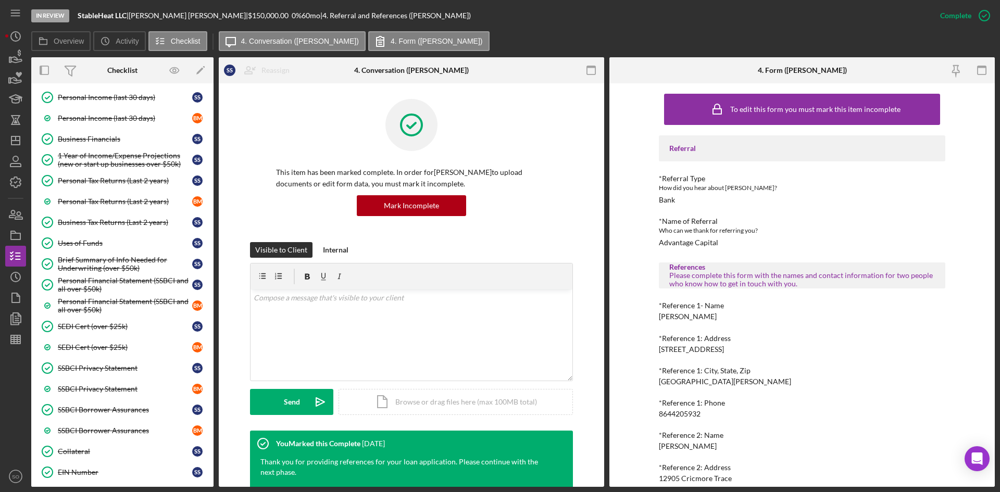
scroll to position [833, 0]
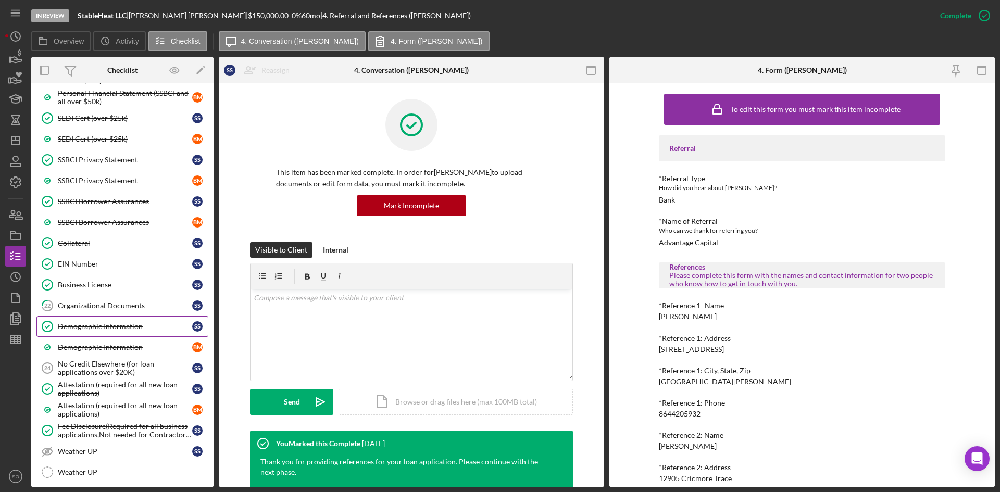
drag, startPoint x: 131, startPoint y: 327, endPoint x: 140, endPoint y: 327, distance: 8.9
click at [131, 327] on div "Demographic Information" at bounding box center [125, 326] width 134 height 8
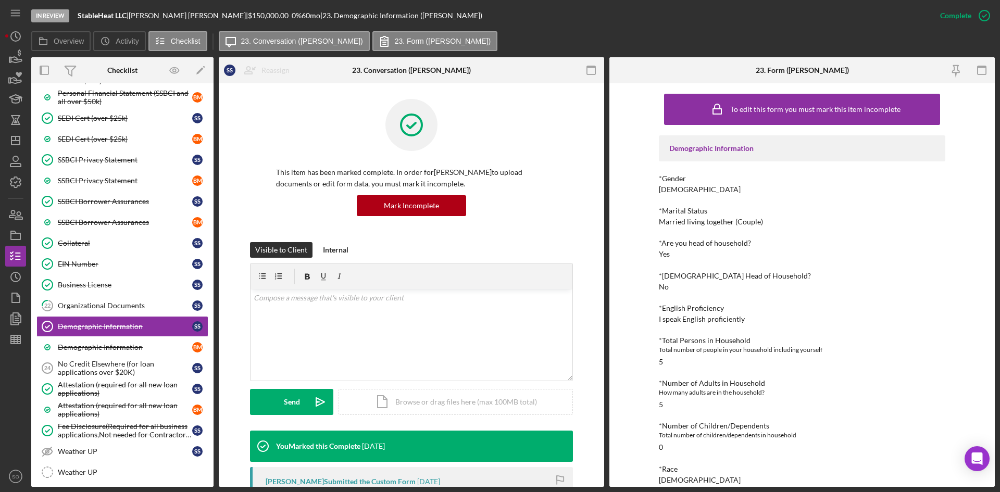
scroll to position [208, 0]
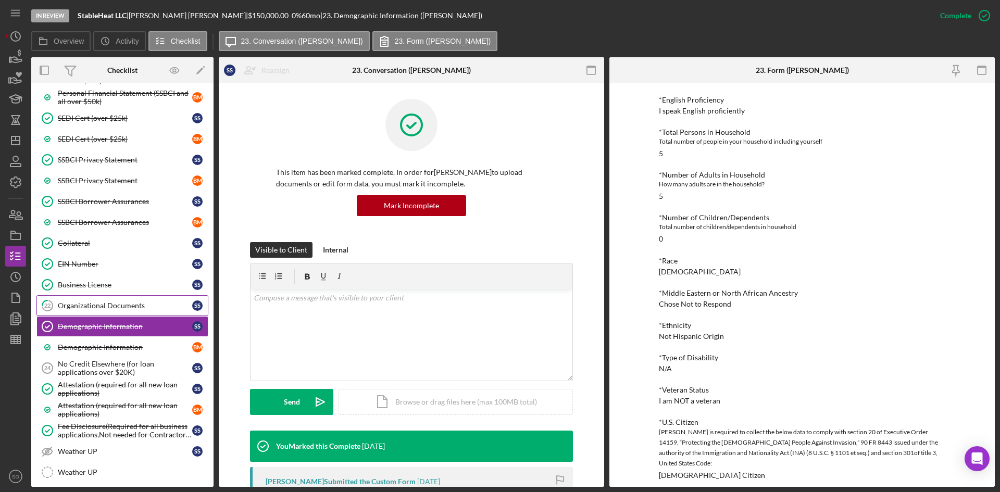
click at [129, 308] on div "Organizational Documents" at bounding box center [125, 306] width 134 height 8
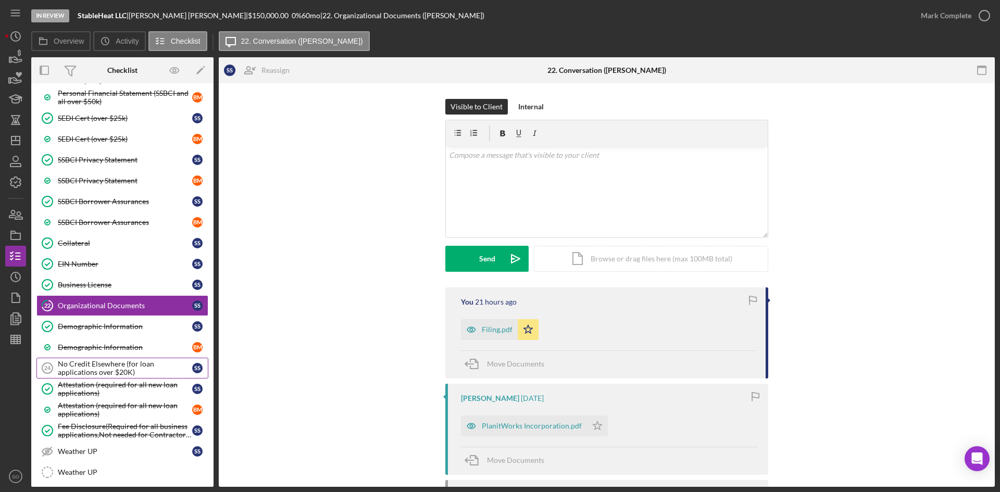
click at [151, 369] on div "No Credit Elsewhere (for loan applications over $20K)" at bounding box center [125, 368] width 134 height 17
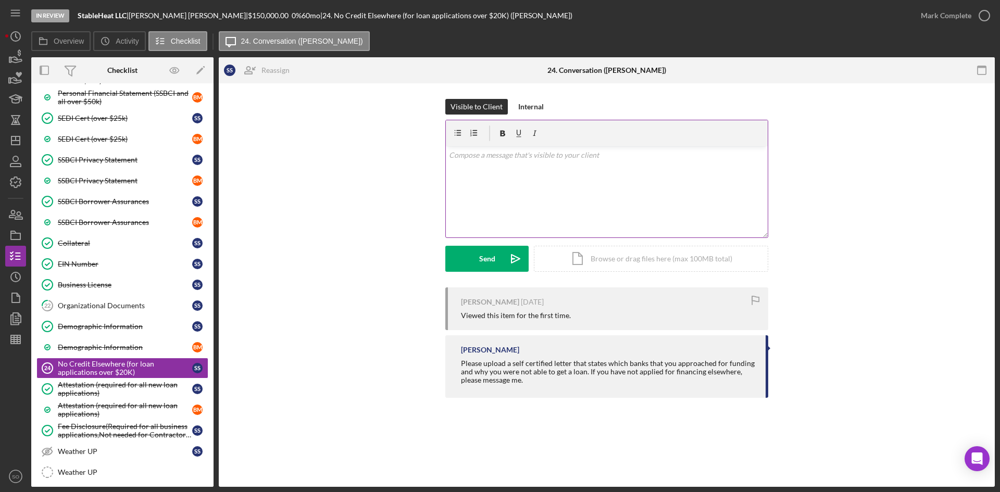
click at [494, 175] on div "v Color teal Color pink Remove color Add row above Add row below Add column bef…" at bounding box center [607, 191] width 322 height 91
click at [463, 258] on button "Send Icon/icon-invite-send" at bounding box center [486, 259] width 83 height 26
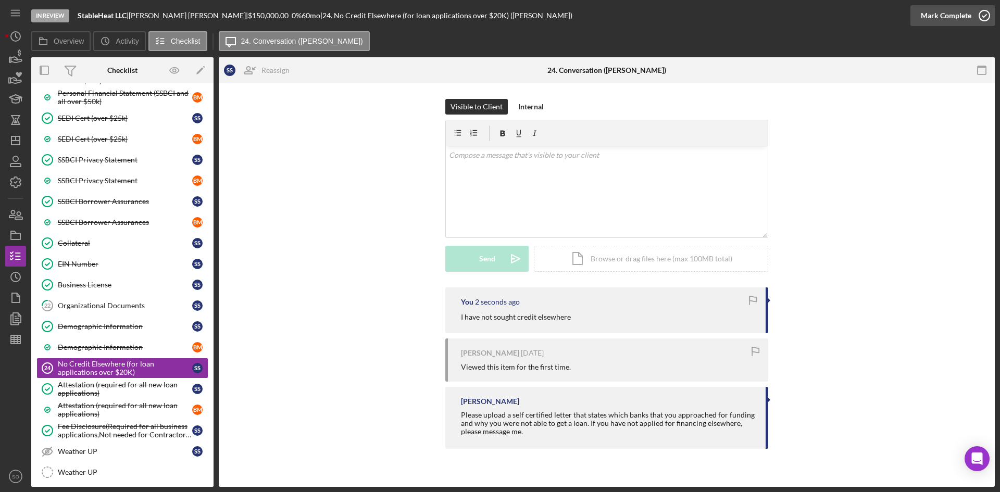
click at [947, 18] on div "Mark Complete" at bounding box center [946, 15] width 51 height 21
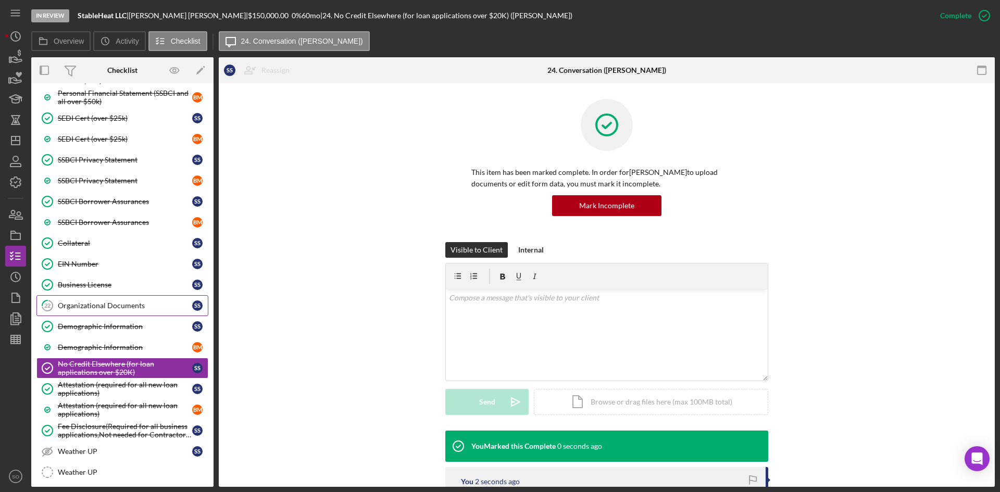
click at [86, 302] on div "Organizational Documents" at bounding box center [125, 306] width 134 height 8
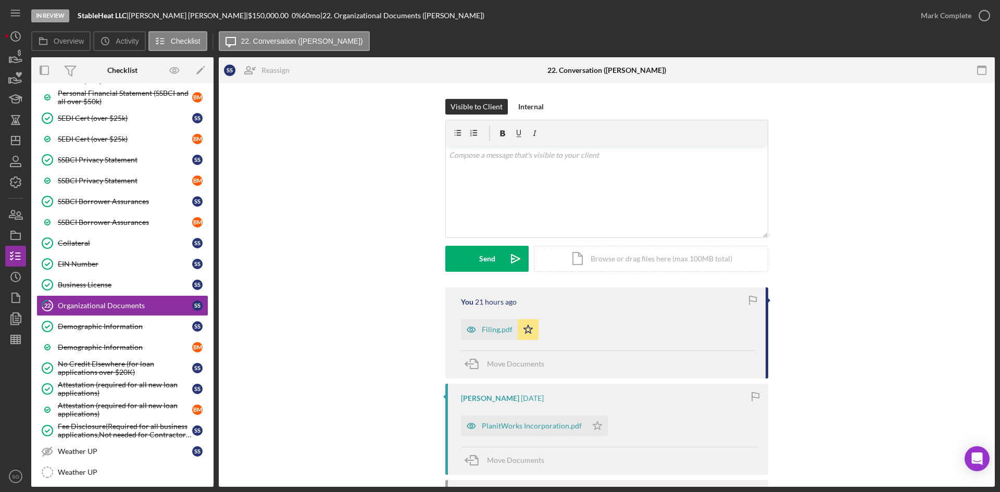
scroll to position [149, 0]
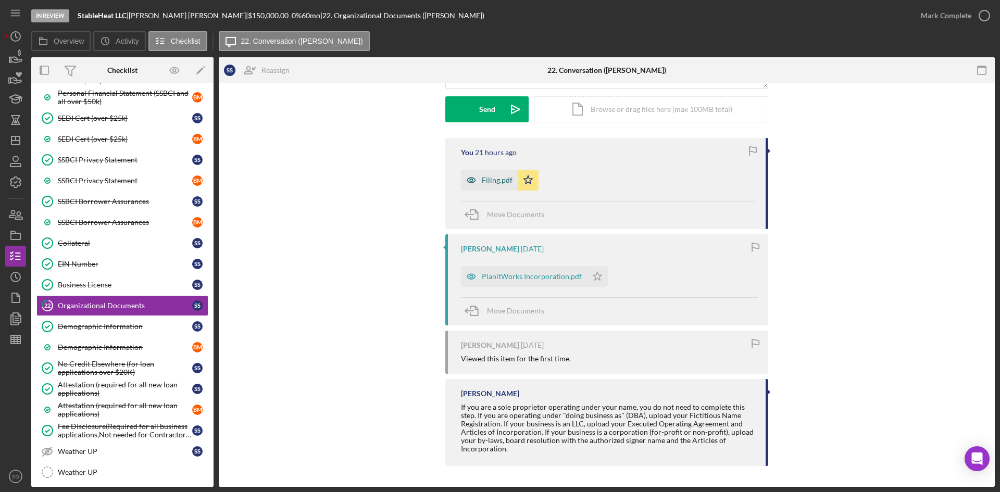
click at [497, 188] on div "Filing.pdf" at bounding box center [489, 180] width 57 height 21
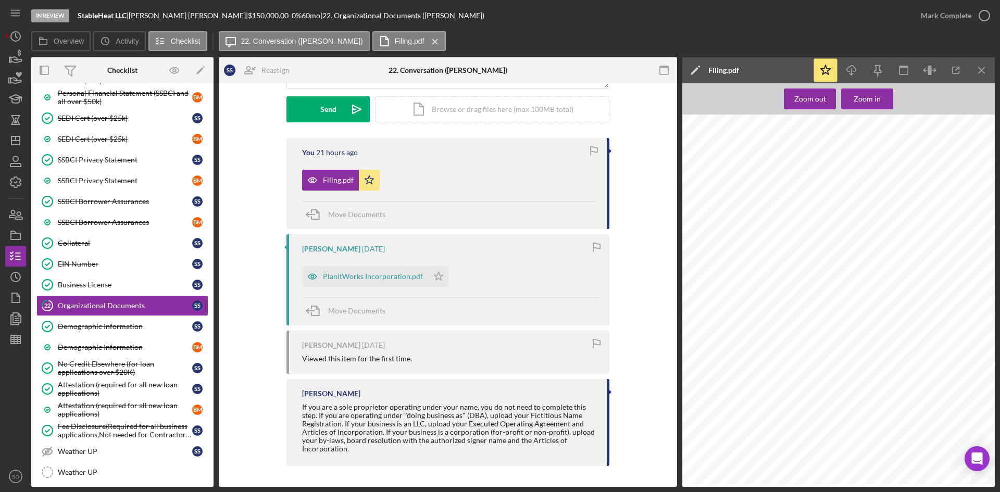
scroll to position [0, 0]
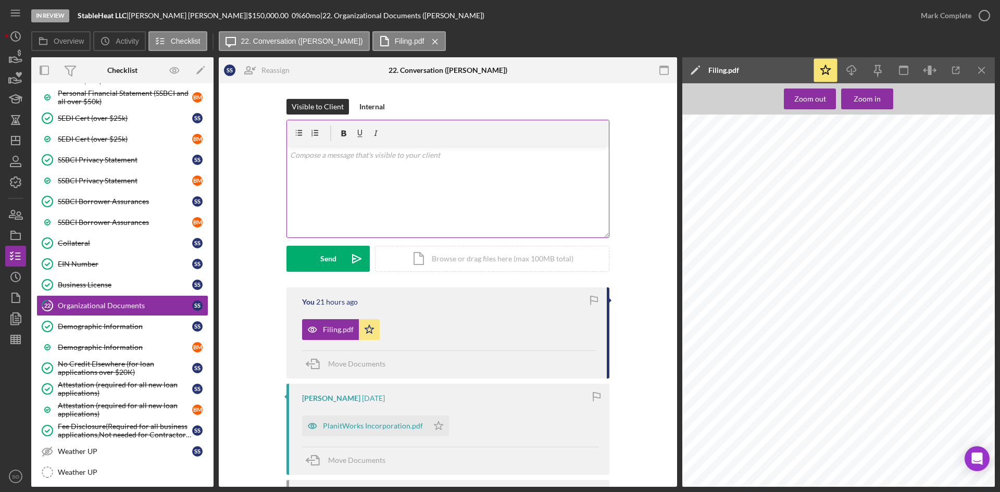
click at [320, 170] on div "v Color teal Color pink Remove color Add row above Add row below Add column bef…" at bounding box center [448, 191] width 322 height 91
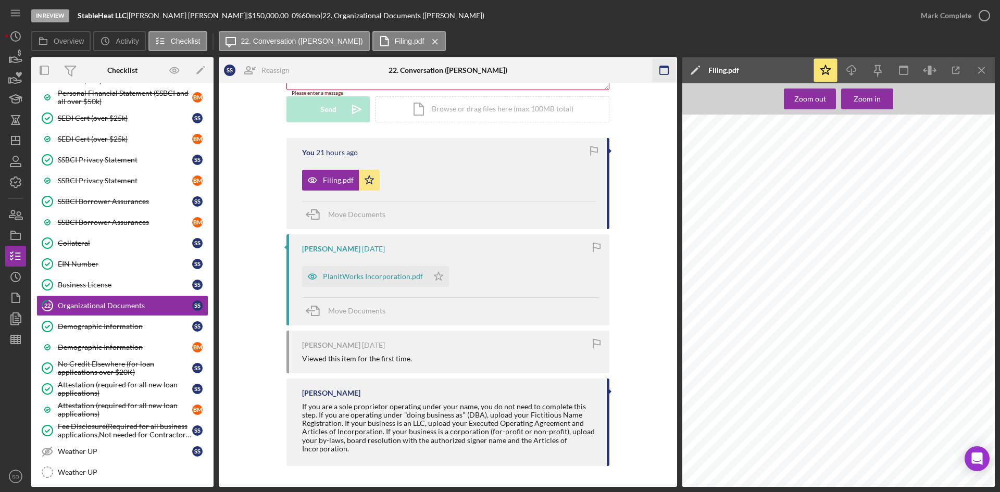
click at [987, 69] on icon "Icon/Menu Close" at bounding box center [981, 70] width 23 height 23
